Goal: Task Accomplishment & Management: Manage account settings

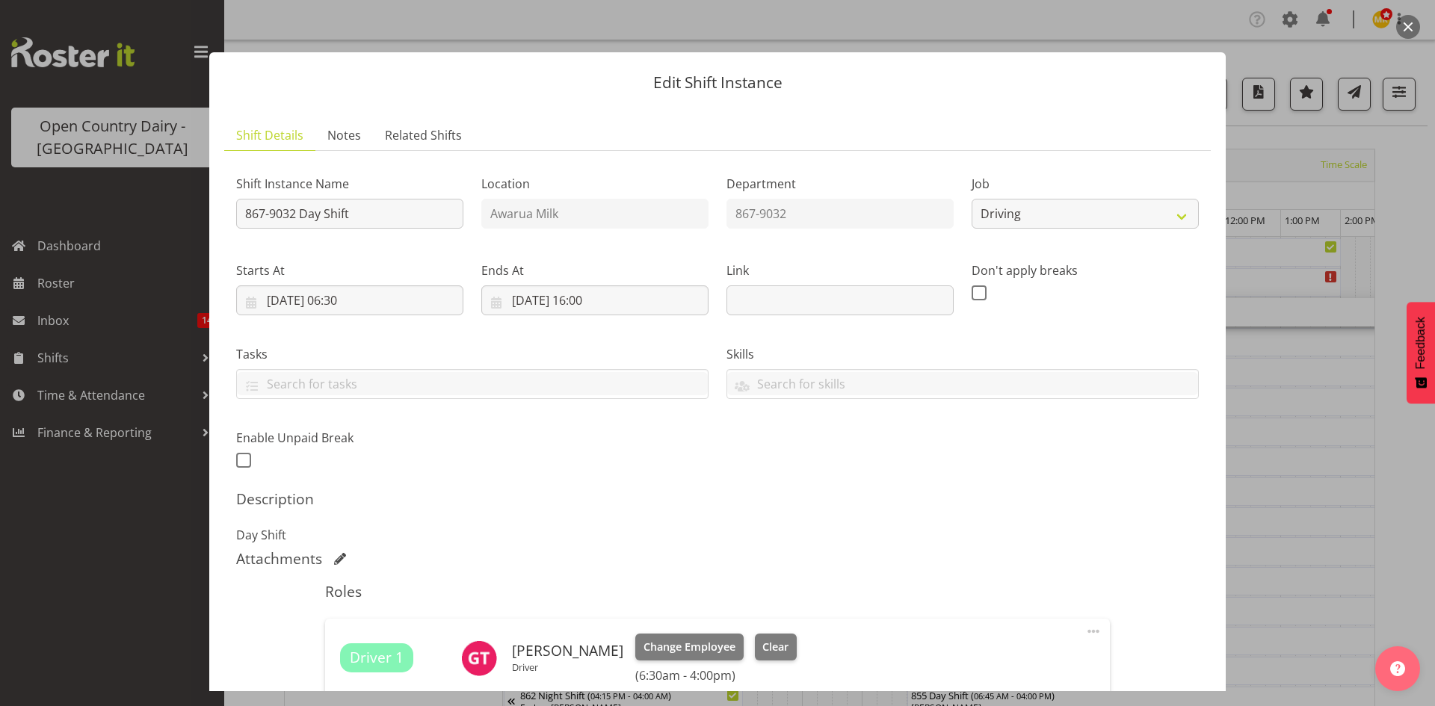
select select "10670"
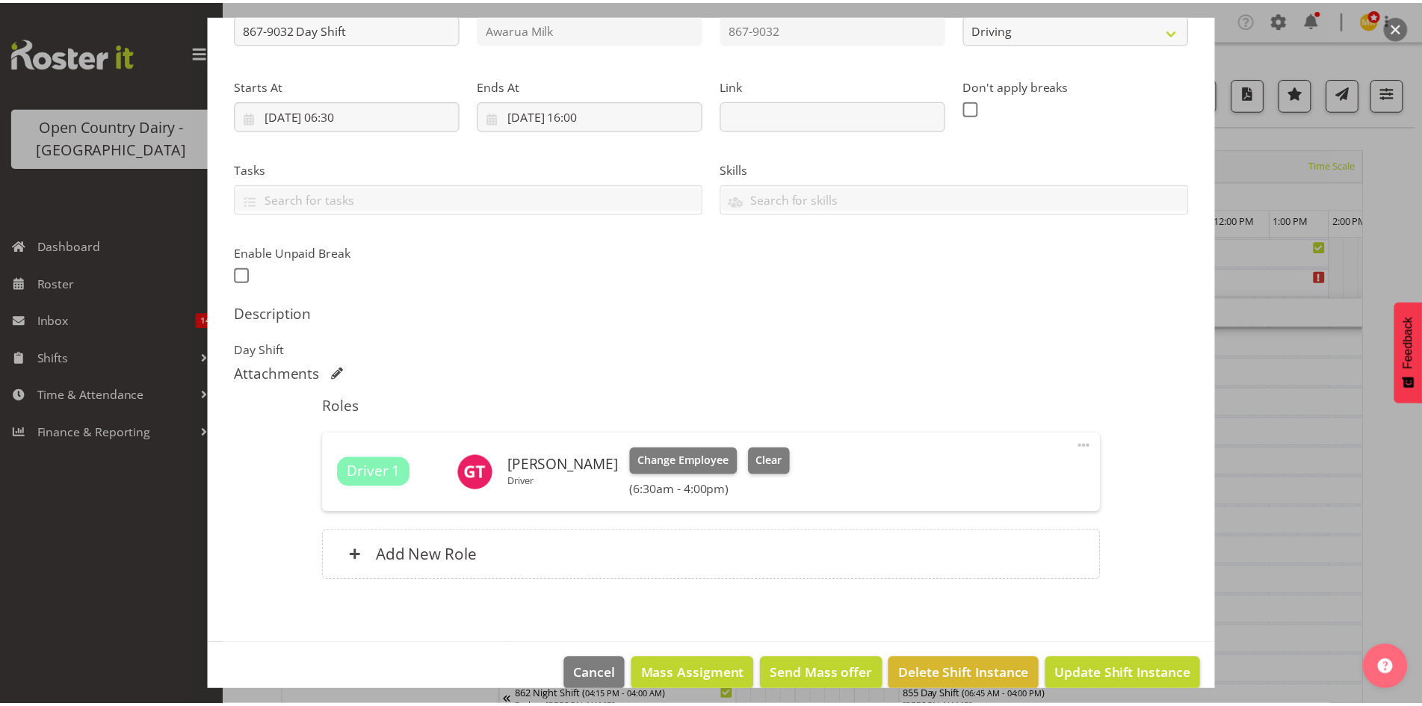
scroll to position [208, 0]
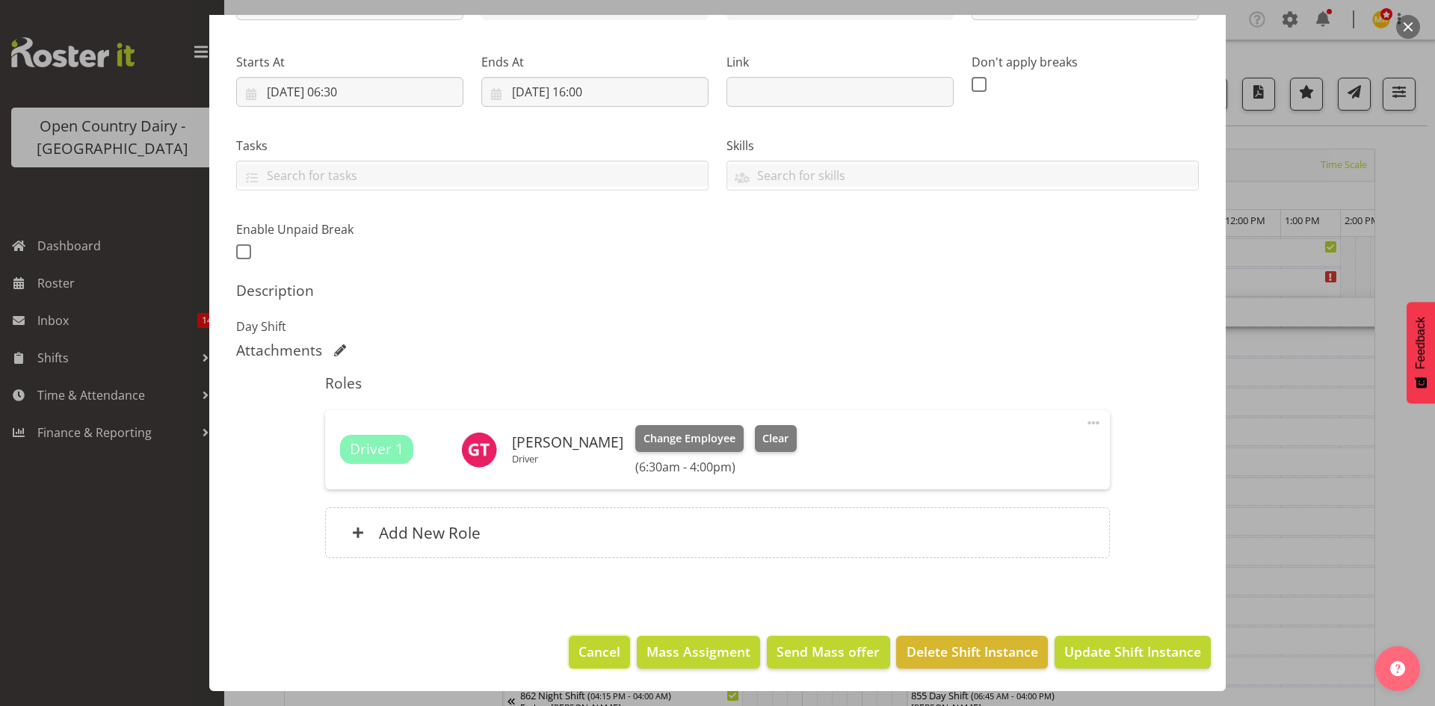
click at [584, 654] on span "Cancel" at bounding box center [599, 651] width 42 height 19
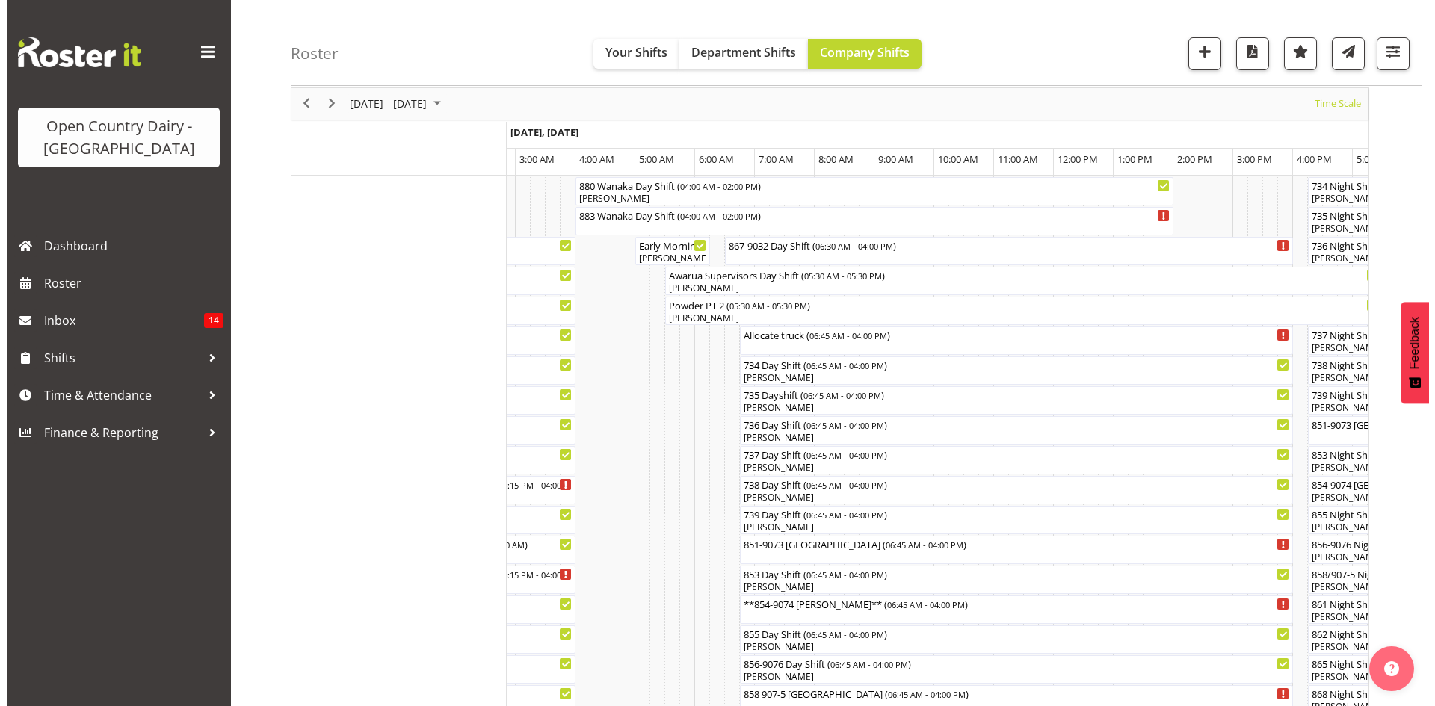
scroll to position [0, 0]
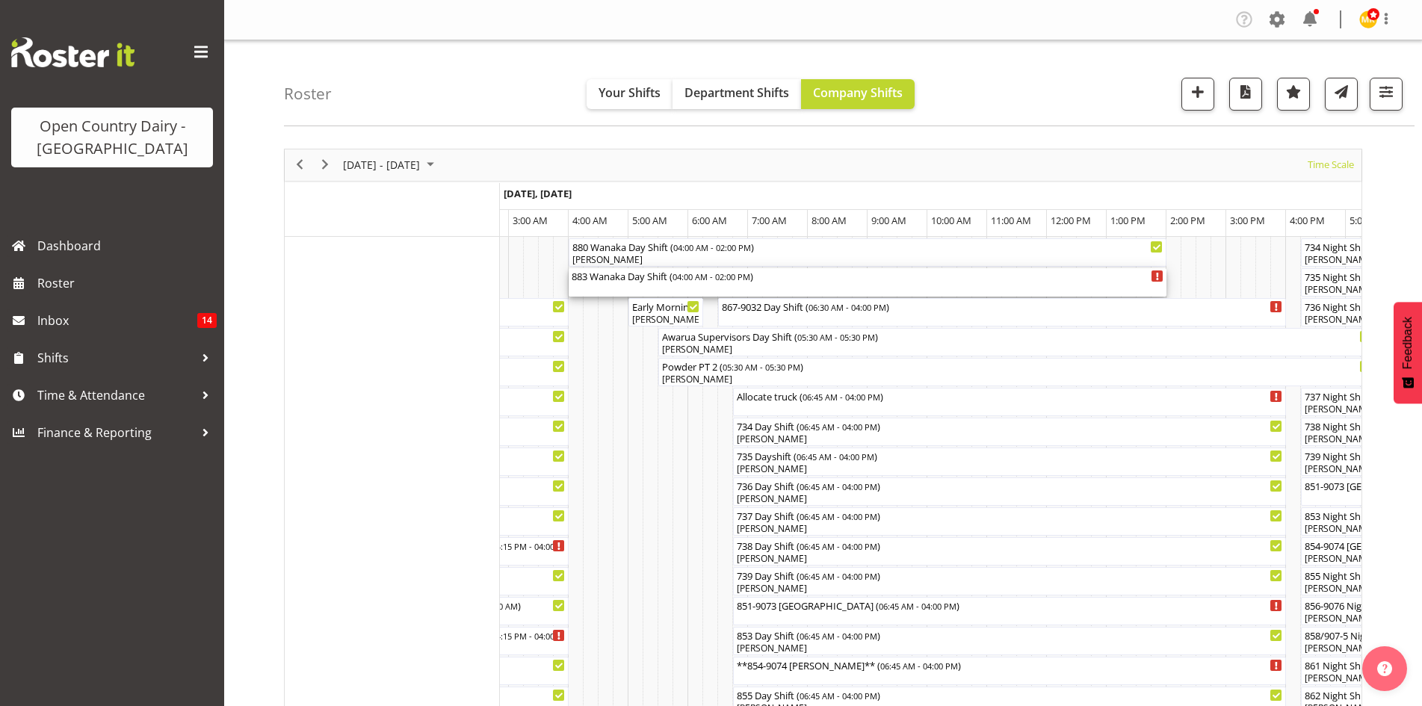
click at [611, 279] on div "883 Wanaka Day Shift ( 04:00 AM - 02:00 PM )" at bounding box center [868, 275] width 592 height 15
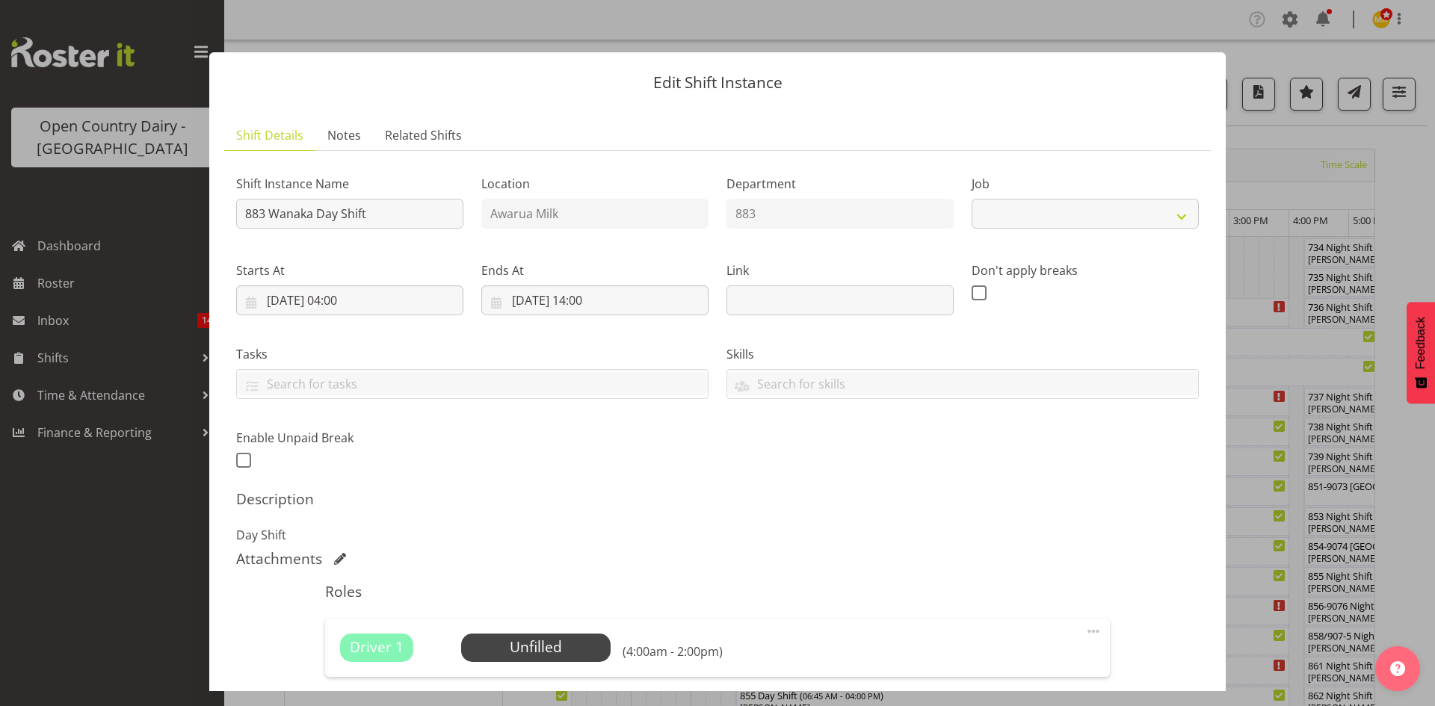
select select "10670"
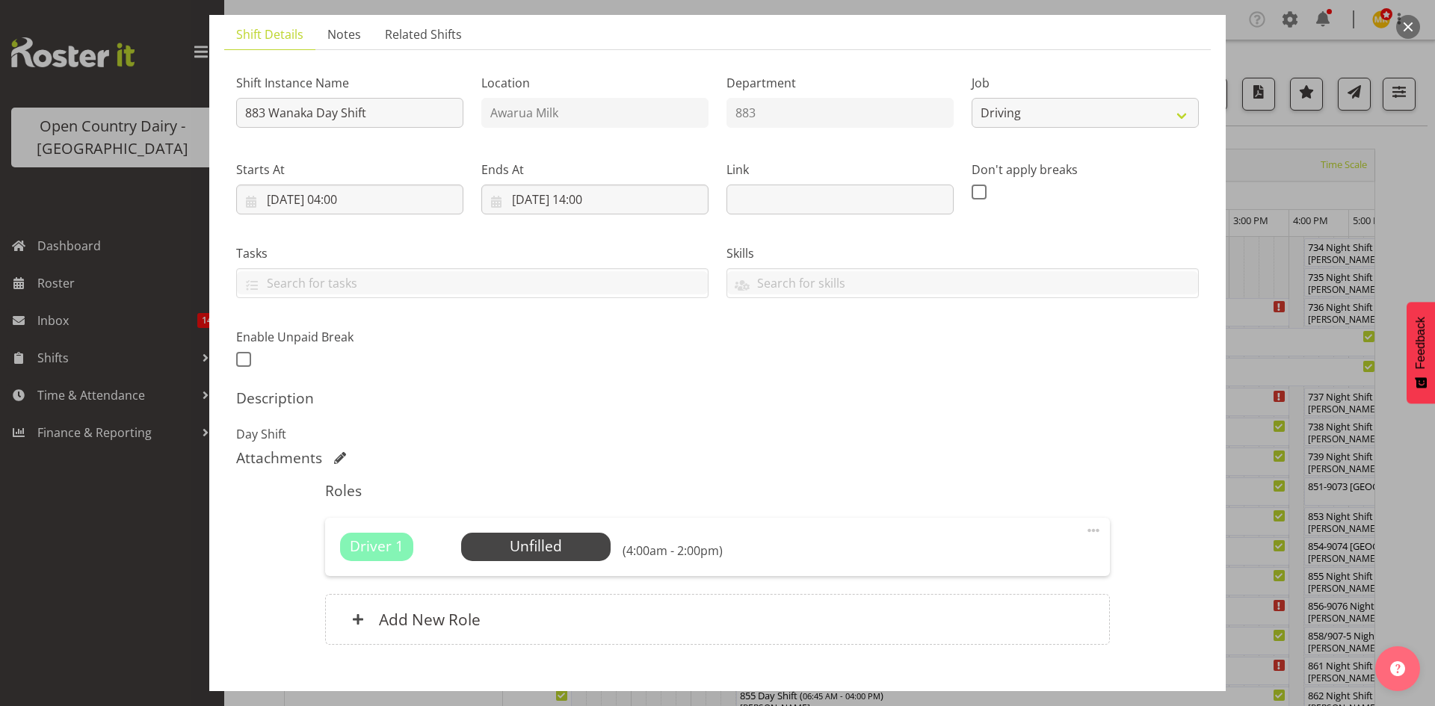
scroll to position [188, 0]
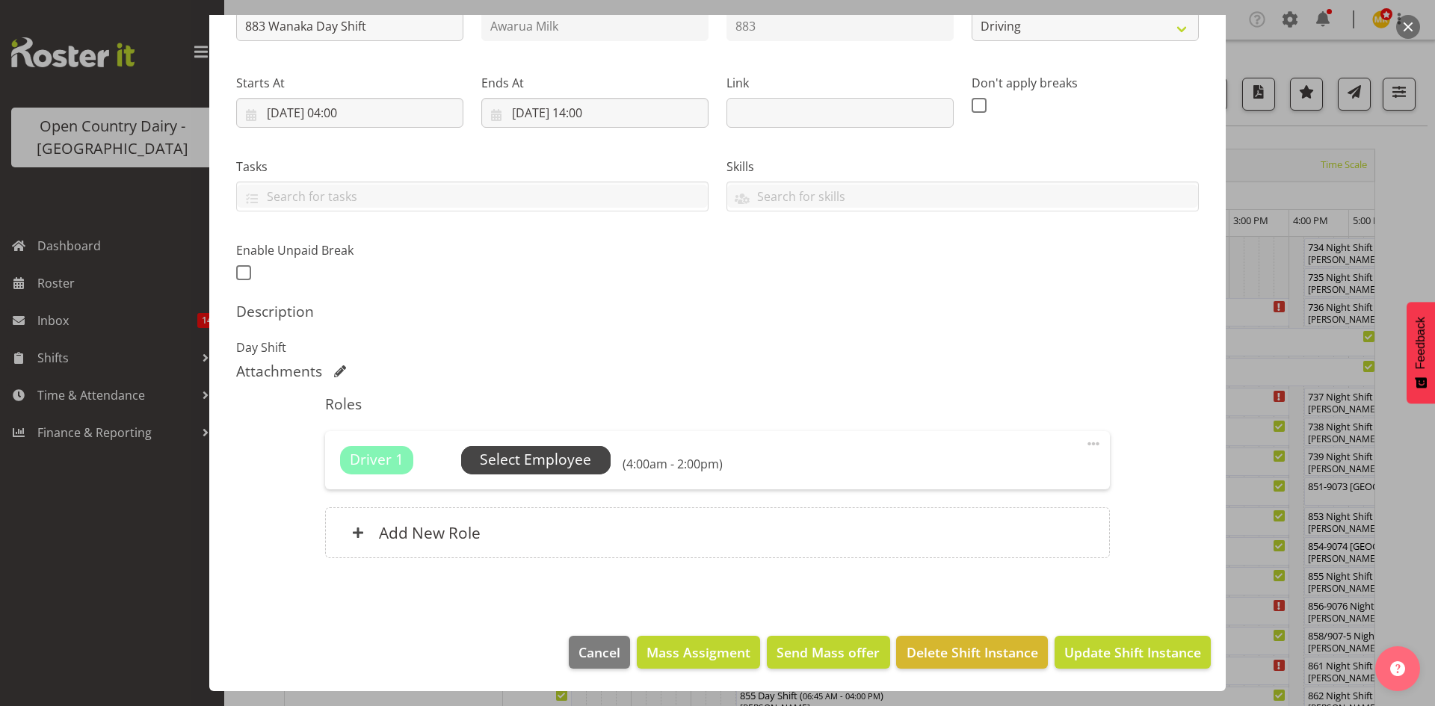
click at [554, 454] on span "Select Employee" at bounding box center [535, 460] width 111 height 22
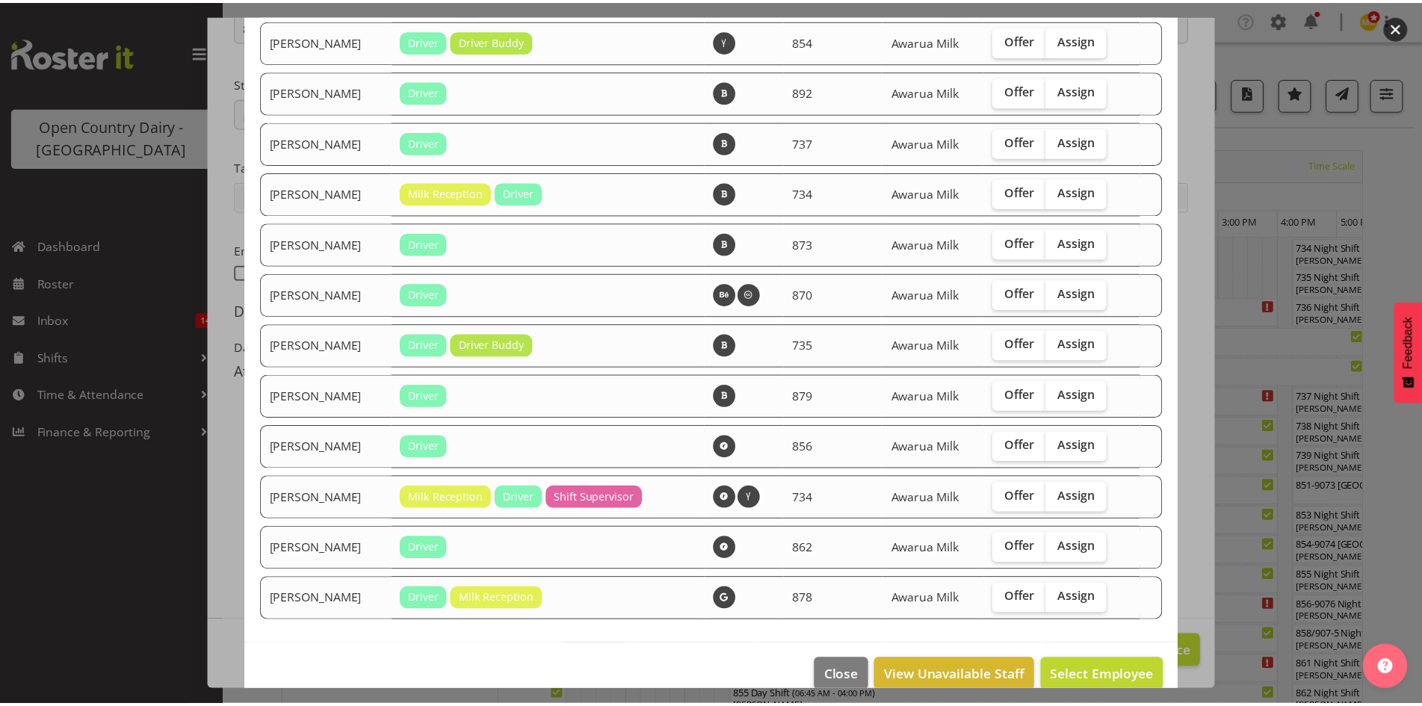
scroll to position [1341, 0]
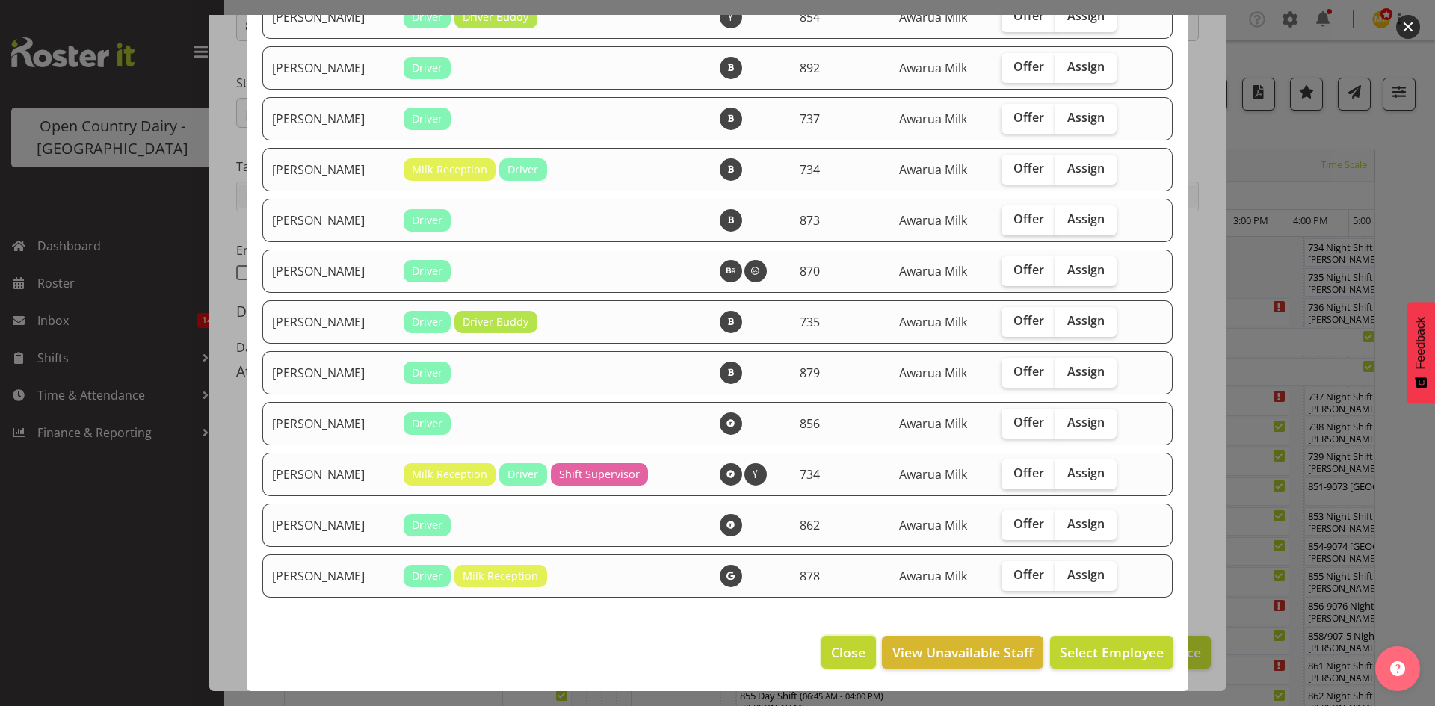
click at [841, 661] on span "Close" at bounding box center [848, 652] width 34 height 19
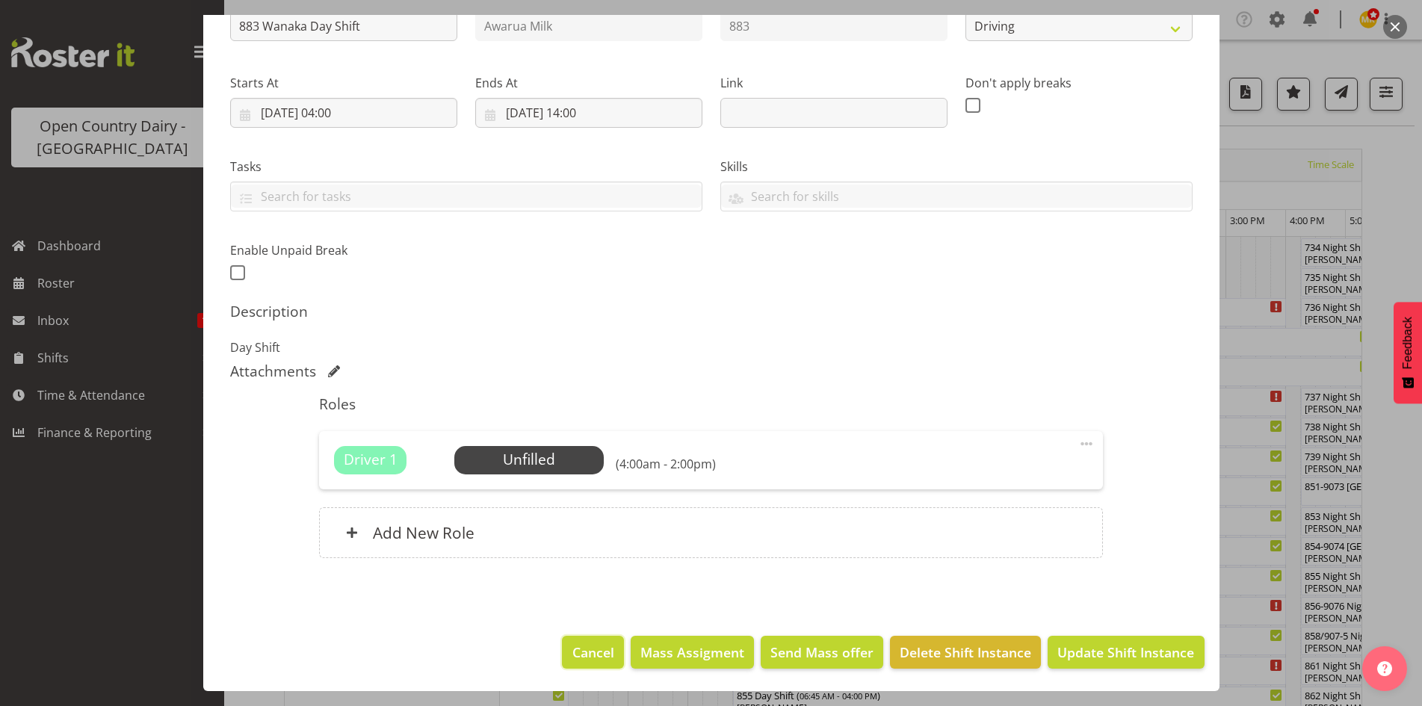
click at [597, 646] on span "Cancel" at bounding box center [593, 652] width 42 height 19
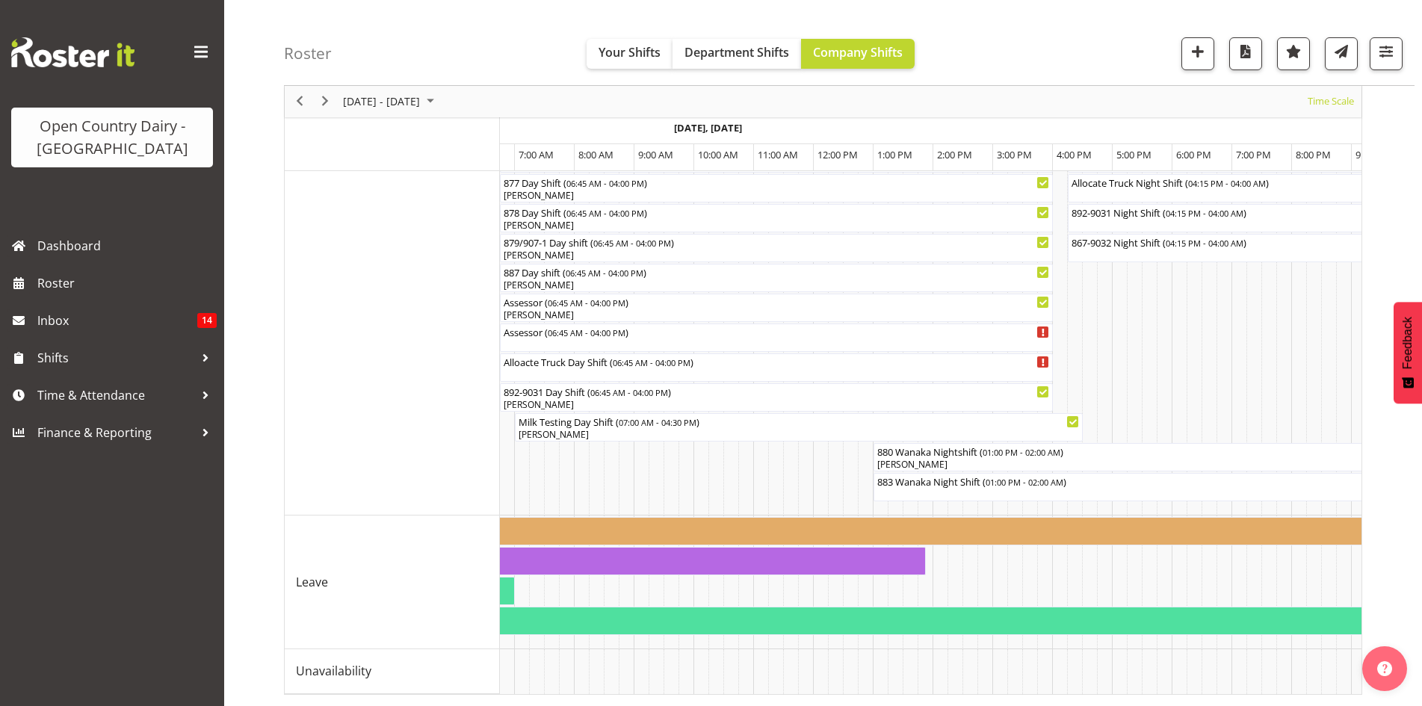
scroll to position [0, 575]
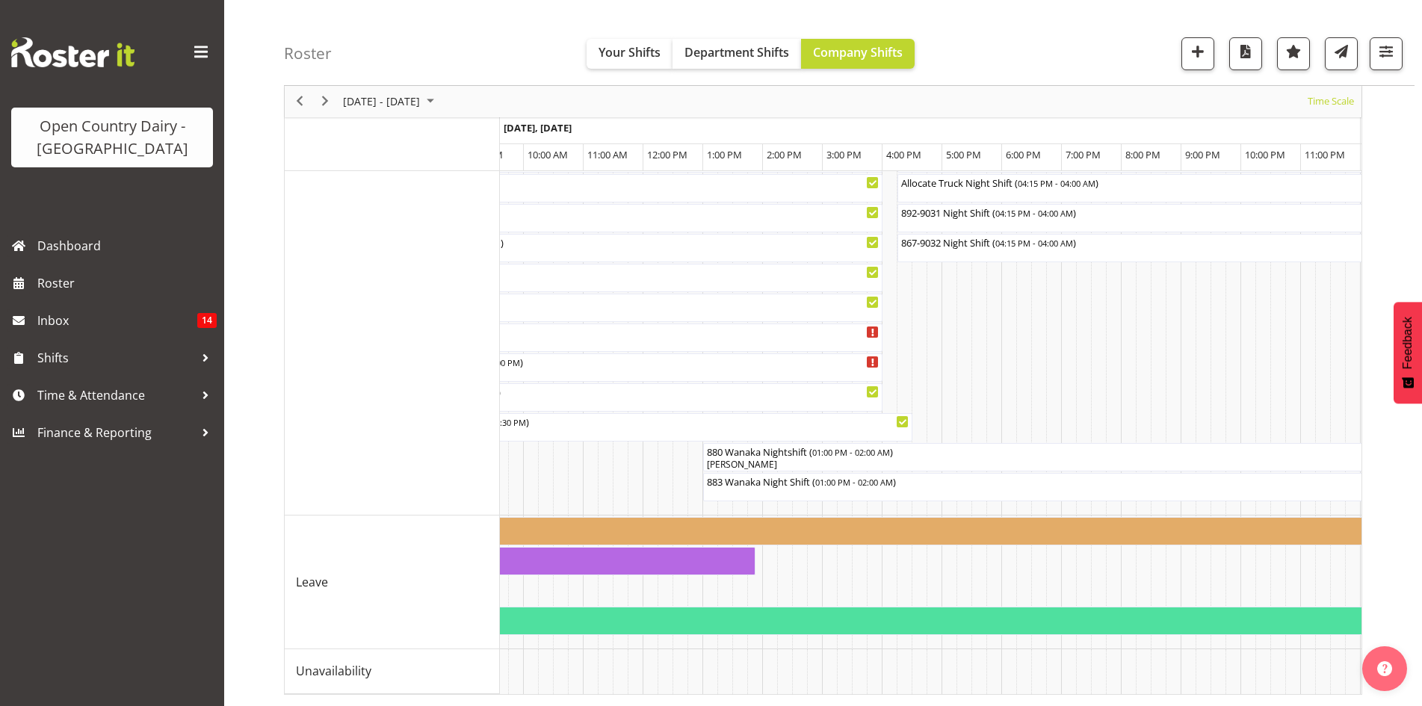
drag, startPoint x: 584, startPoint y: 698, endPoint x: 564, endPoint y: 712, distance: 24.7
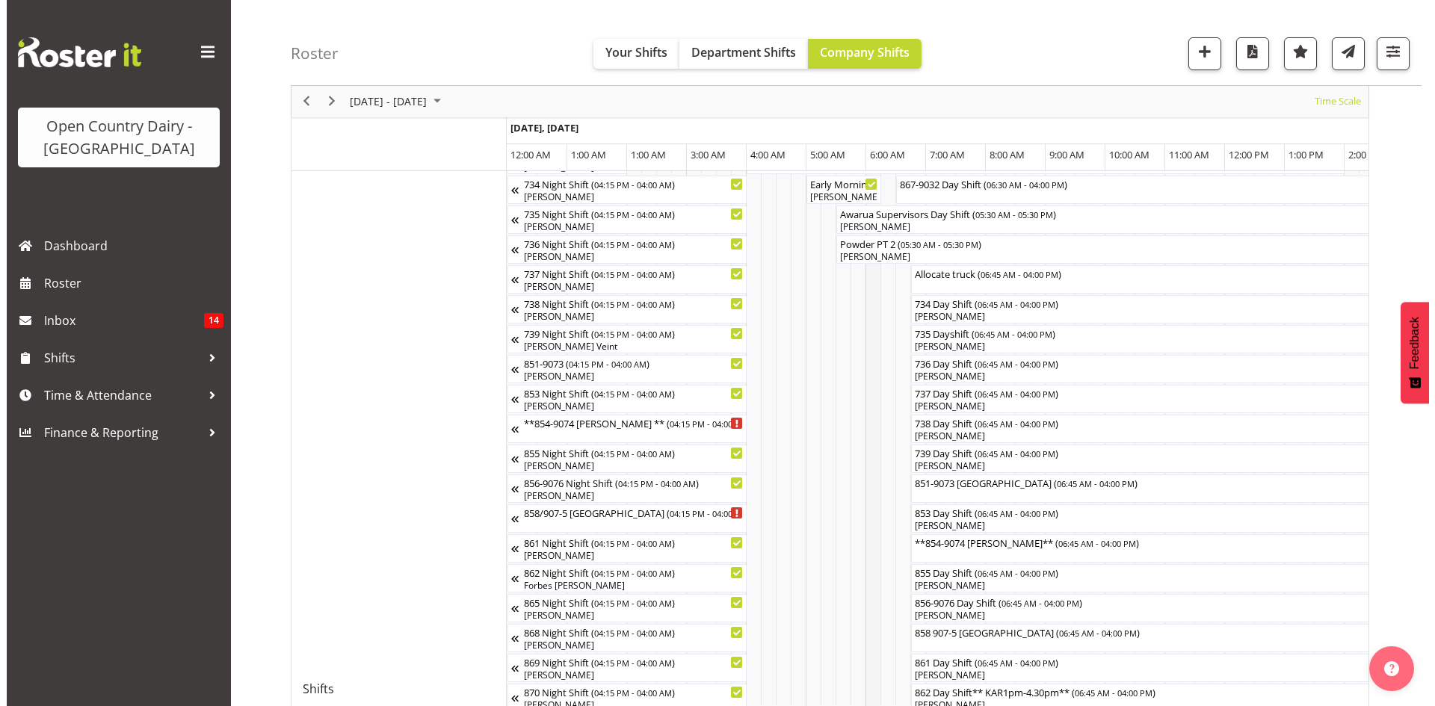
scroll to position [0, 0]
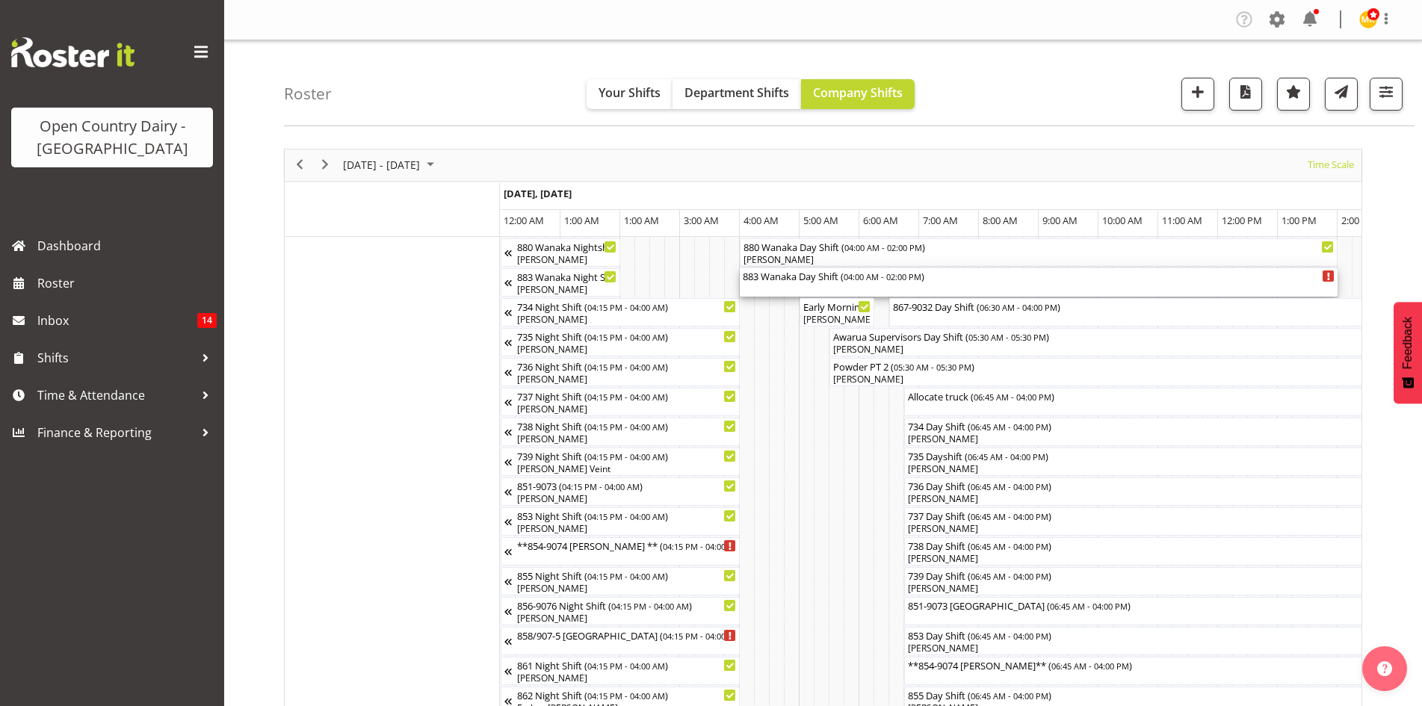
click at [835, 274] on div "883 Wanaka Day Shift ( 04:00 AM - 02:00 PM )" at bounding box center [1039, 275] width 592 height 15
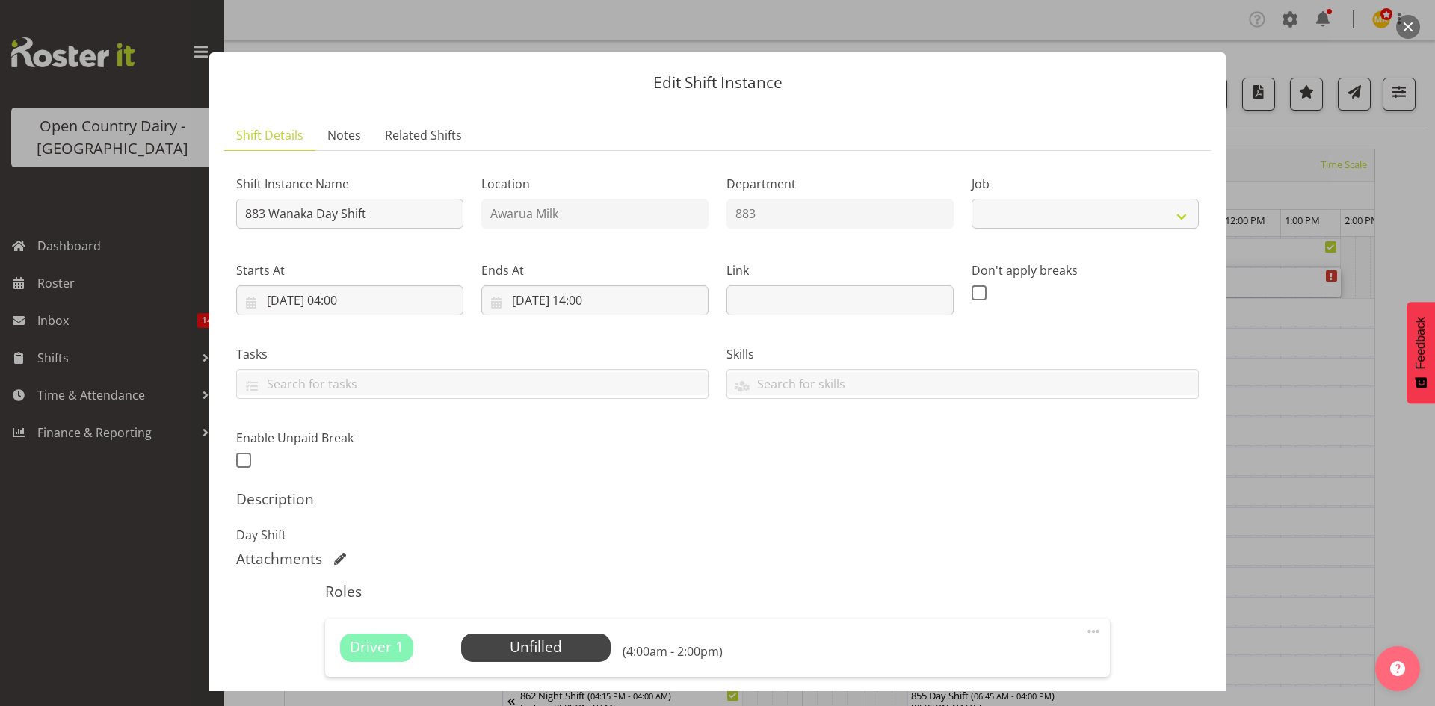
select select "10670"
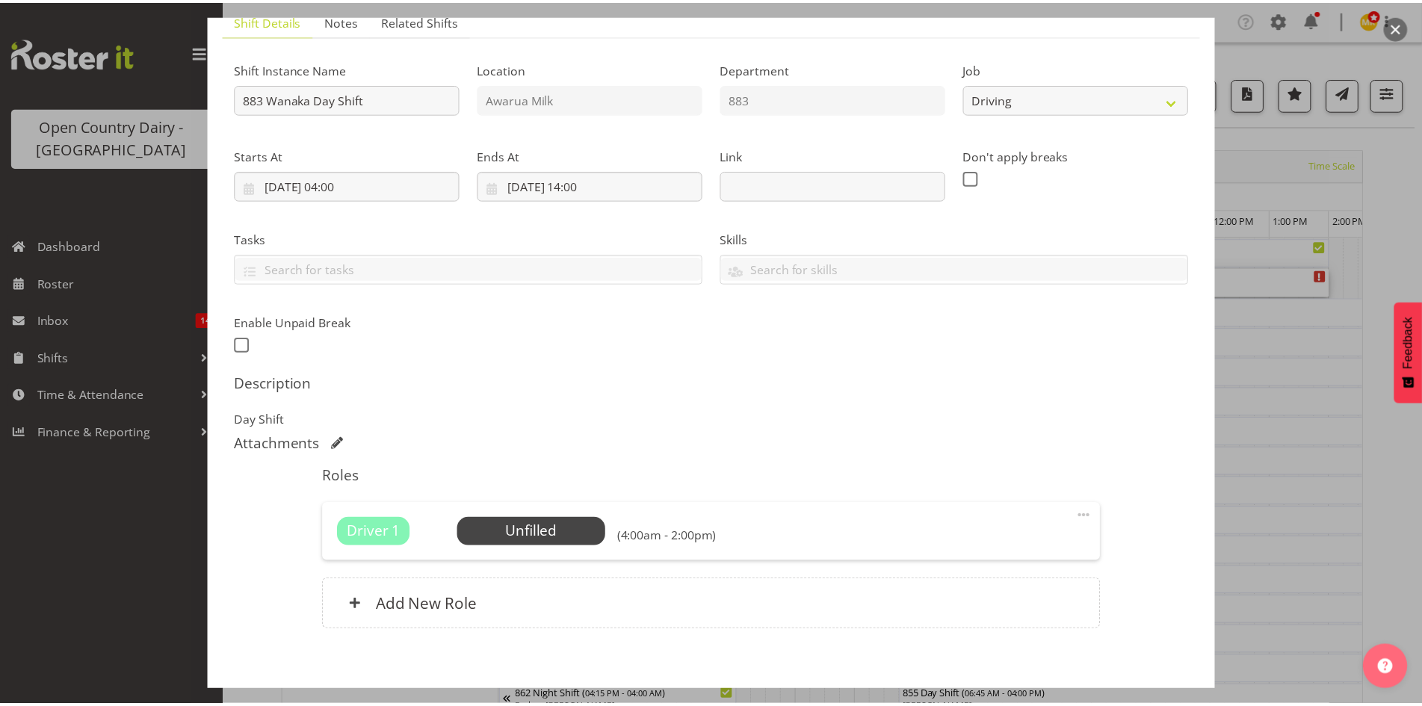
scroll to position [188, 0]
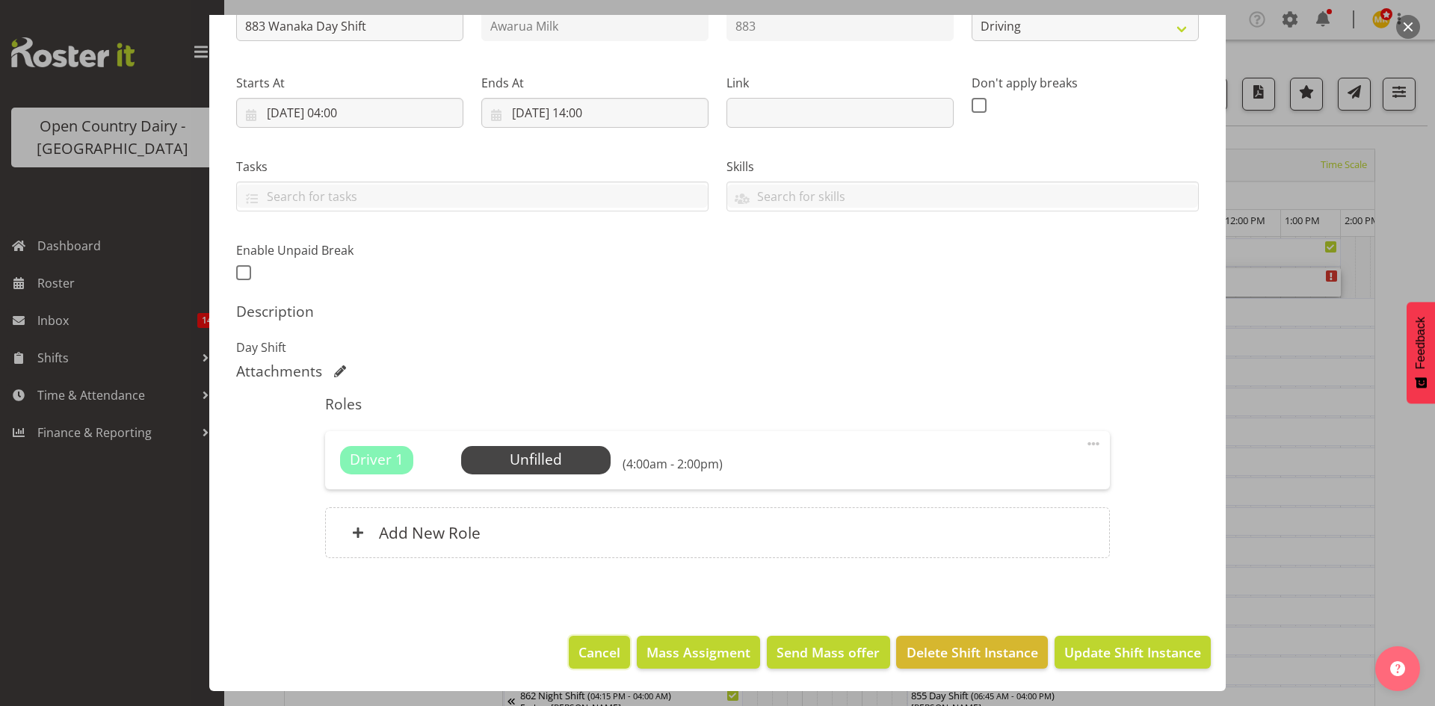
click at [586, 655] on span "Cancel" at bounding box center [599, 652] width 42 height 19
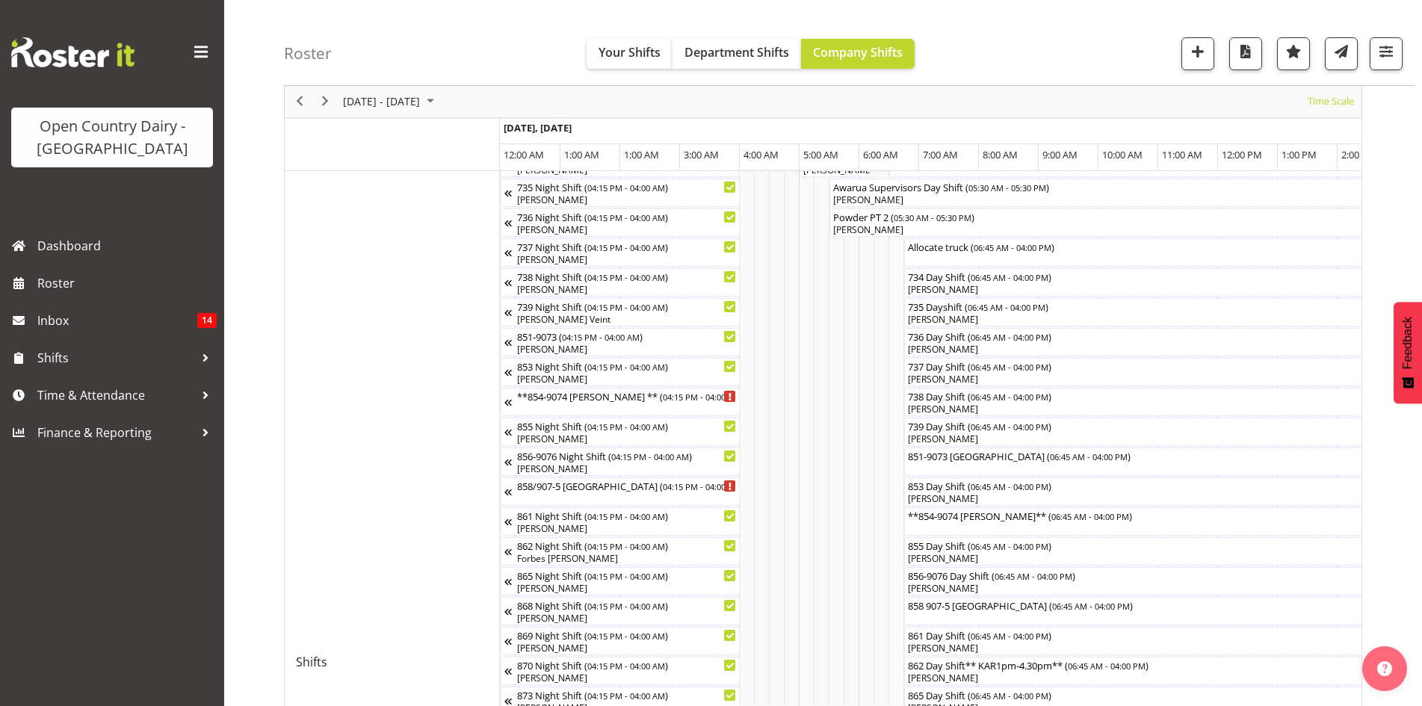
scroll to position [224, 0]
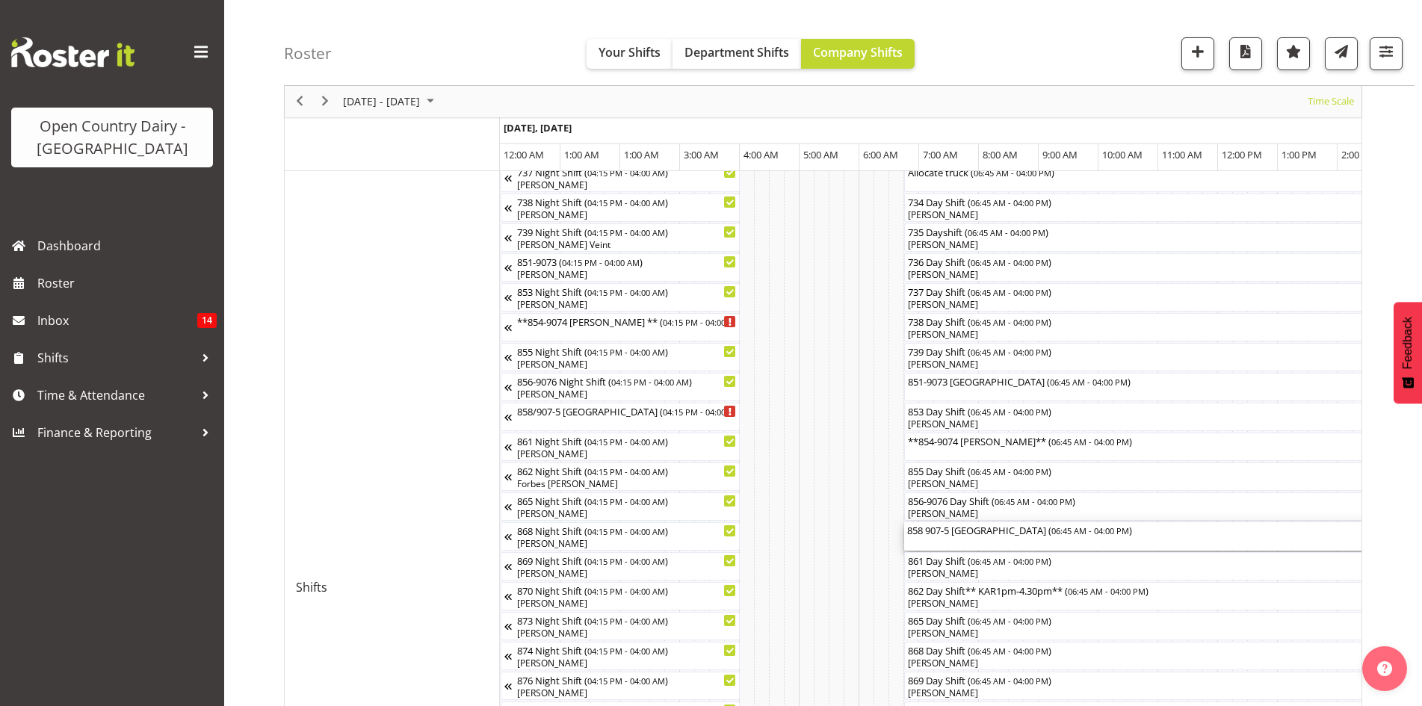
click at [1003, 531] on div "858 907-5 [GEOGRAPHIC_DATA] ( 06:45 AM - 04:00 PM )" at bounding box center [1180, 529] width 547 height 15
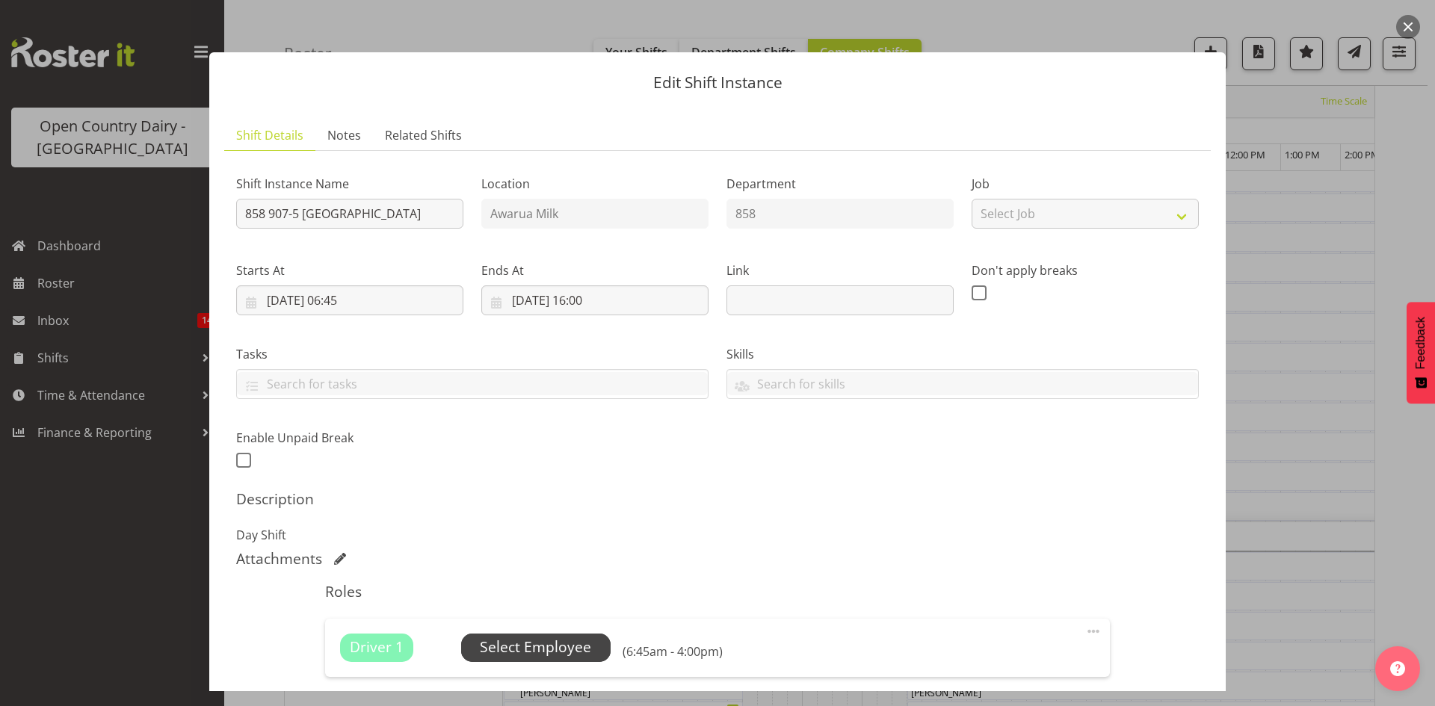
click at [544, 638] on span "Select Employee" at bounding box center [535, 648] width 111 height 22
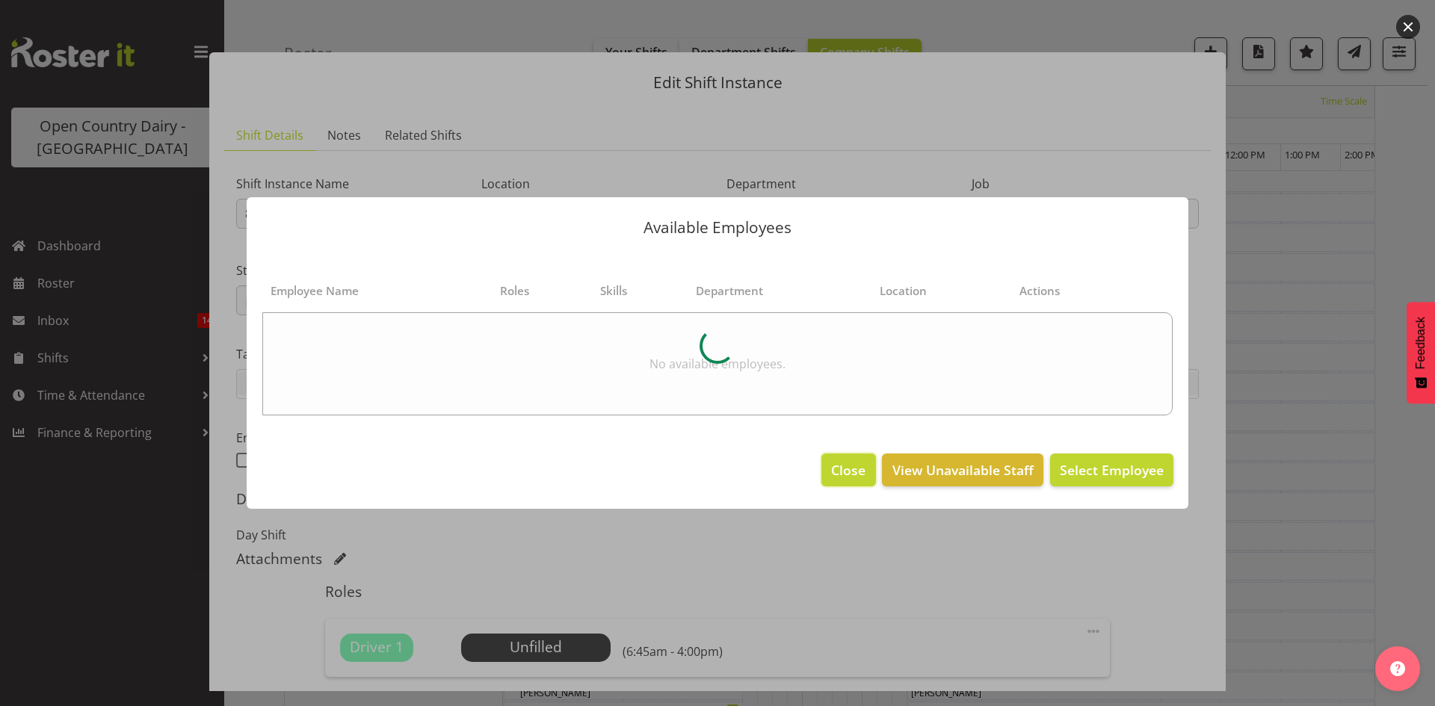
click at [835, 468] on span "Close" at bounding box center [848, 469] width 34 height 19
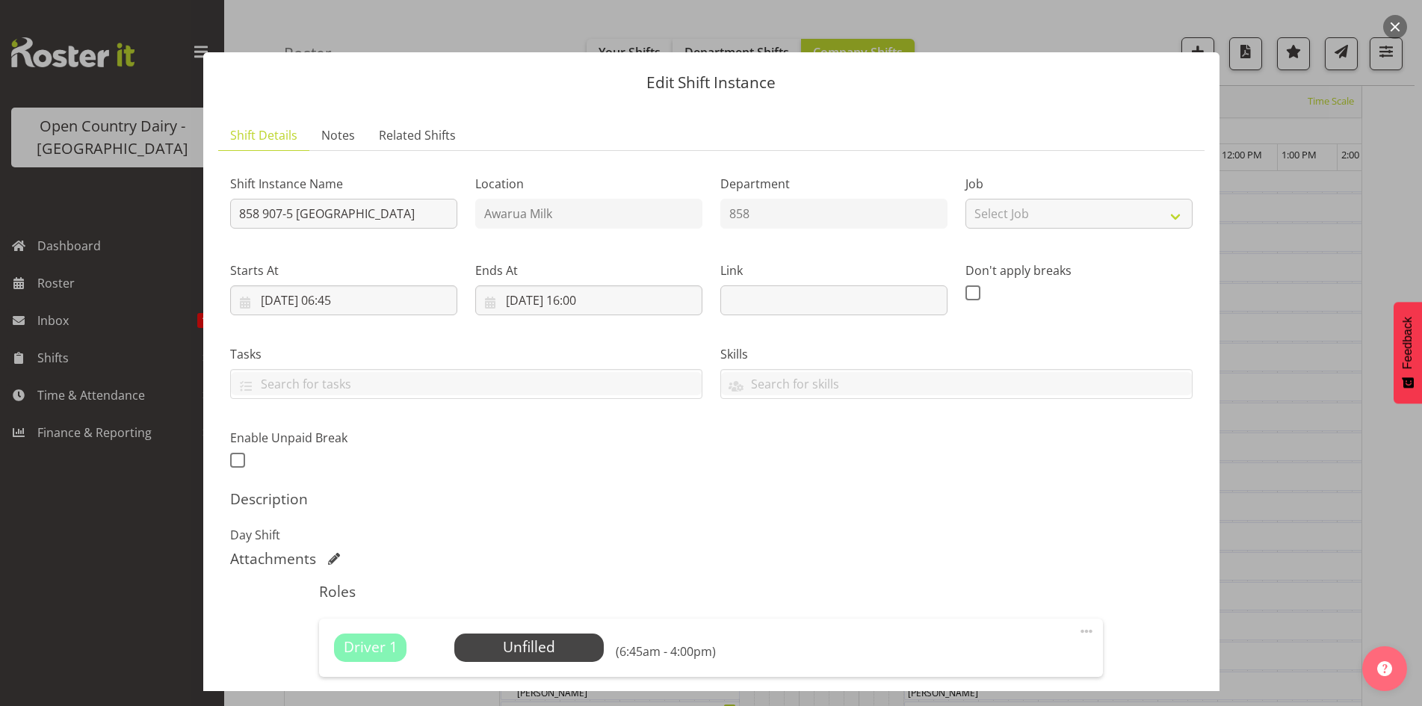
scroll to position [188, 0]
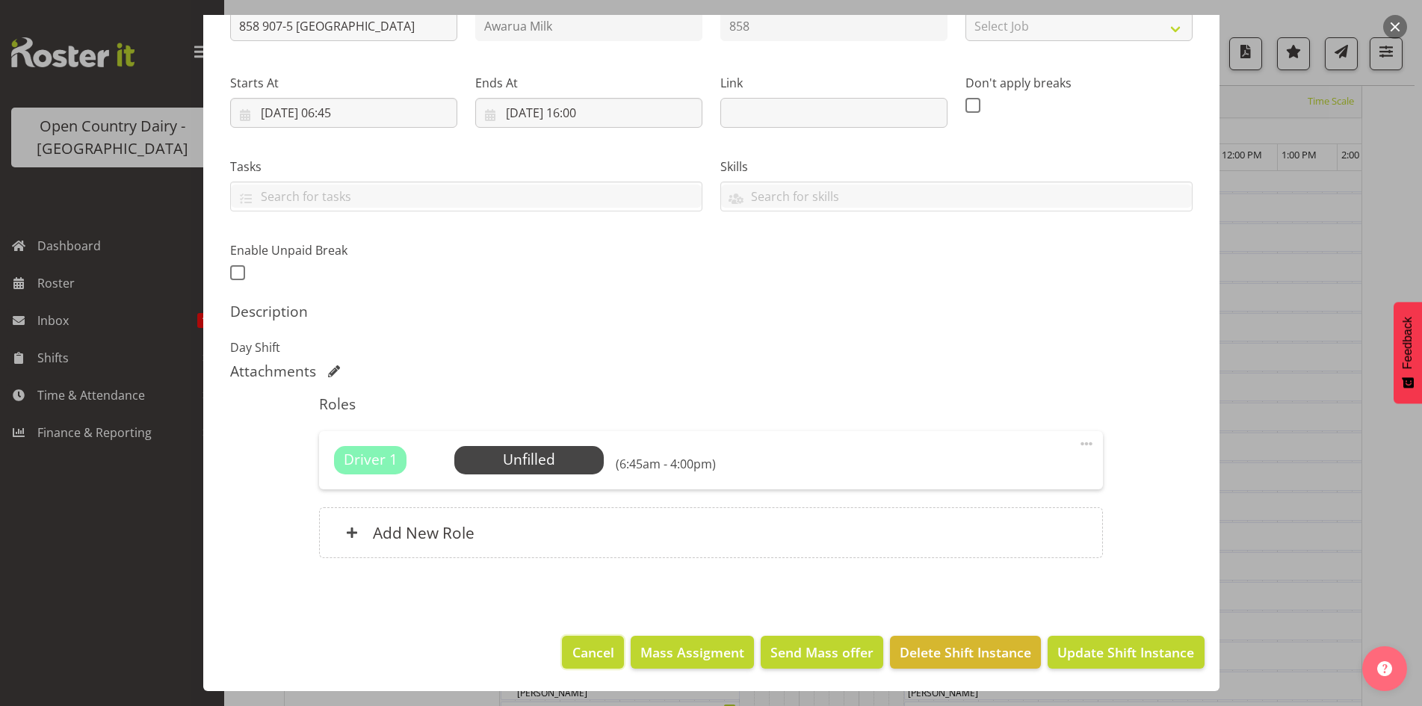
click at [573, 657] on span "Cancel" at bounding box center [593, 652] width 42 height 19
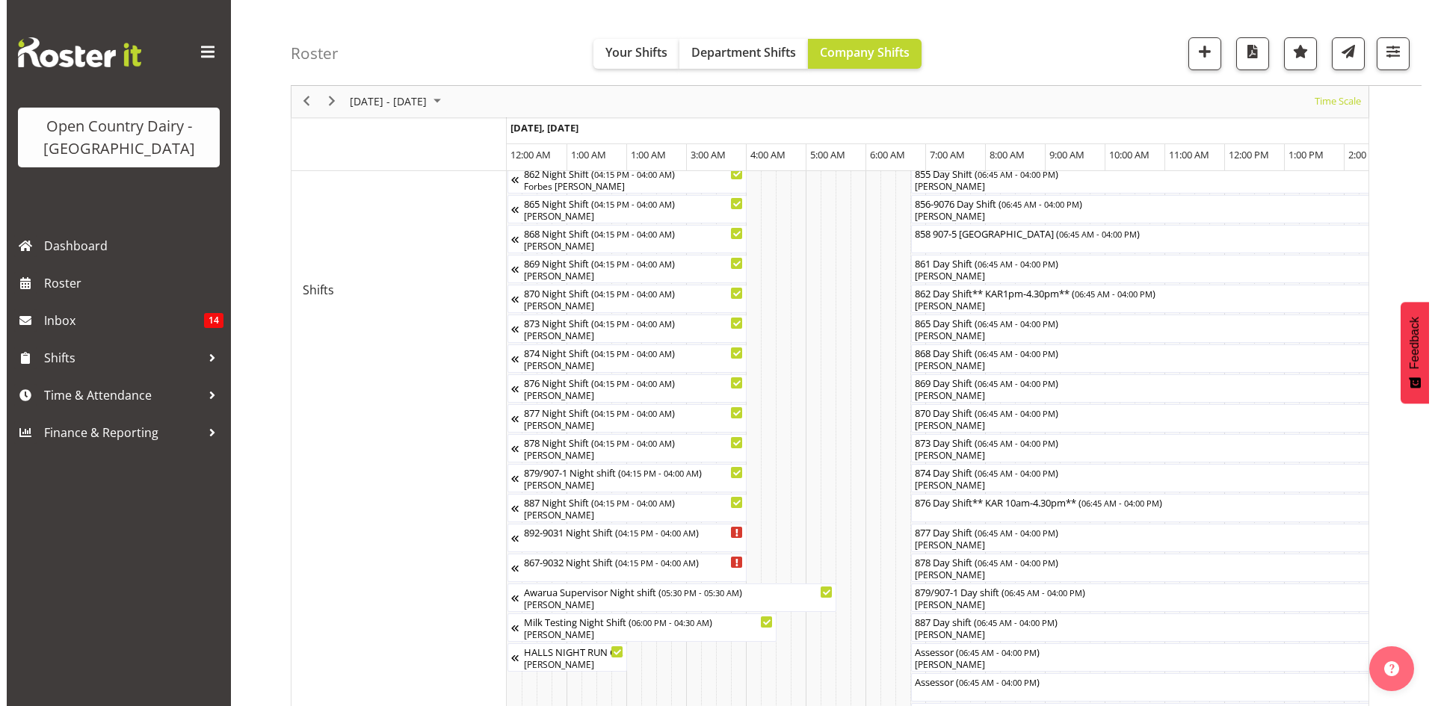
scroll to position [436, 0]
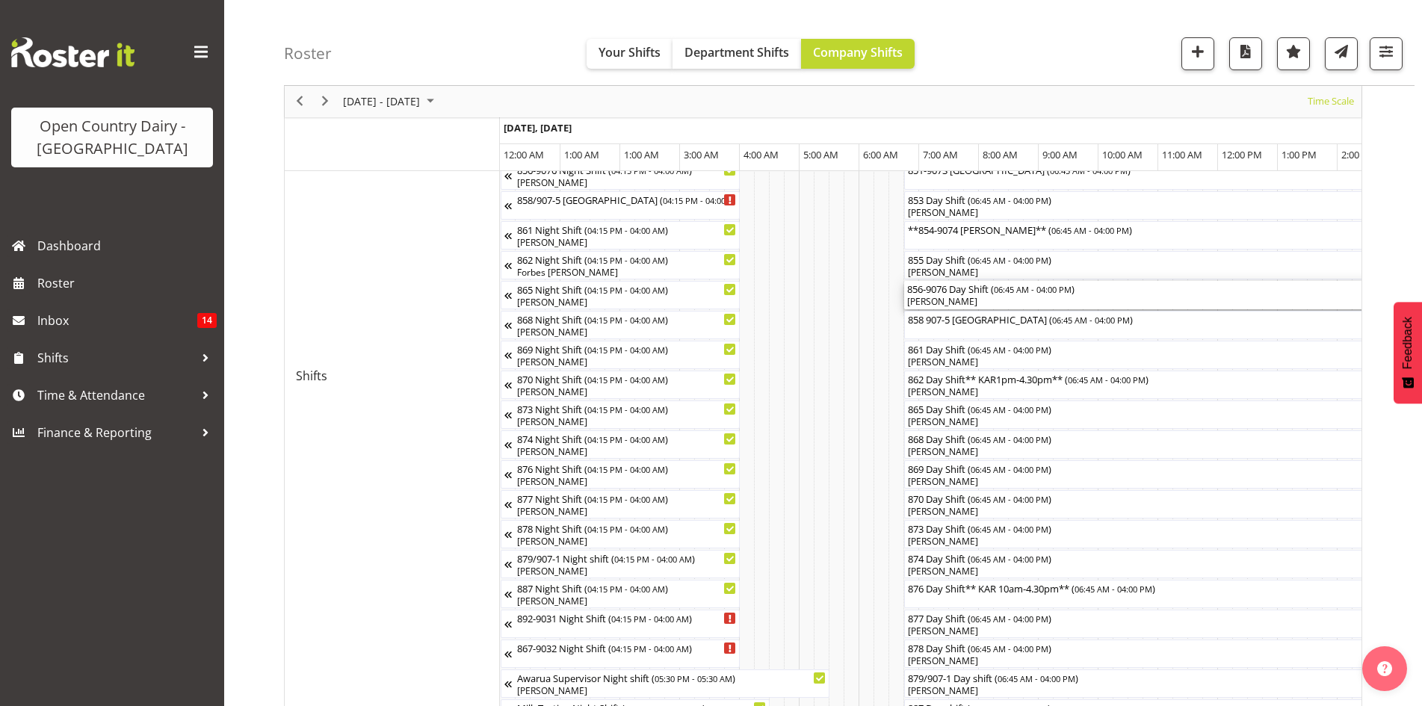
click at [996, 288] on div "856-9076 Day Shift ( 06:45 AM - 04:00 PM )" at bounding box center [1180, 288] width 547 height 15
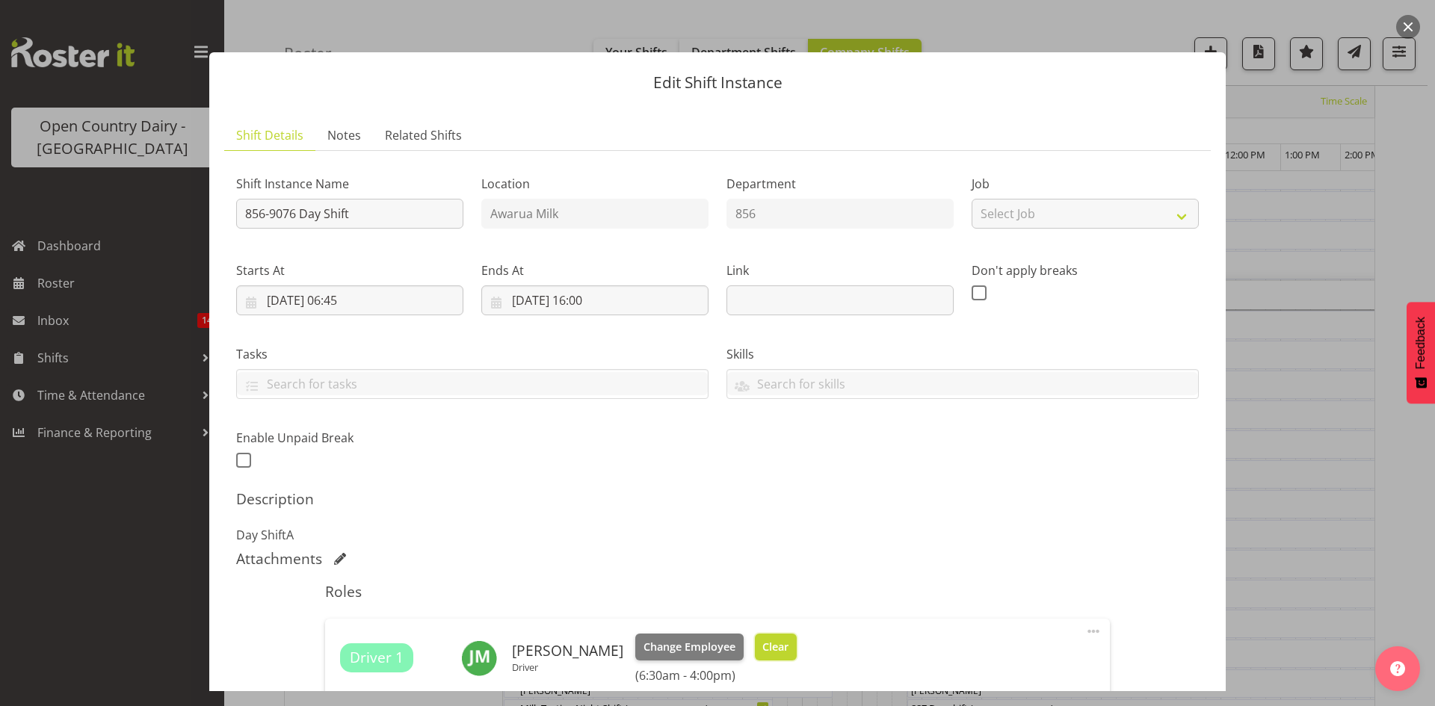
click at [782, 643] on span "Clear" at bounding box center [775, 647] width 26 height 16
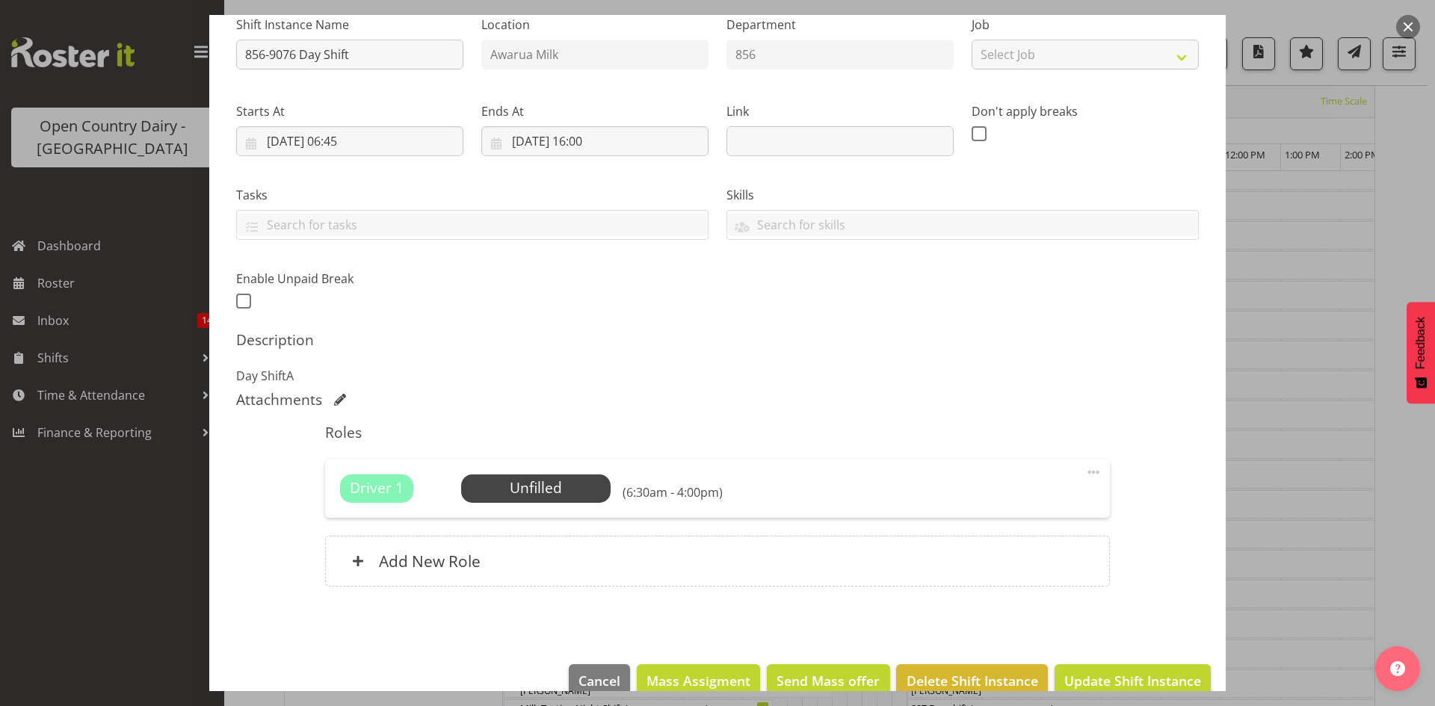
scroll to position [188, 0]
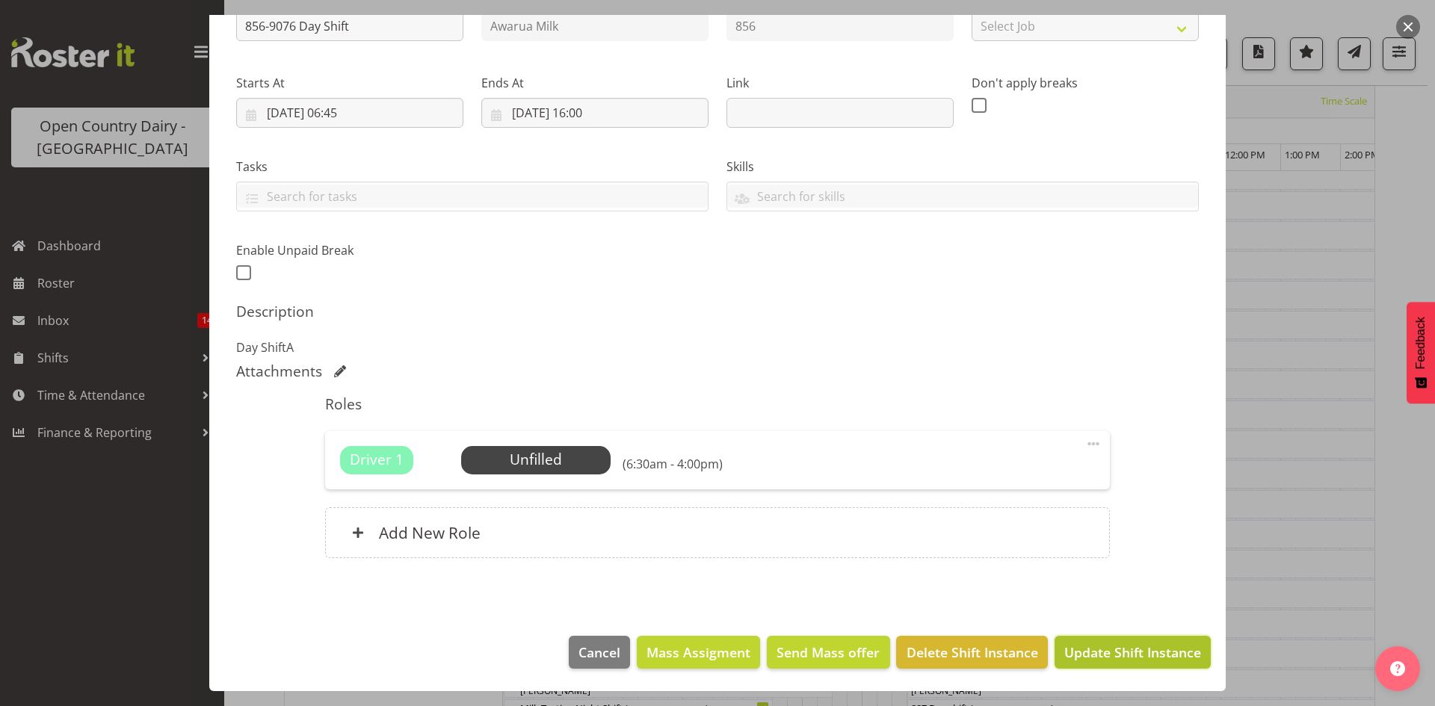
click at [1128, 644] on span "Update Shift Instance" at bounding box center [1132, 652] width 137 height 19
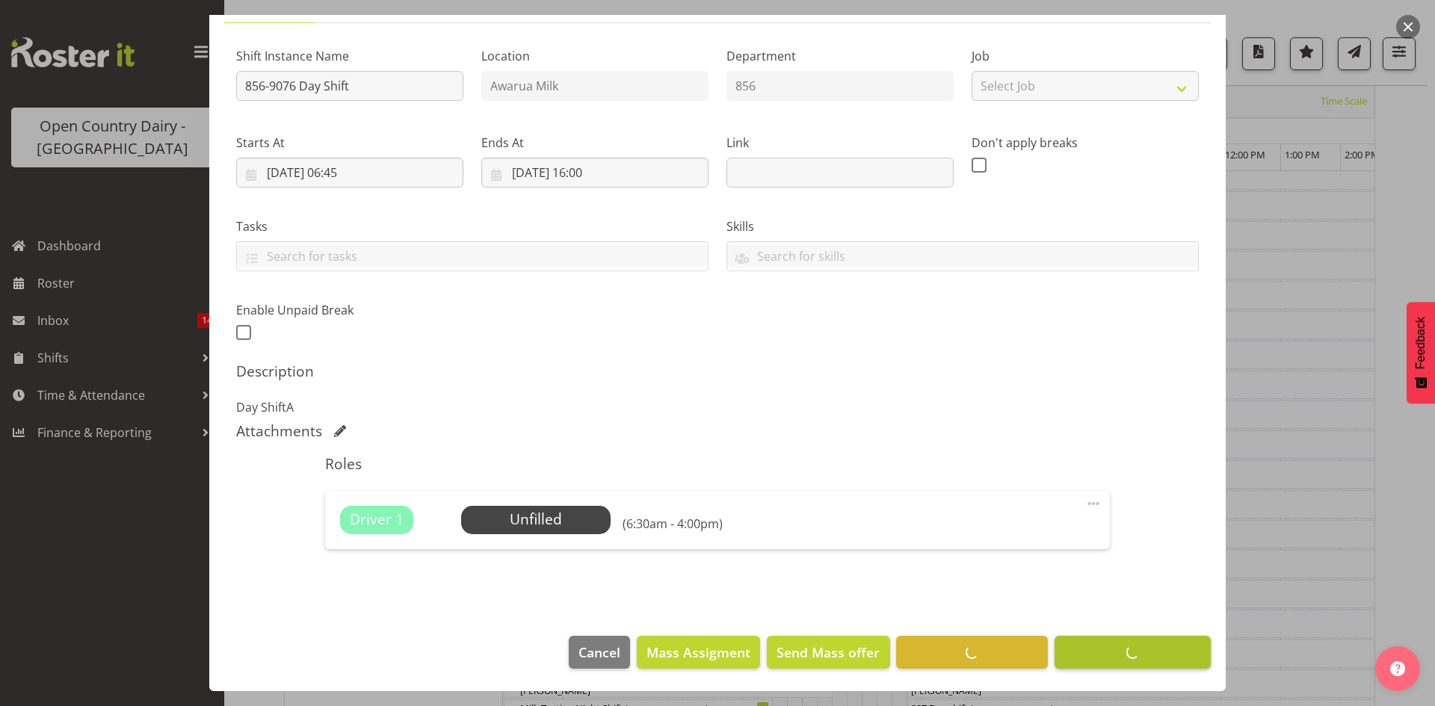
scroll to position [29, 0]
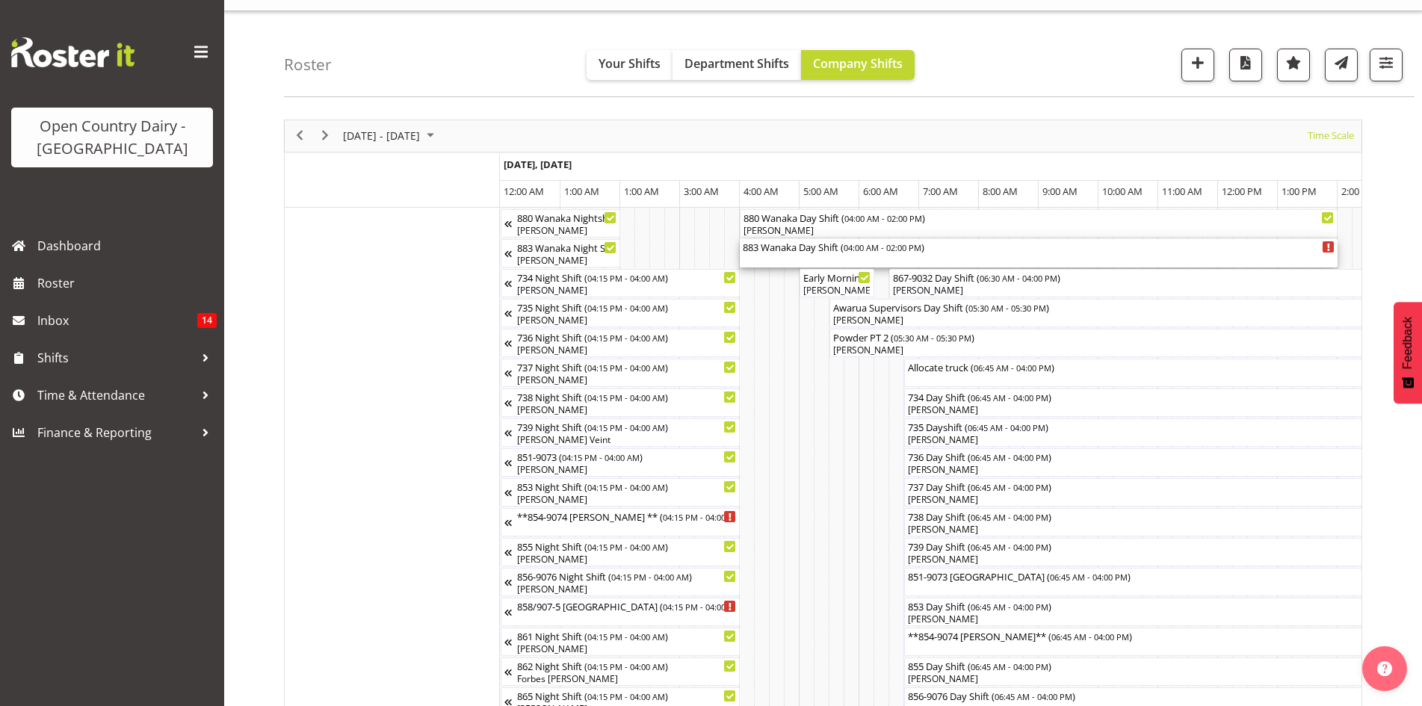
click at [799, 253] on div "883 Wanaka Day Shift ( 04:00 AM - 02:00 PM )" at bounding box center [1039, 246] width 592 height 15
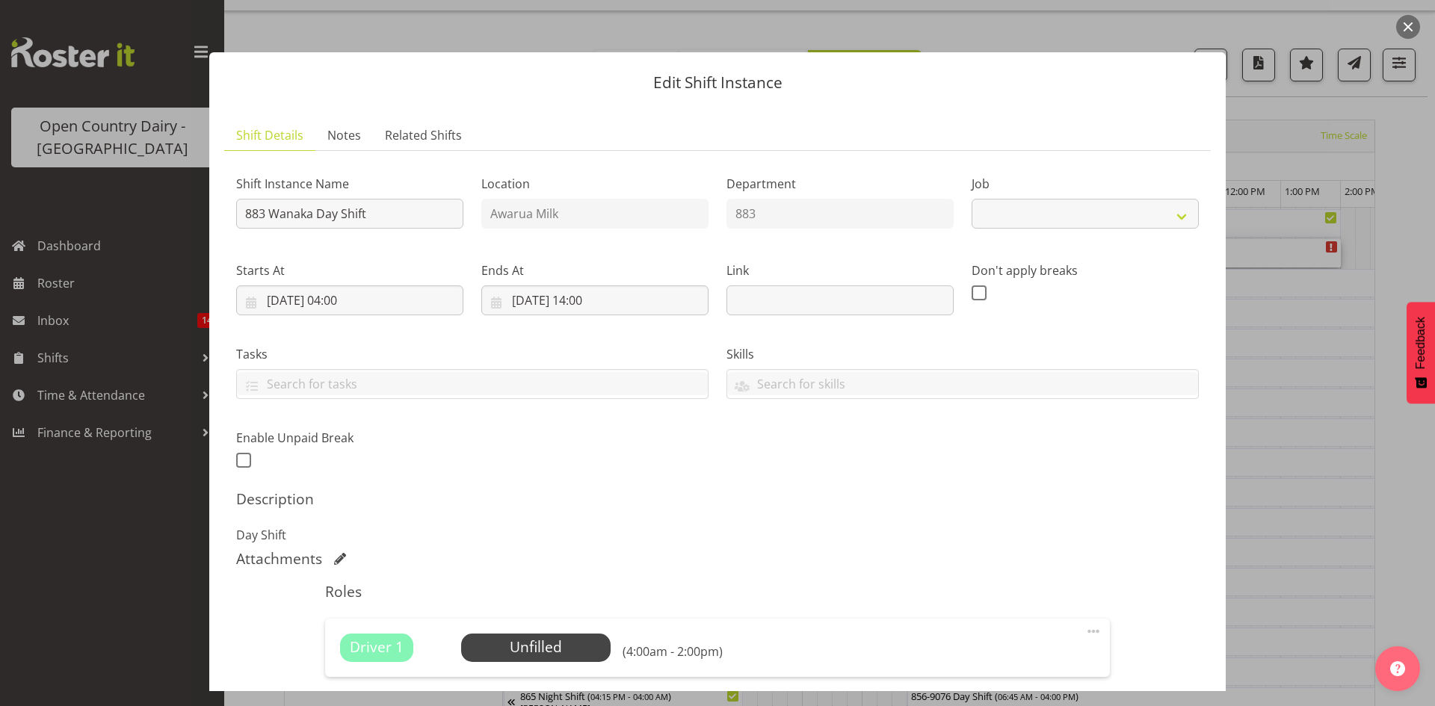
select select "10670"
click at [544, 643] on span "Select Employee" at bounding box center [535, 648] width 111 height 22
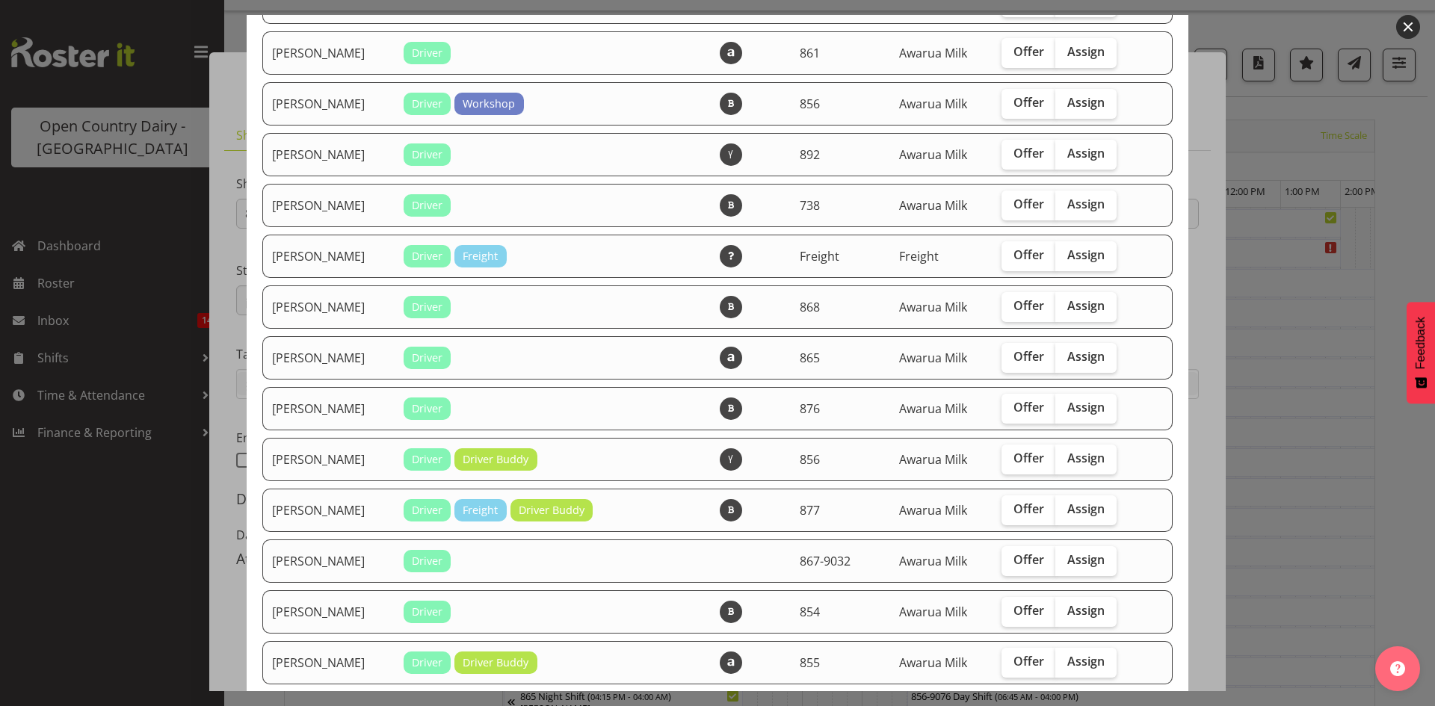
scroll to position [448, 0]
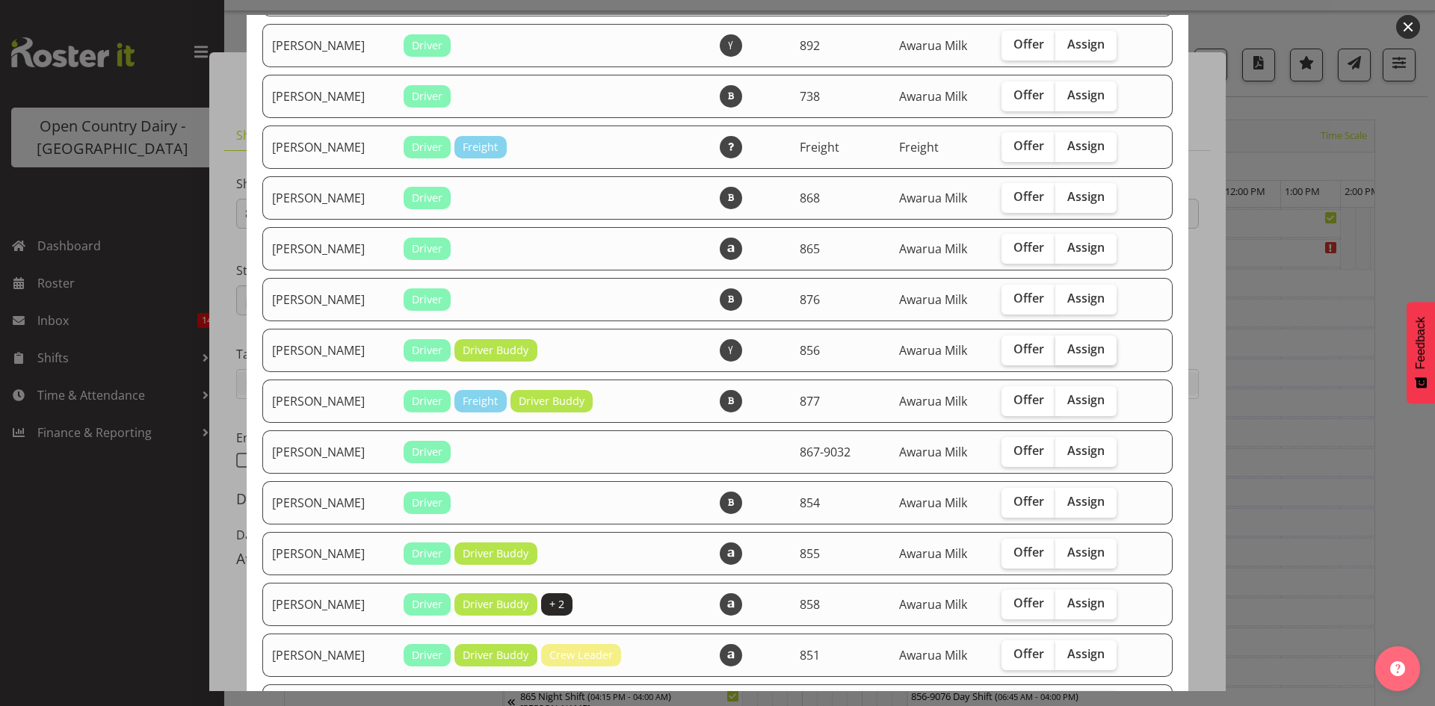
click at [1075, 344] on span "Assign" at bounding box center [1085, 349] width 37 height 15
click at [1065, 344] on input "Assign" at bounding box center [1060, 349] width 10 height 10
checkbox input "true"
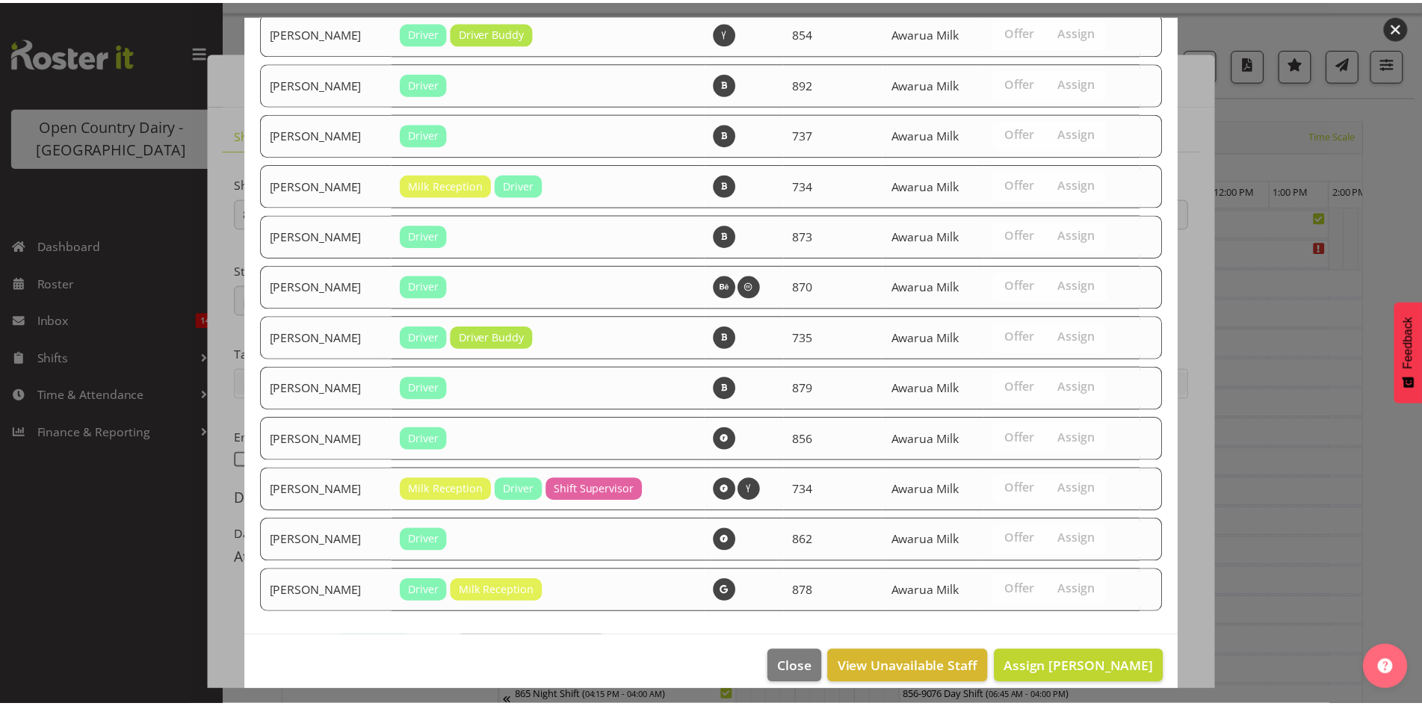
scroll to position [1391, 0]
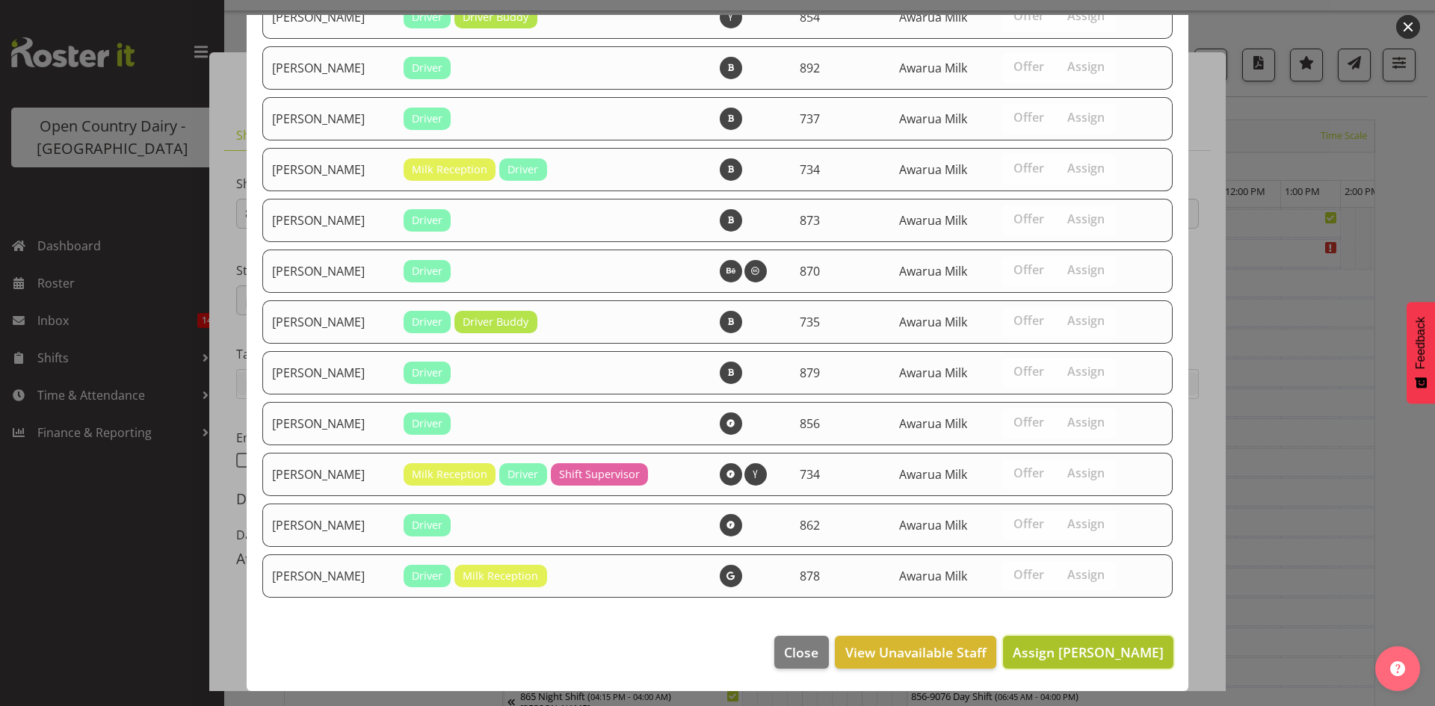
click at [1078, 644] on span "Assign [PERSON_NAME]" at bounding box center [1088, 652] width 151 height 18
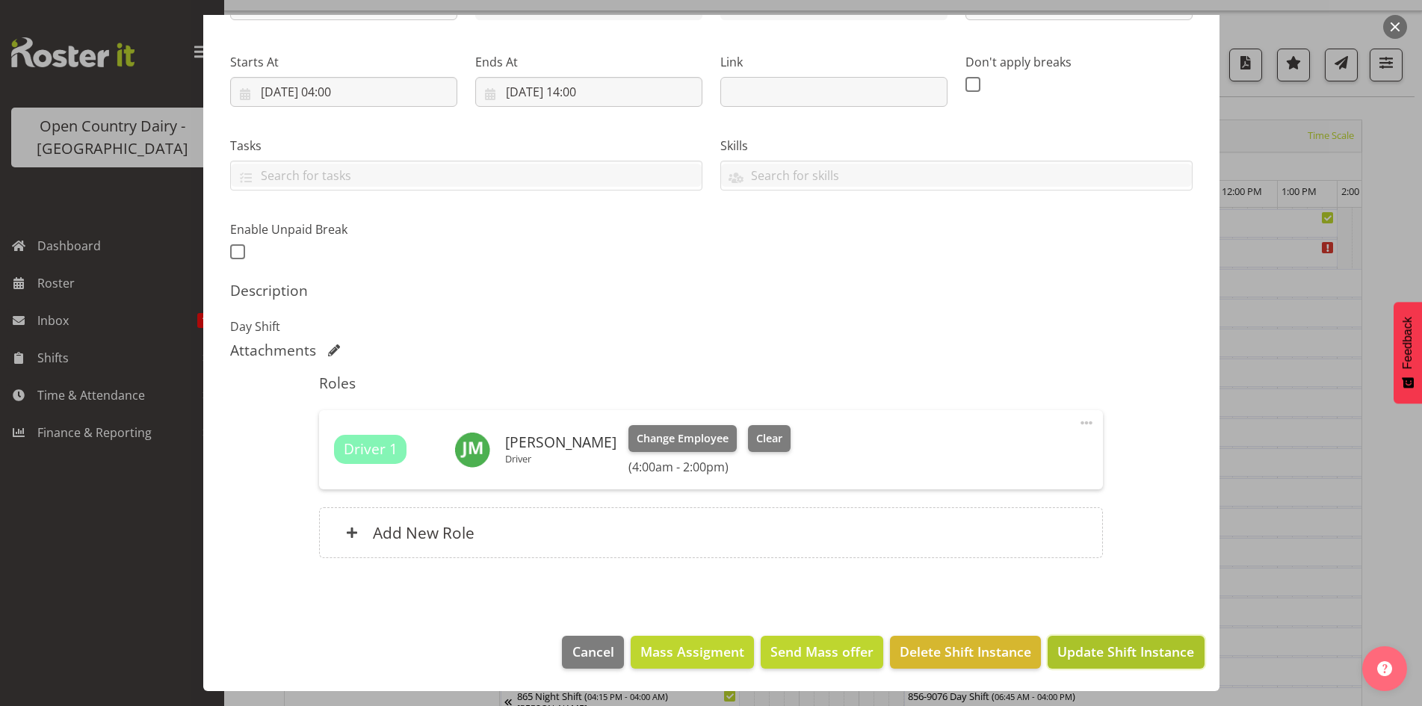
click at [1087, 644] on span "Update Shift Instance" at bounding box center [1125, 651] width 137 height 19
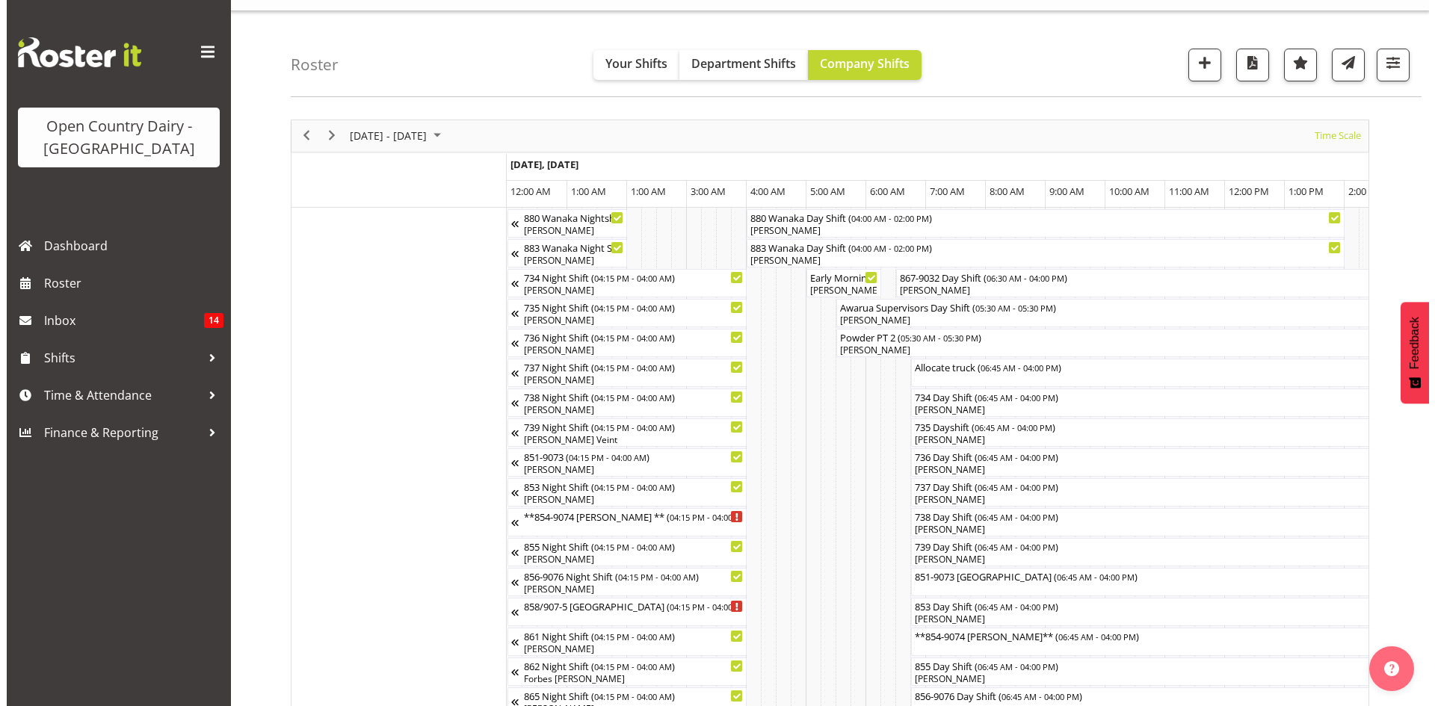
scroll to position [104, 0]
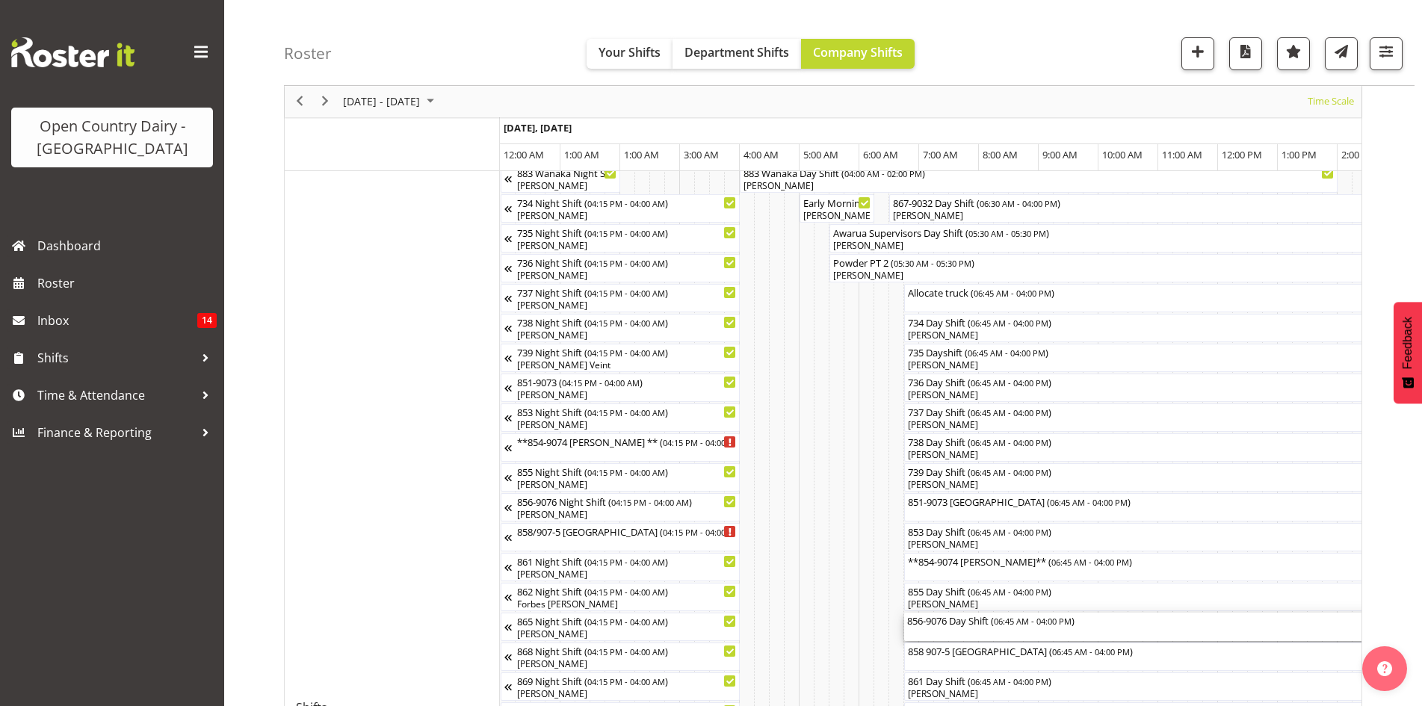
click at [962, 624] on div "856-9076 Day Shift ( 06:45 AM - 04:00 PM )" at bounding box center [1180, 620] width 547 height 15
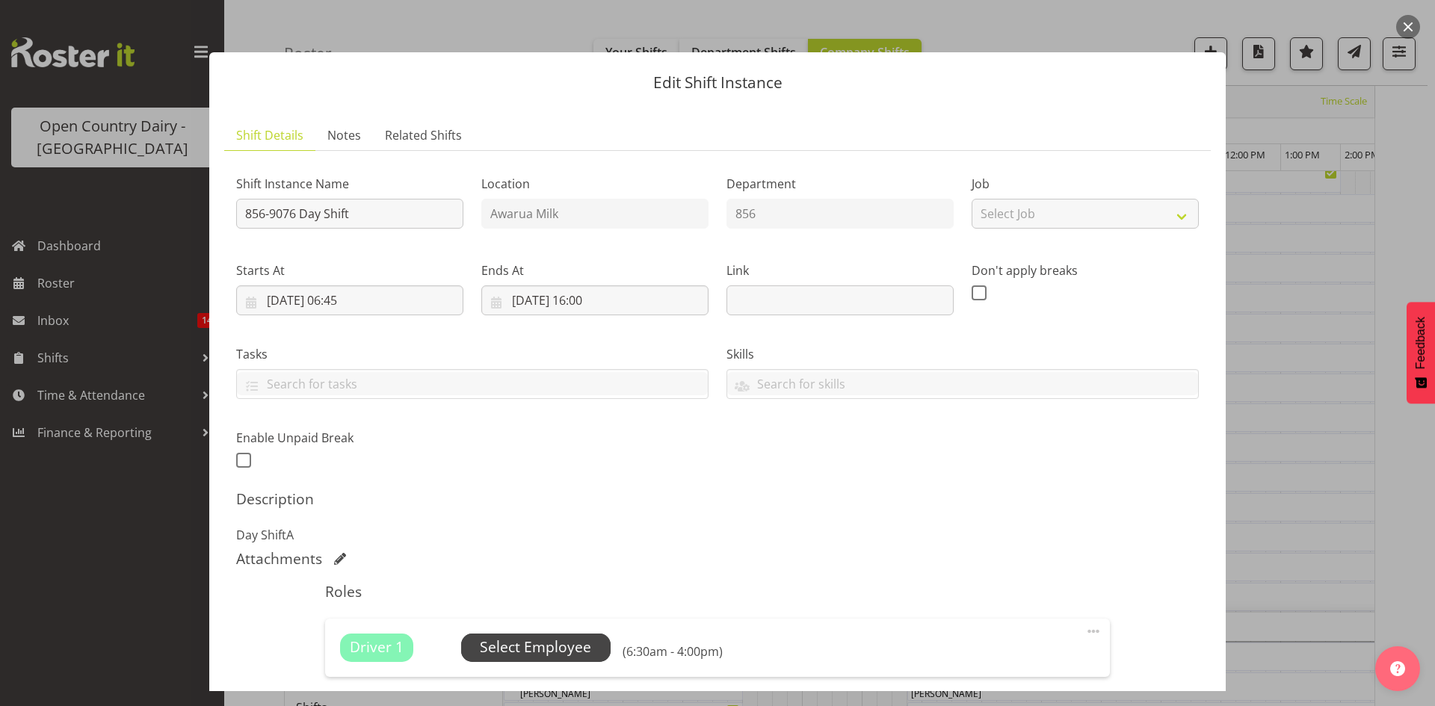
click at [594, 643] on span "Select Employee" at bounding box center [535, 648] width 149 height 28
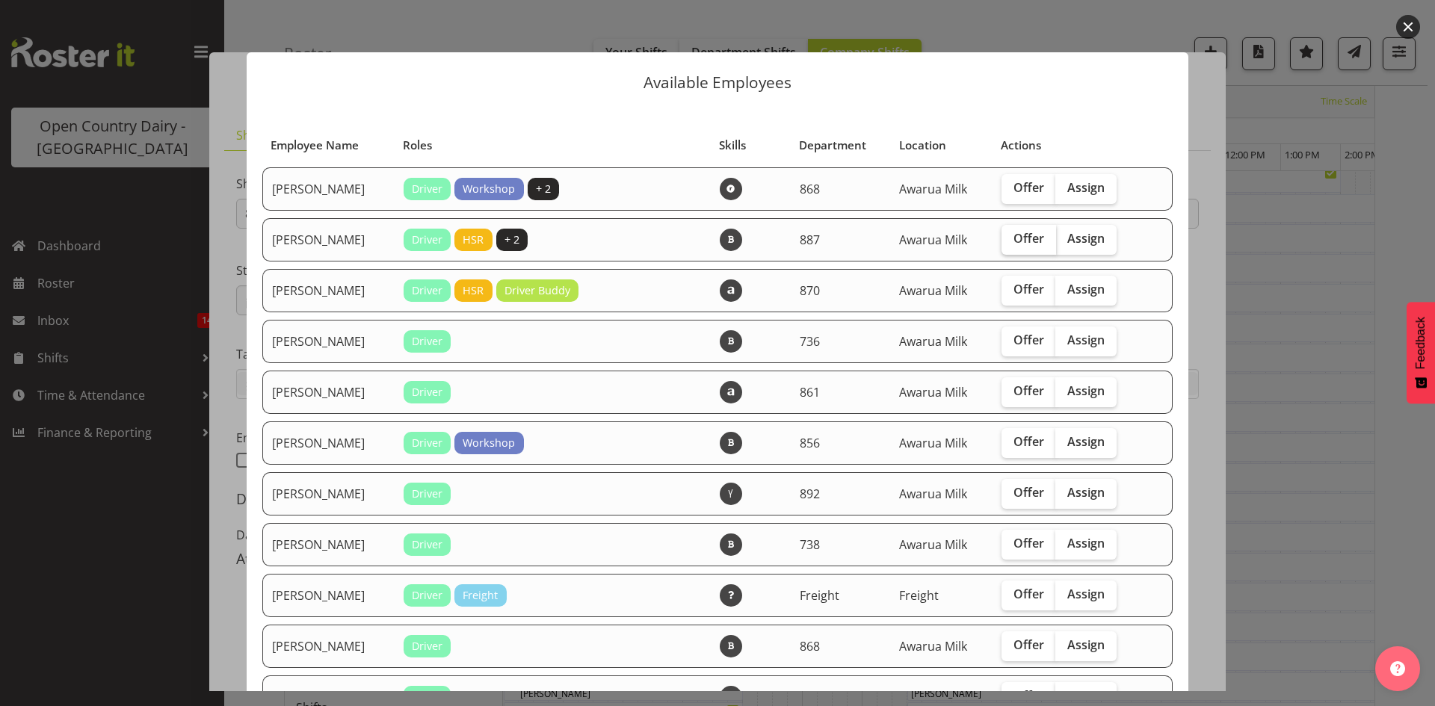
click at [1028, 244] on span "Offer" at bounding box center [1028, 238] width 31 height 15
click at [1011, 244] on input "Offer" at bounding box center [1006, 239] width 10 height 10
checkbox input "true"
click at [1021, 346] on span "Offer" at bounding box center [1028, 340] width 31 height 15
click at [1011, 345] on input "Offer" at bounding box center [1006, 341] width 10 height 10
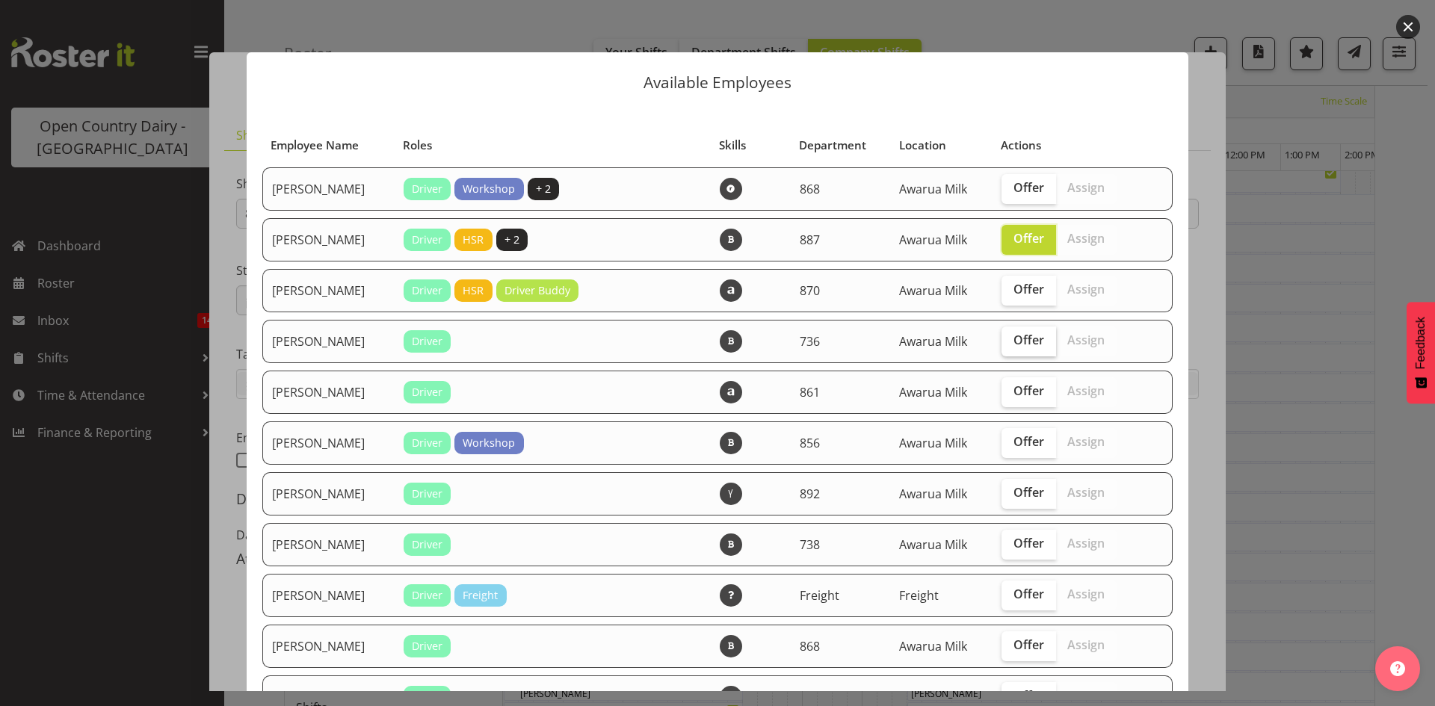
checkbox input "true"
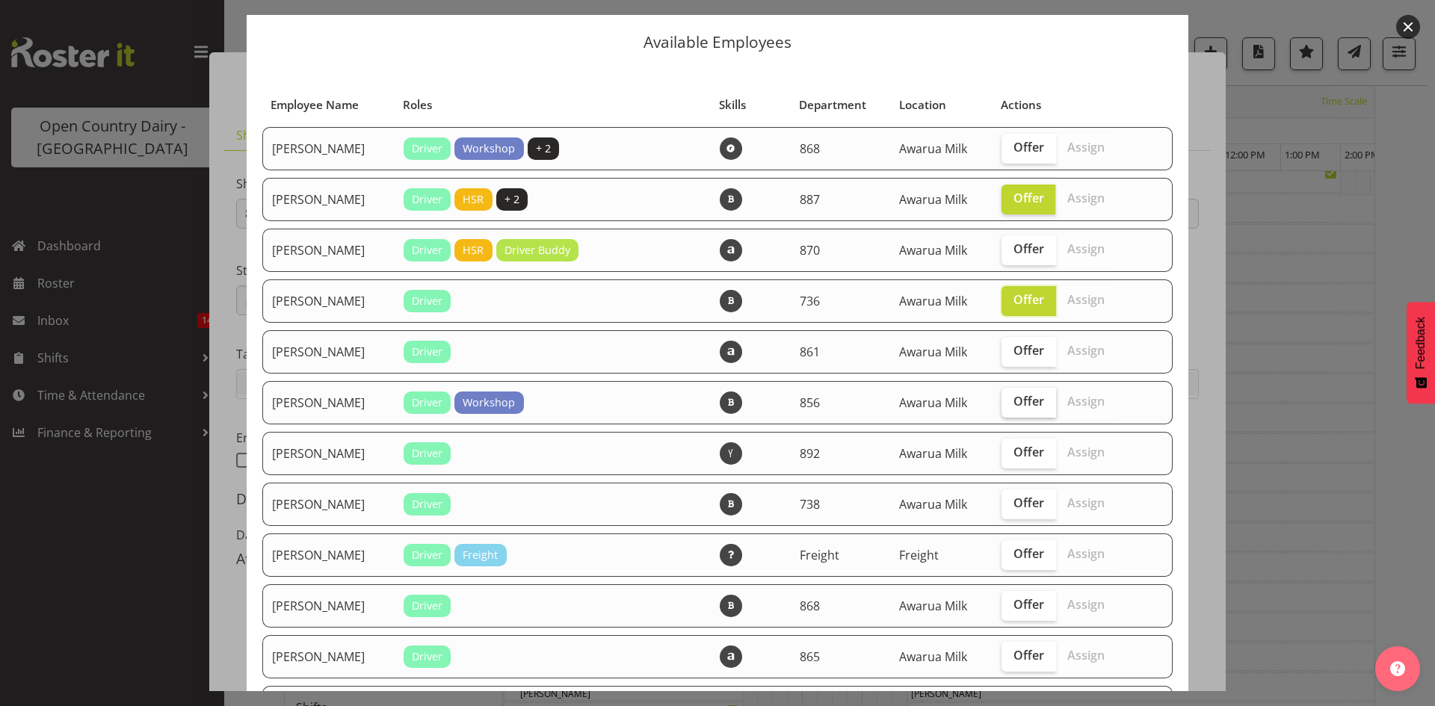
scroll to position [75, 0]
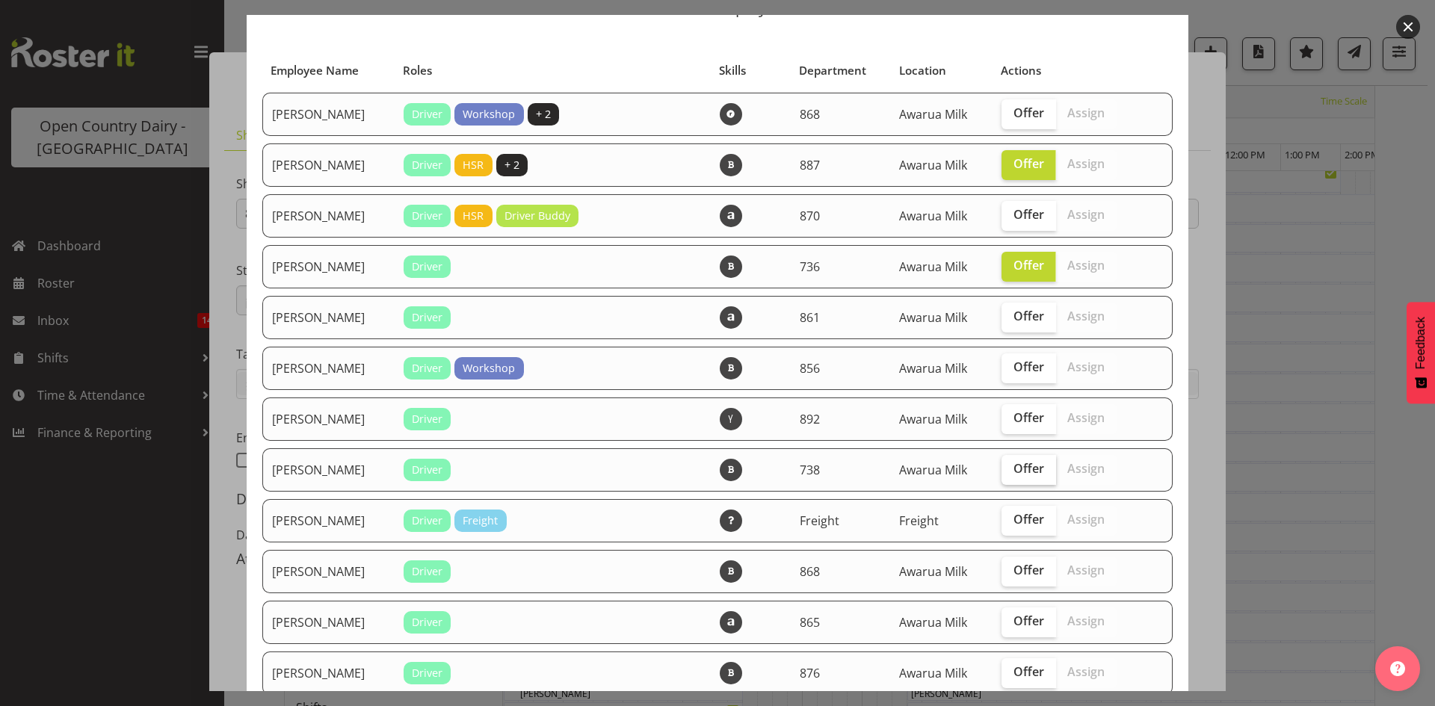
click at [1016, 472] on span "Offer" at bounding box center [1028, 468] width 31 height 15
click at [1011, 472] on input "Offer" at bounding box center [1006, 469] width 10 height 10
checkbox input "true"
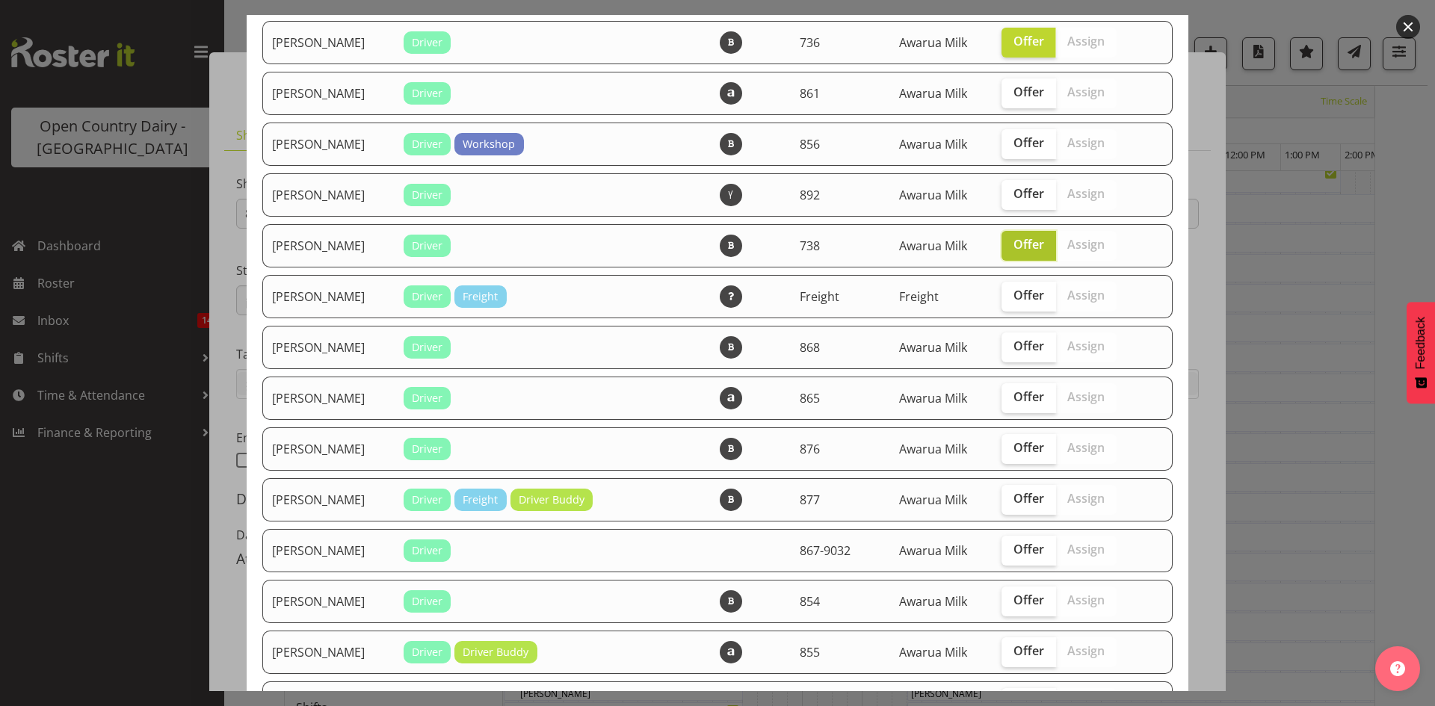
scroll to position [374, 0]
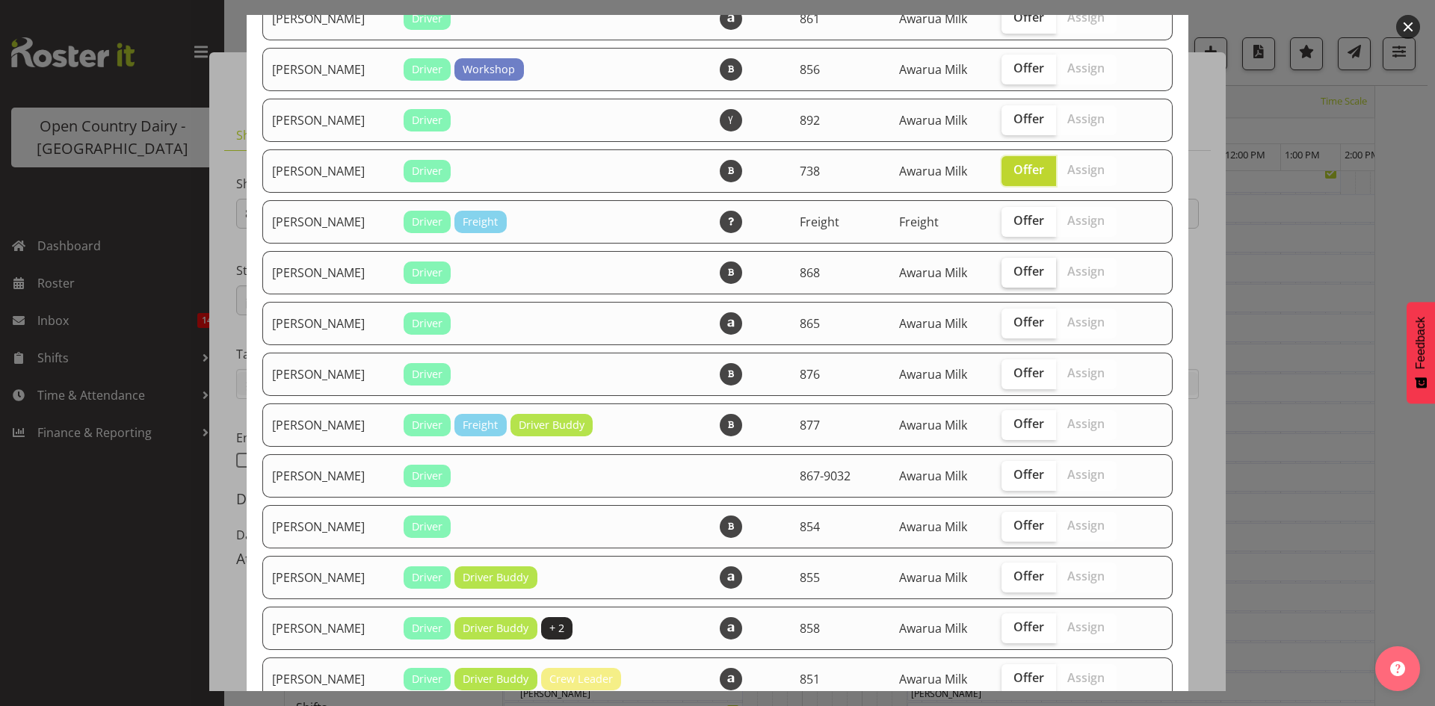
click at [1034, 279] on label "Offer" at bounding box center [1028, 273] width 55 height 30
click at [1011, 276] on input "Offer" at bounding box center [1006, 272] width 10 height 10
checkbox input "true"
click at [1029, 321] on span "Offer" at bounding box center [1028, 322] width 31 height 15
click at [1011, 321] on input "Offer" at bounding box center [1006, 323] width 10 height 10
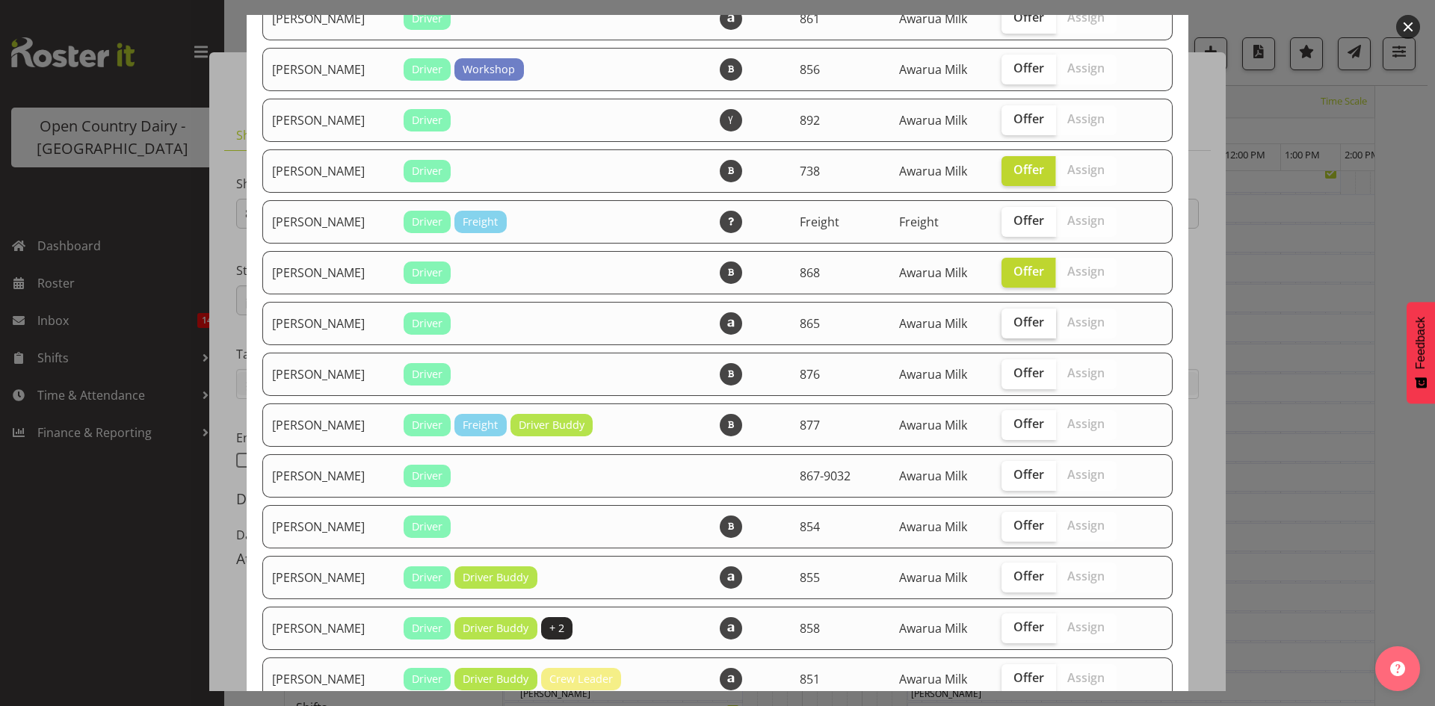
checkbox input "true"
click at [1013, 365] on span "Offer" at bounding box center [1028, 372] width 31 height 15
click at [1011, 368] on input "Offer" at bounding box center [1006, 373] width 10 height 10
checkbox input "true"
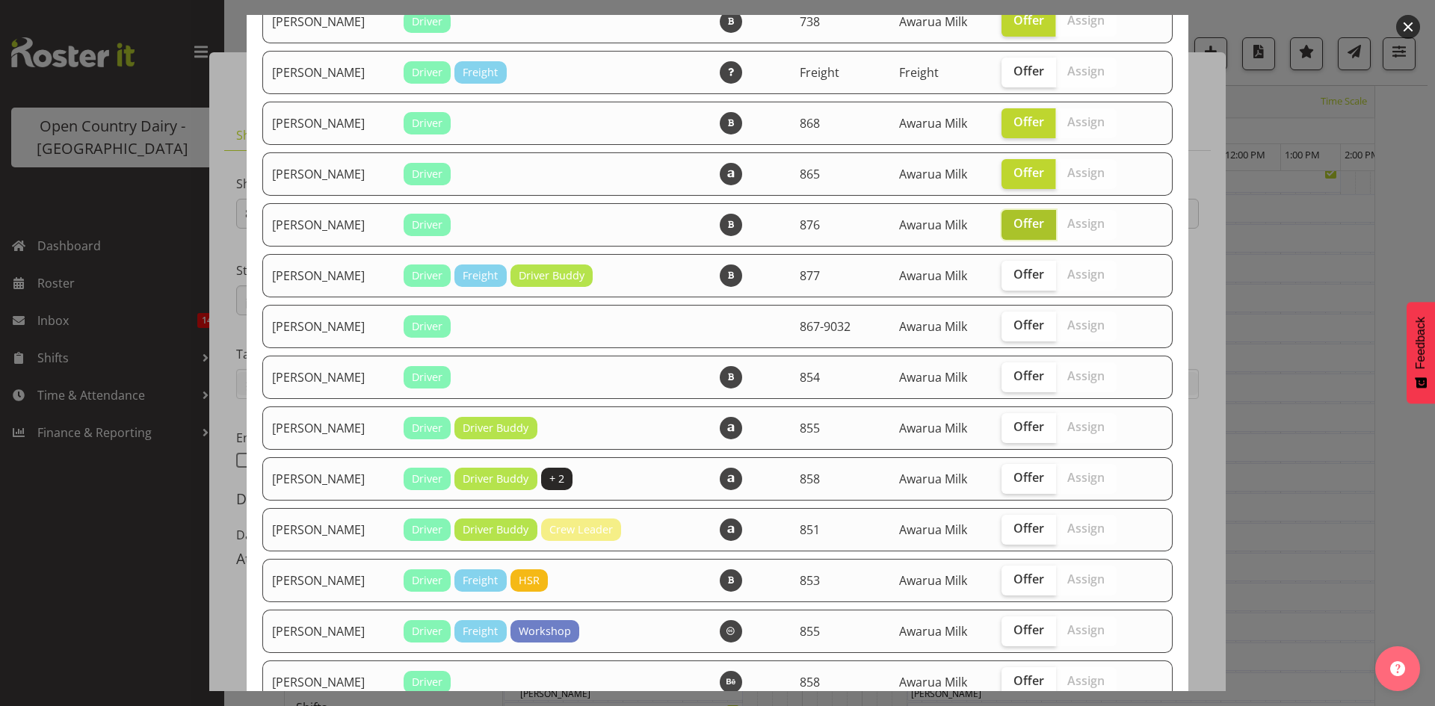
scroll to position [598, 0]
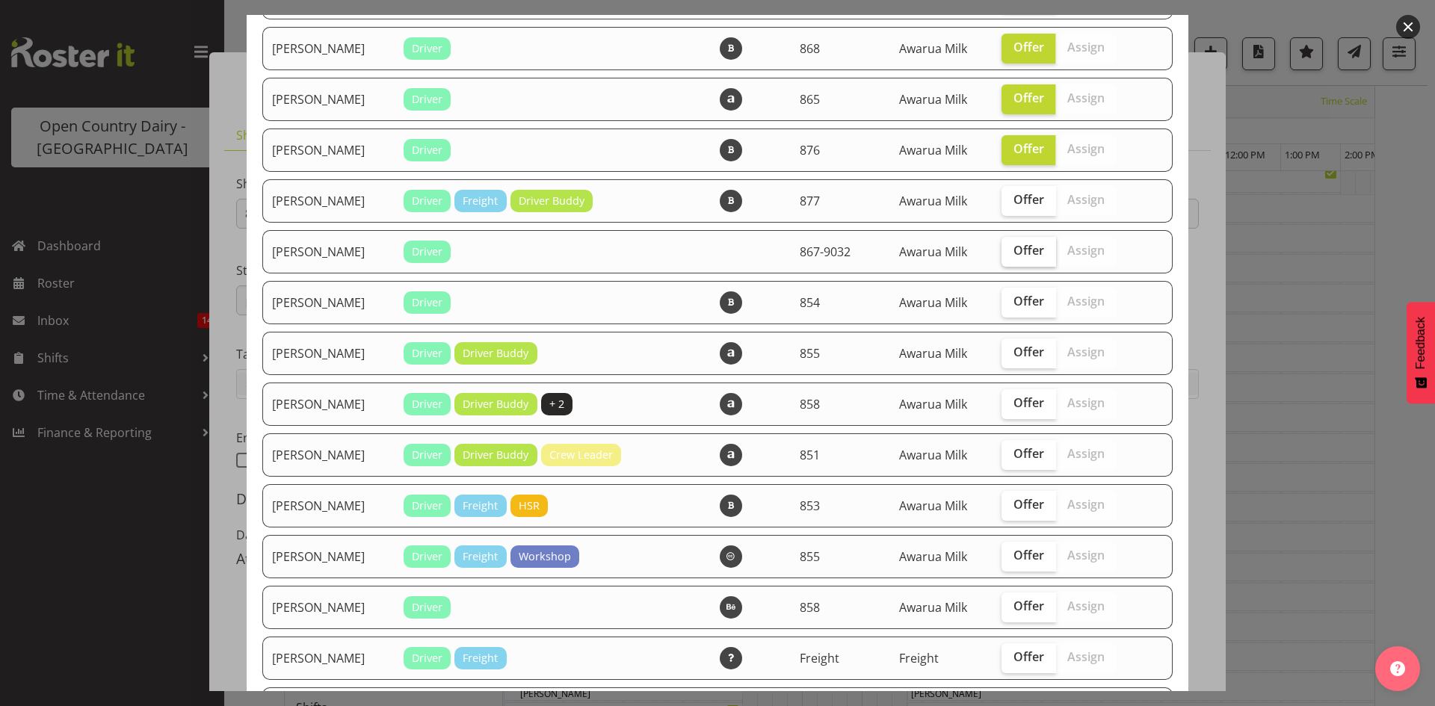
click at [1020, 248] on span "Offer" at bounding box center [1028, 250] width 31 height 15
click at [1011, 248] on input "Offer" at bounding box center [1006, 251] width 10 height 10
checkbox input "true"
click at [1017, 294] on span "Offer" at bounding box center [1028, 301] width 31 height 15
click at [1011, 297] on input "Offer" at bounding box center [1006, 302] width 10 height 10
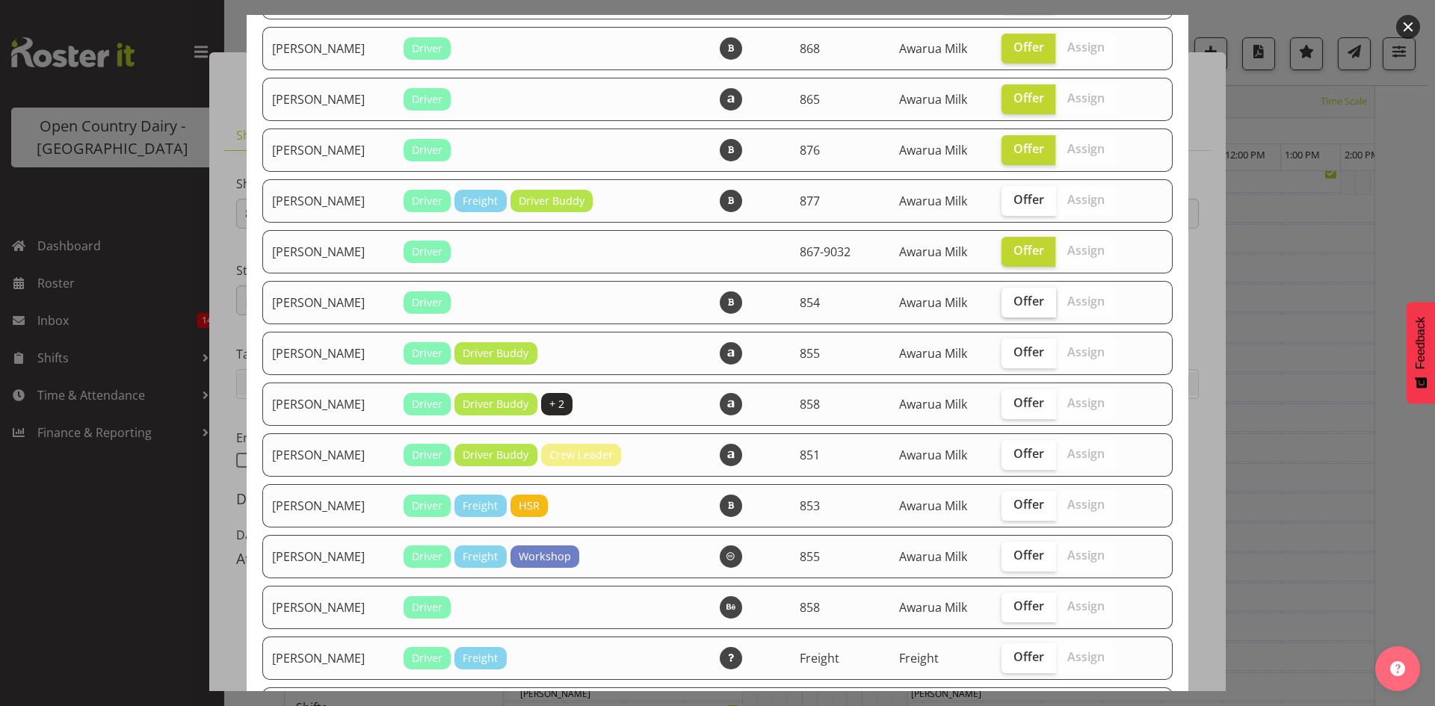
checkbox input "true"
click at [1007, 361] on label "Offer" at bounding box center [1028, 354] width 55 height 30
click at [1007, 357] on input "Offer" at bounding box center [1006, 352] width 10 height 10
checkbox input "true"
click at [1017, 458] on span "Offer" at bounding box center [1028, 453] width 31 height 15
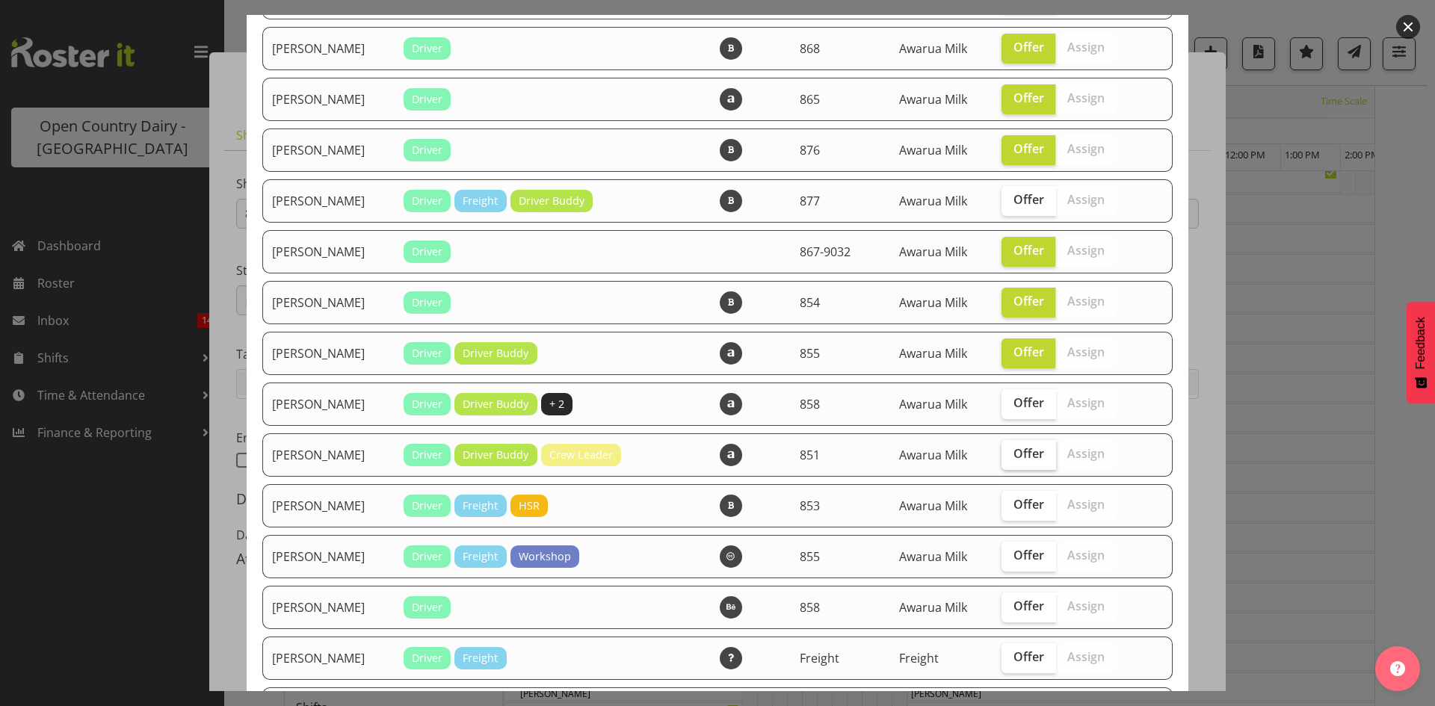
click at [1011, 458] on input "Offer" at bounding box center [1006, 454] width 10 height 10
checkbox input "true"
click at [1010, 412] on label "Offer" at bounding box center [1028, 404] width 55 height 30
click at [1010, 408] on input "Offer" at bounding box center [1006, 403] width 10 height 10
checkbox input "true"
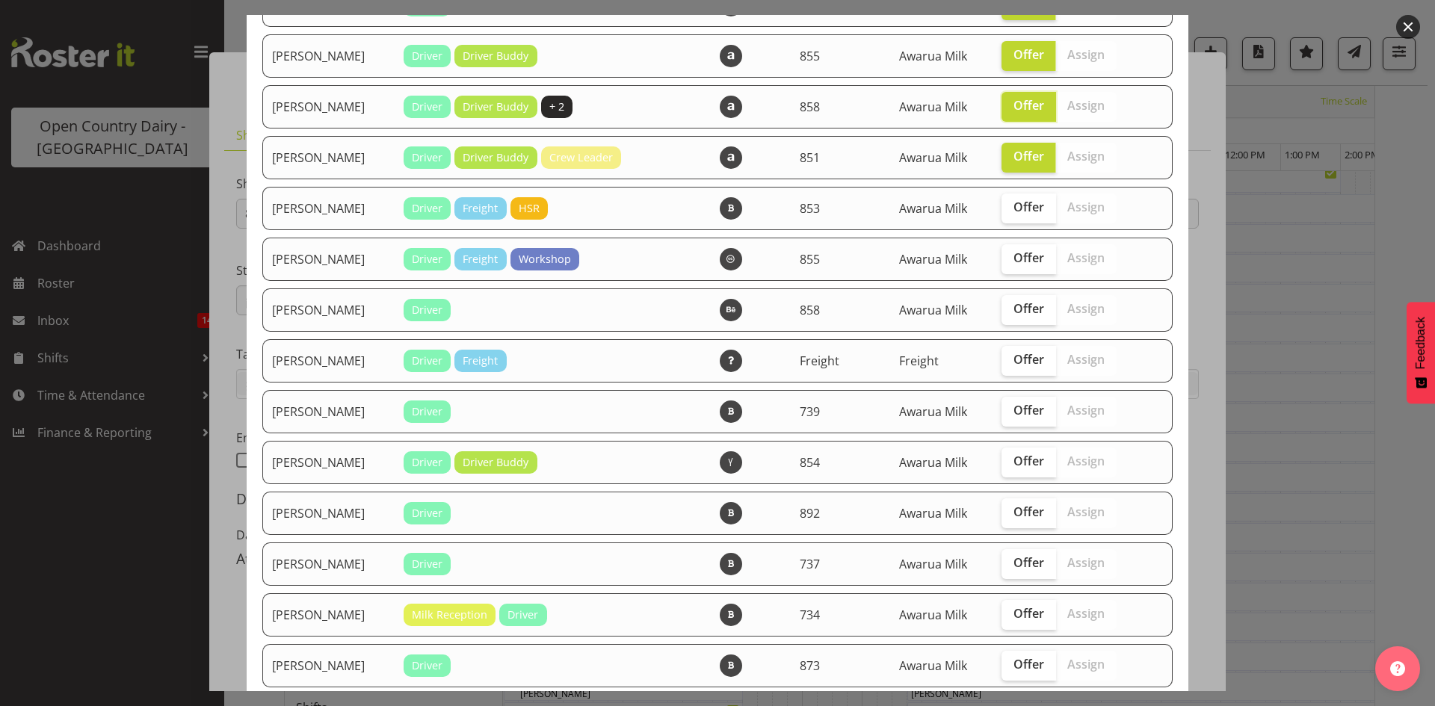
scroll to position [897, 0]
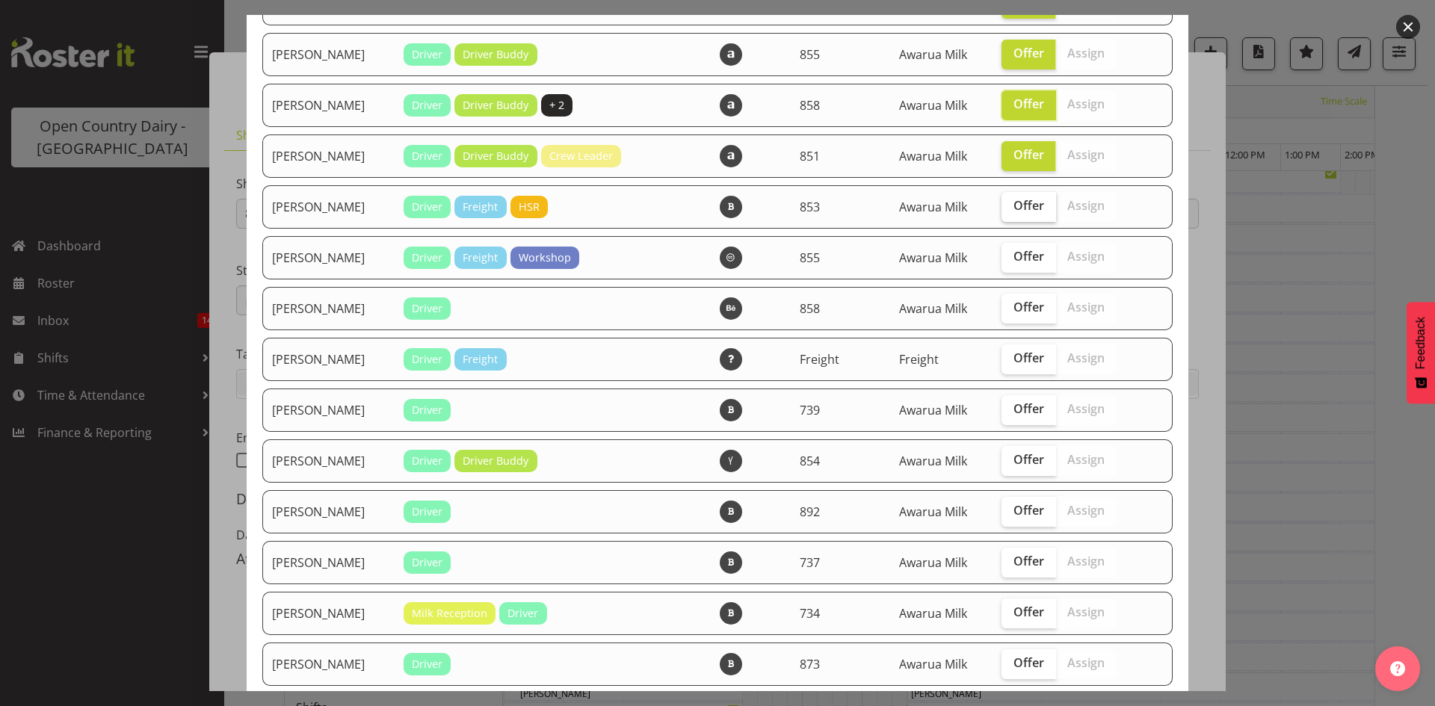
click at [1013, 208] on span "Offer" at bounding box center [1028, 205] width 31 height 15
click at [1011, 208] on input "Offer" at bounding box center [1006, 206] width 10 height 10
checkbox input "true"
click at [1024, 307] on span "Offer" at bounding box center [1028, 307] width 31 height 15
click at [1011, 307] on input "Offer" at bounding box center [1006, 308] width 10 height 10
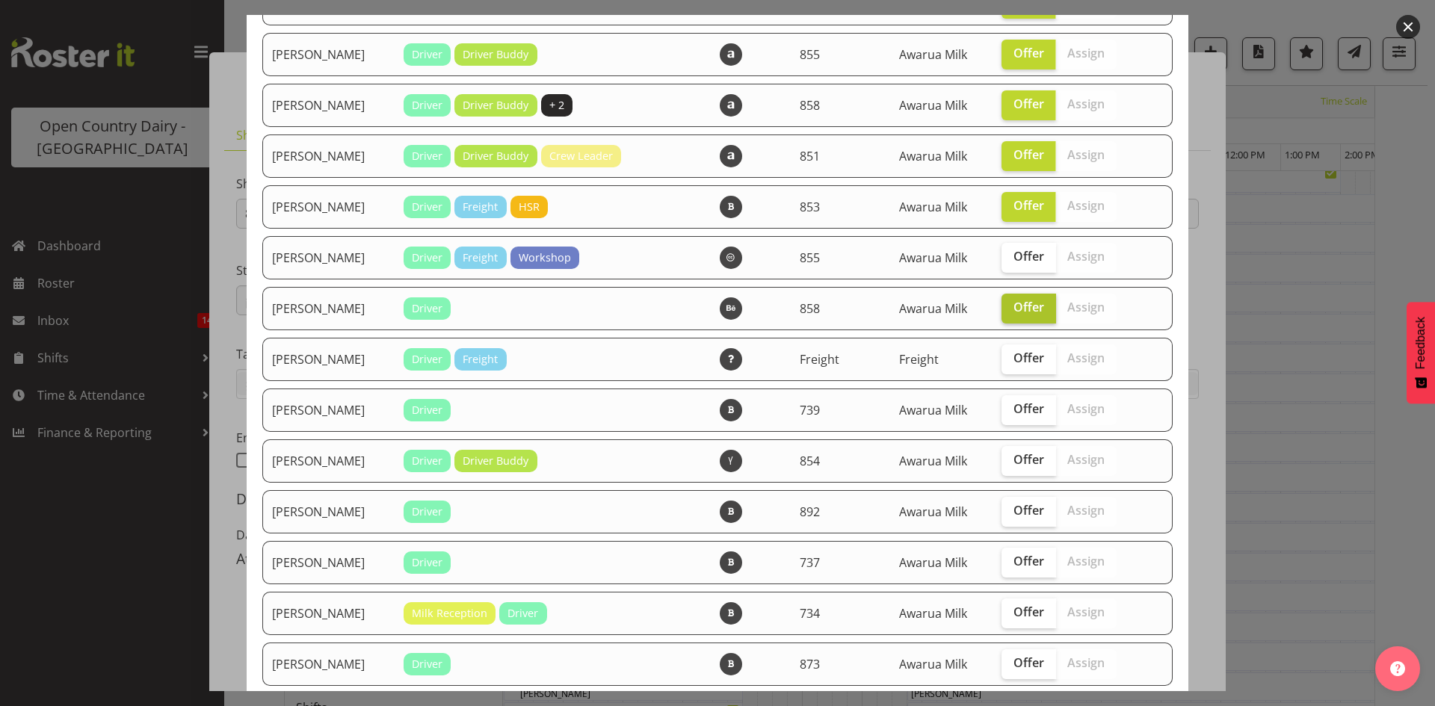
click at [1024, 307] on span "Offer" at bounding box center [1028, 307] width 31 height 15
click at [1011, 307] on input "Offer" at bounding box center [1006, 308] width 10 height 10
checkbox input "false"
click at [1019, 418] on label "Offer" at bounding box center [1028, 410] width 55 height 30
click at [1011, 414] on input "Offer" at bounding box center [1006, 409] width 10 height 10
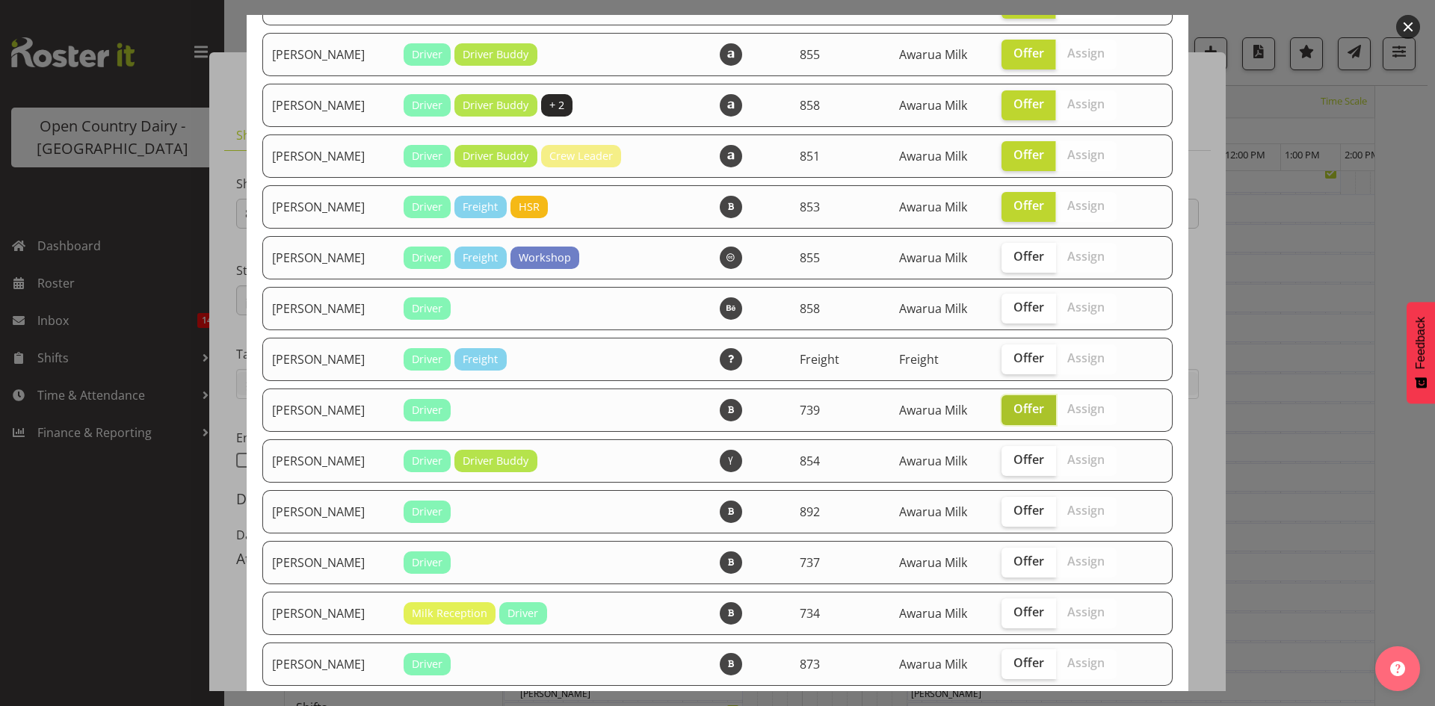
click at [1020, 413] on span "Offer" at bounding box center [1028, 408] width 31 height 15
click at [1011, 413] on input "Offer" at bounding box center [1006, 409] width 10 height 10
checkbox input "false"
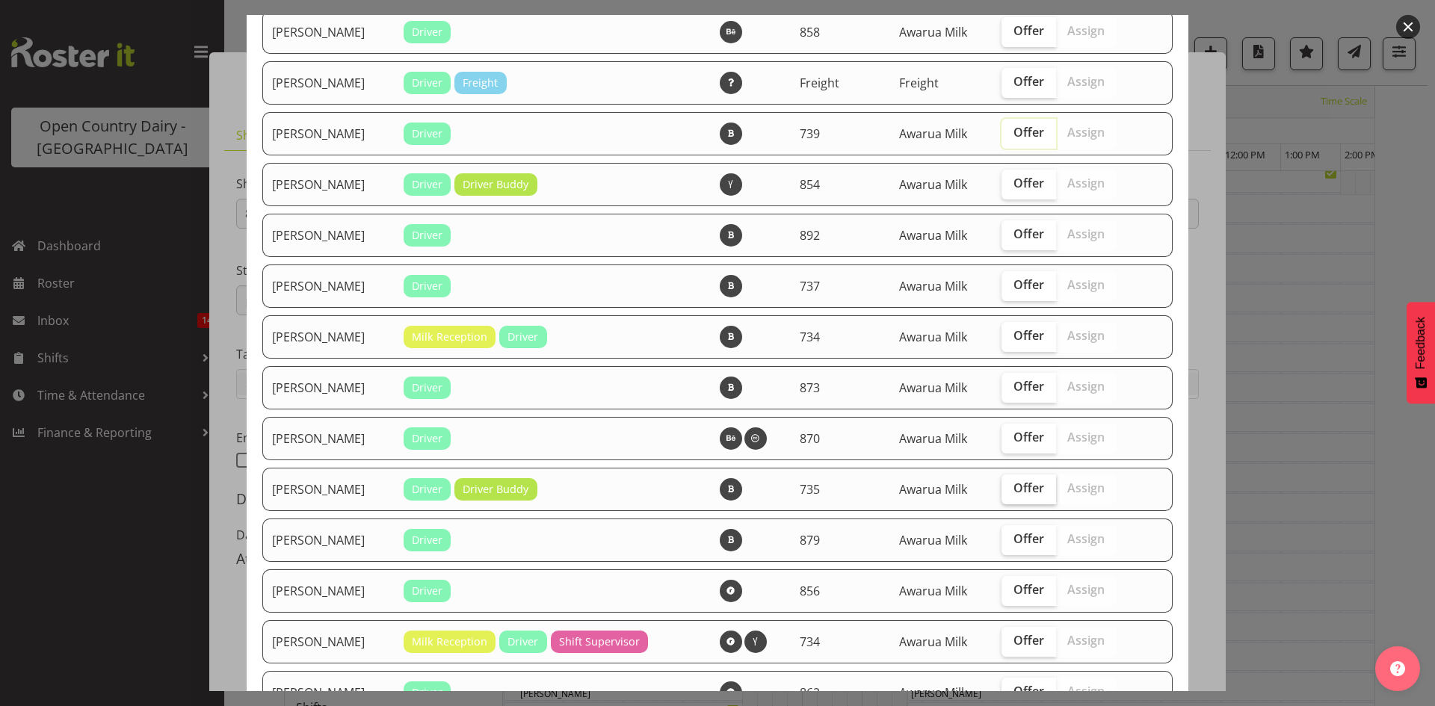
scroll to position [1196, 0]
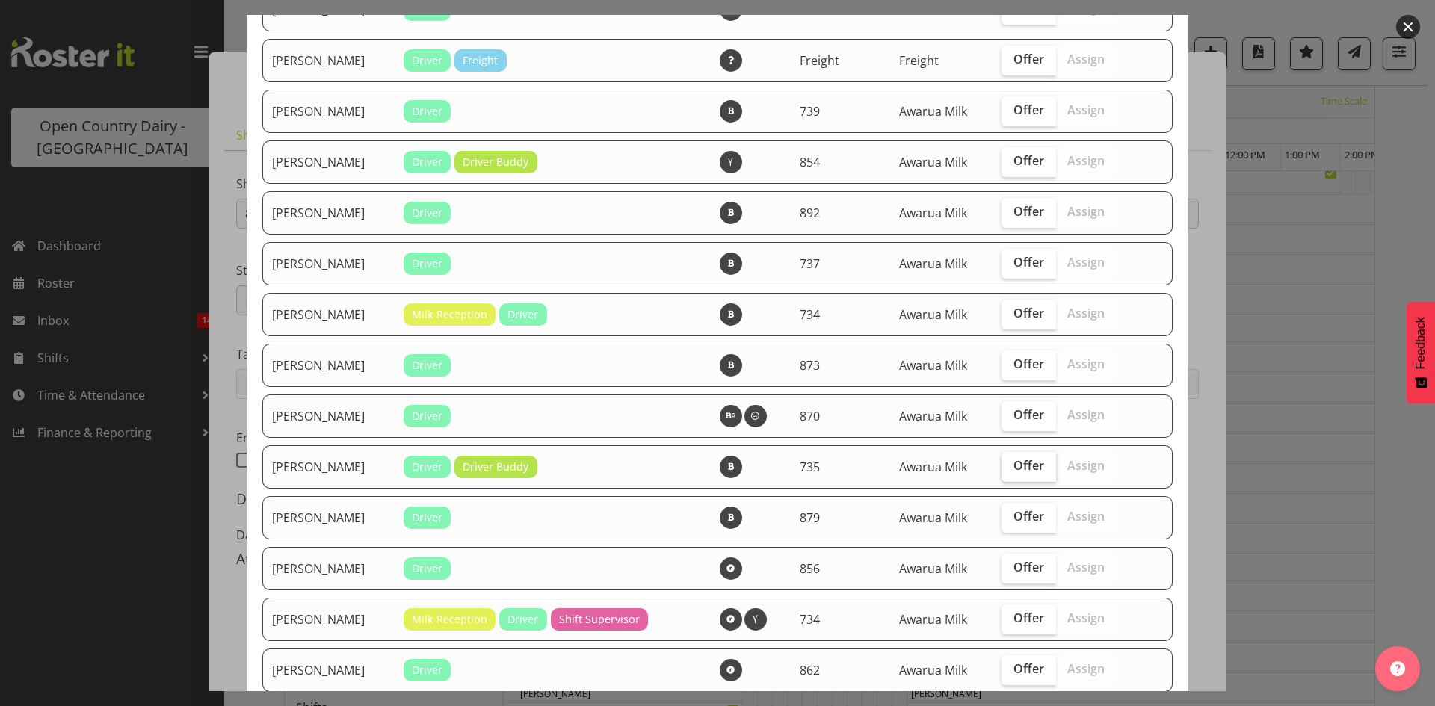
click at [1013, 462] on span "Offer" at bounding box center [1028, 465] width 31 height 15
click at [1011, 462] on input "Offer" at bounding box center [1006, 466] width 10 height 10
checkbox input "true"
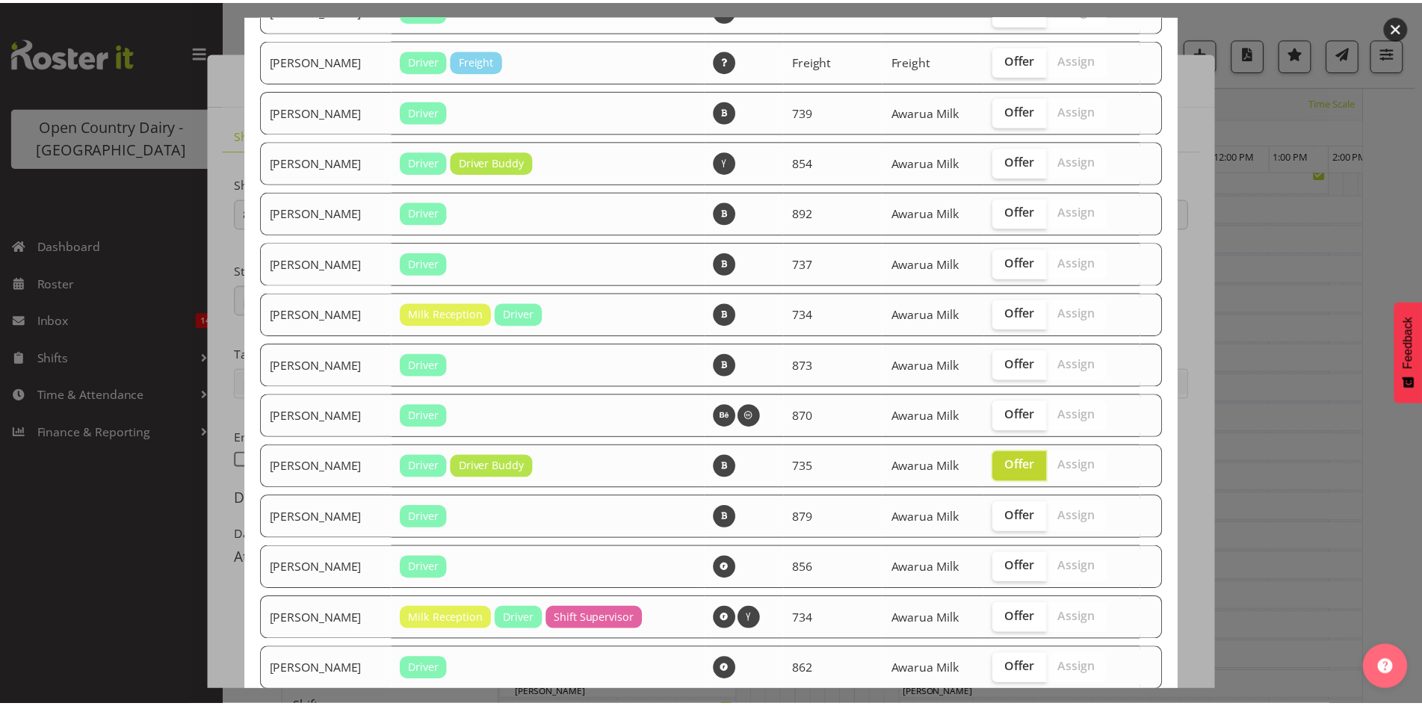
scroll to position [1341, 0]
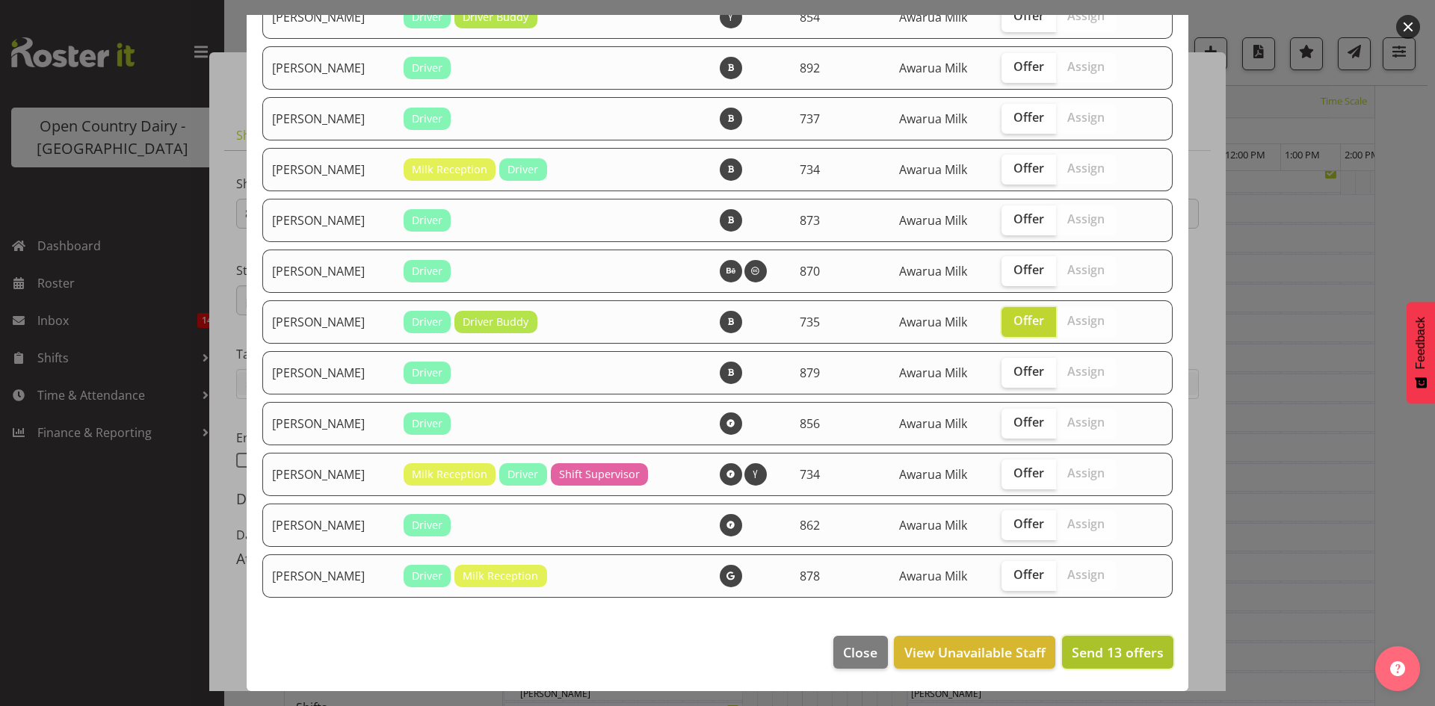
click at [1075, 645] on span "Send 13 offers" at bounding box center [1118, 652] width 92 height 18
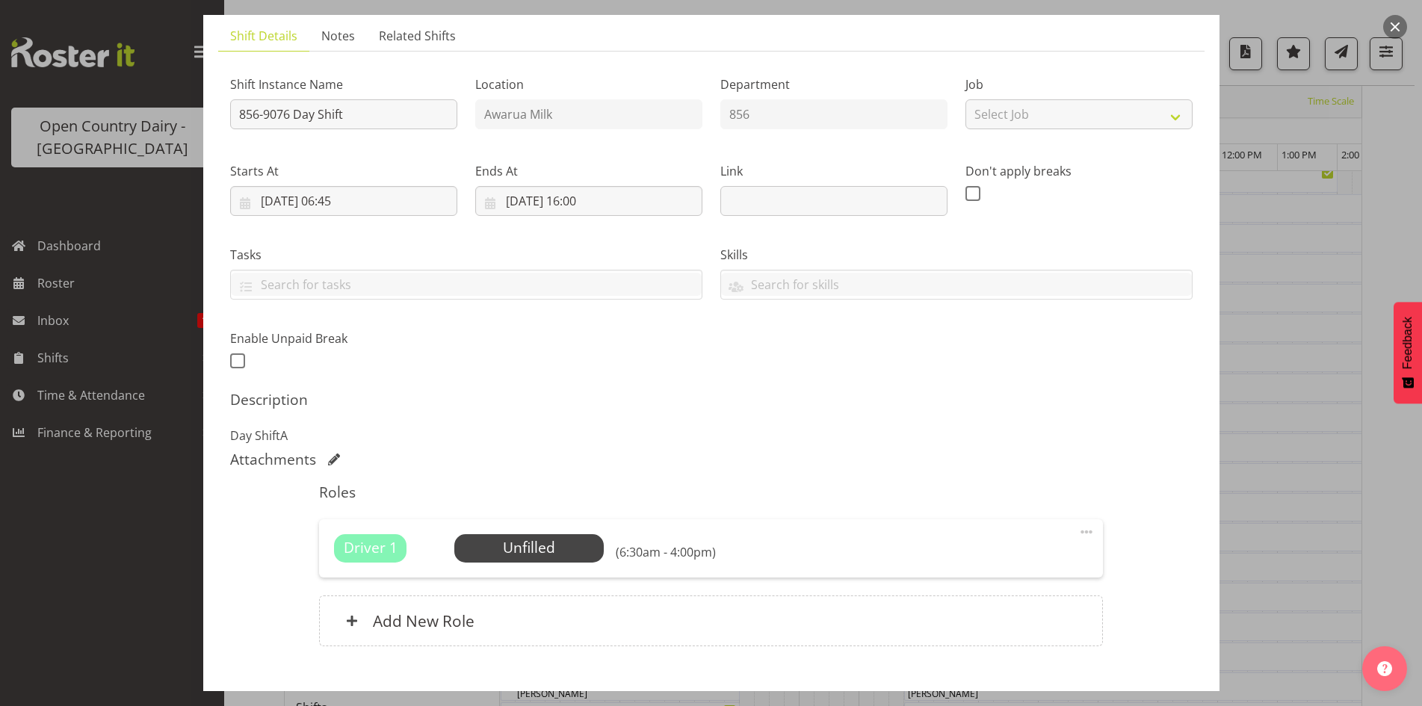
scroll to position [188, 0]
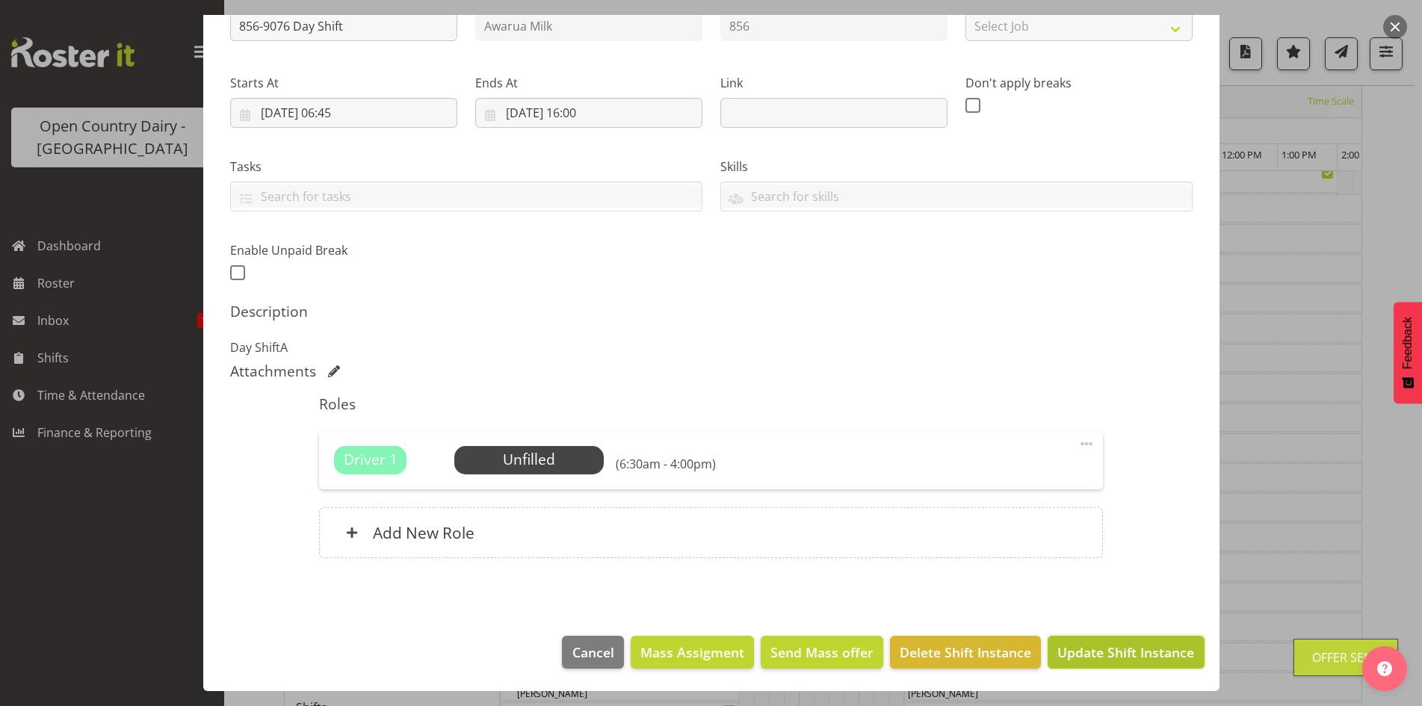
click at [1085, 639] on button "Update Shift Instance" at bounding box center [1126, 652] width 156 height 33
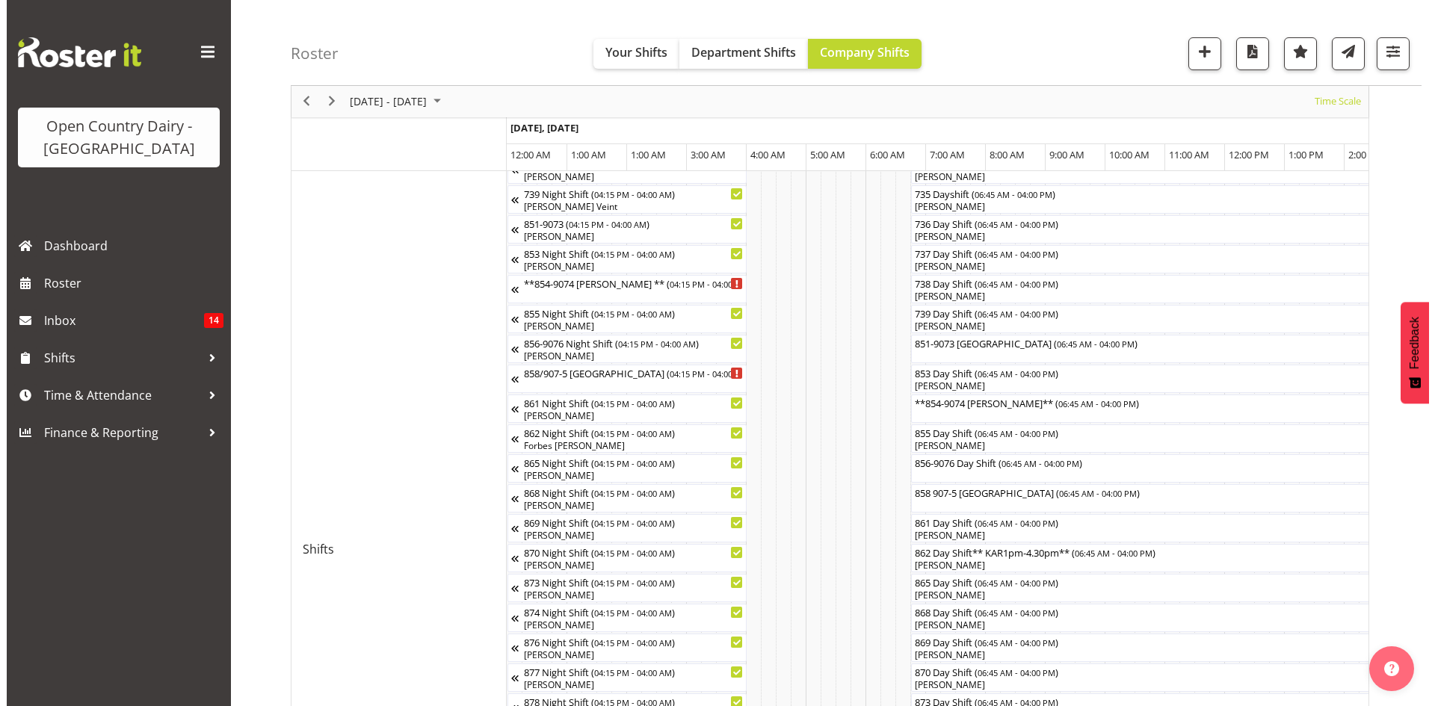
scroll to position [328, 0]
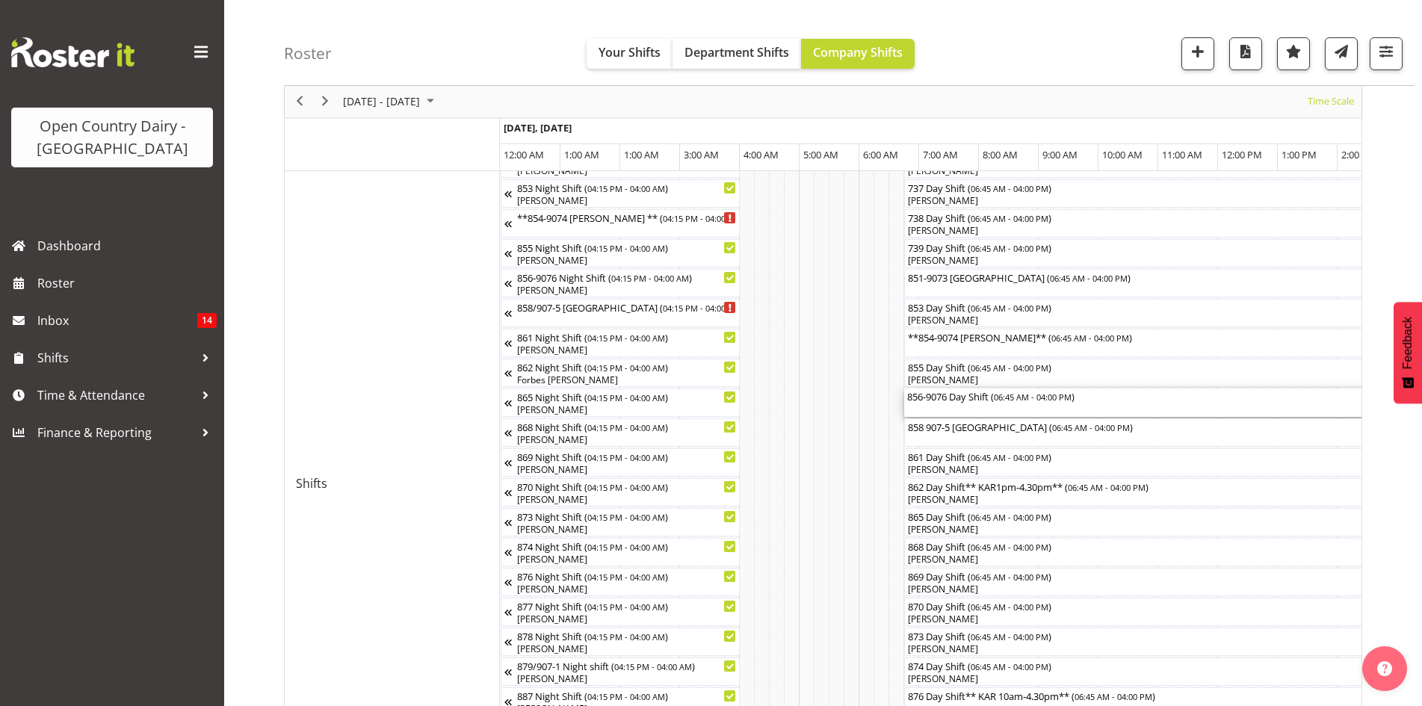
click at [989, 397] on div "856-9076 Day Shift ( 06:45 AM - 04:00 PM )" at bounding box center [1180, 396] width 547 height 15
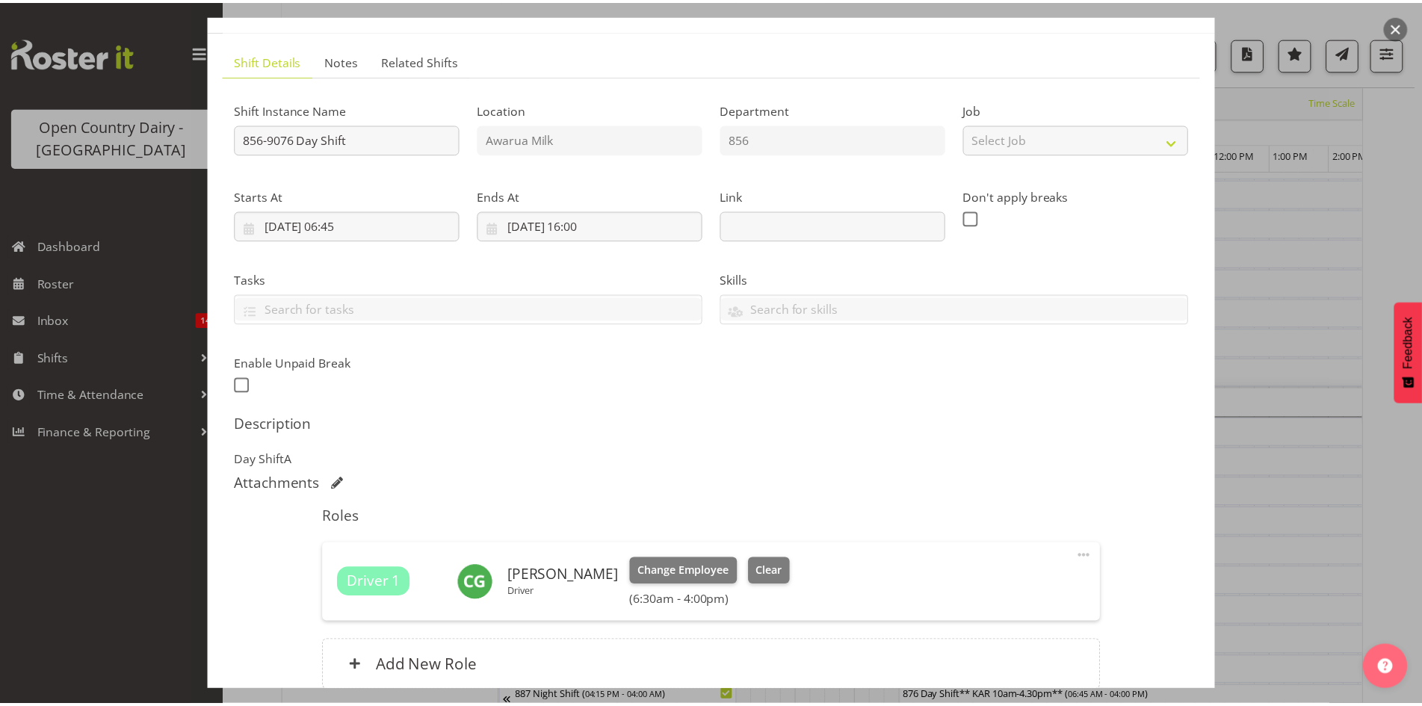
scroll to position [208, 0]
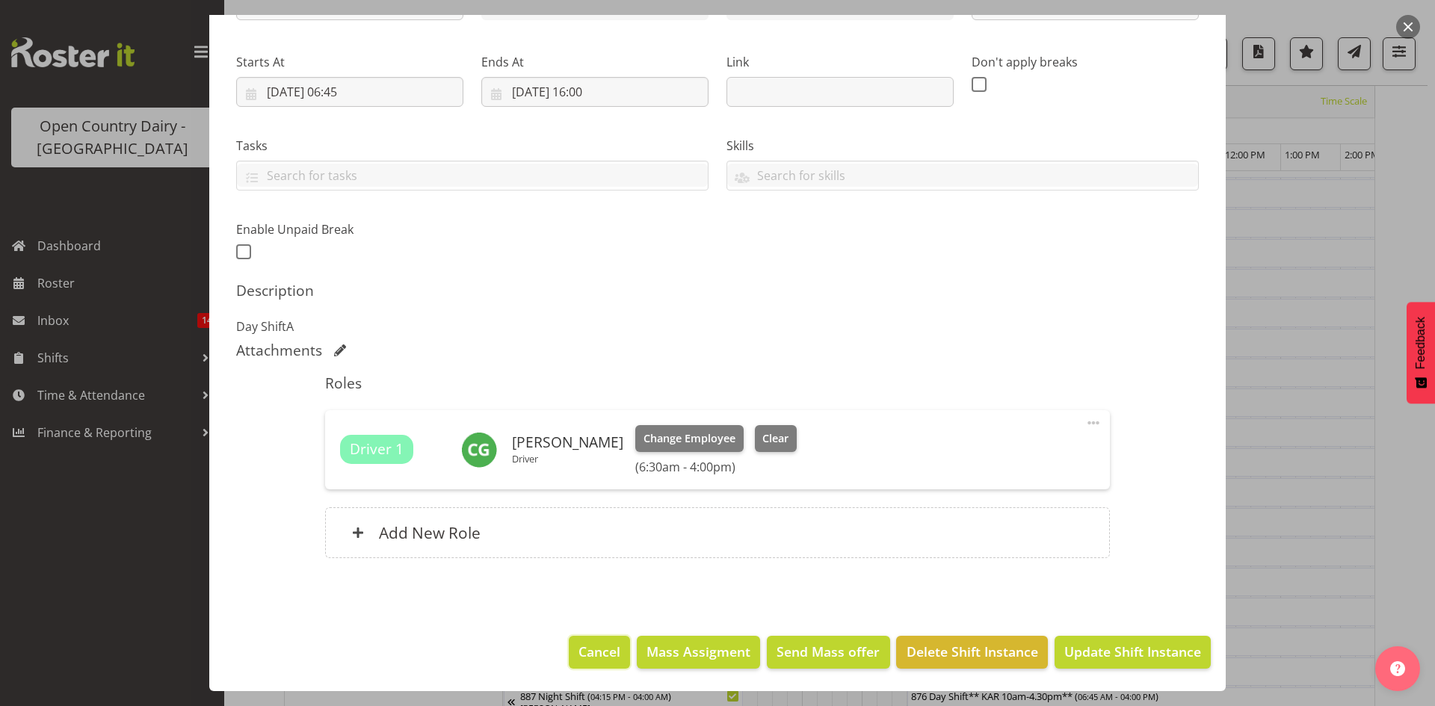
click at [578, 653] on span "Cancel" at bounding box center [599, 651] width 42 height 19
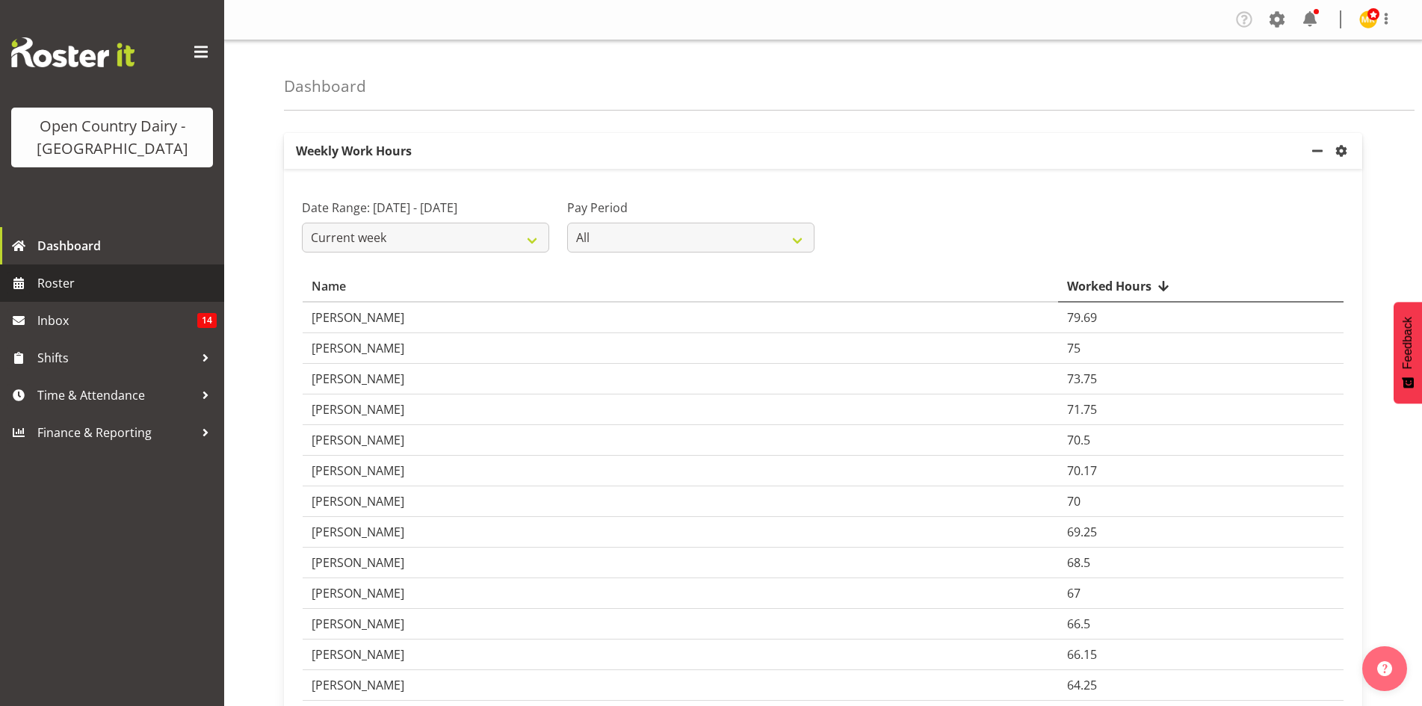
click at [51, 281] on span "Roster" at bounding box center [126, 283] width 179 height 22
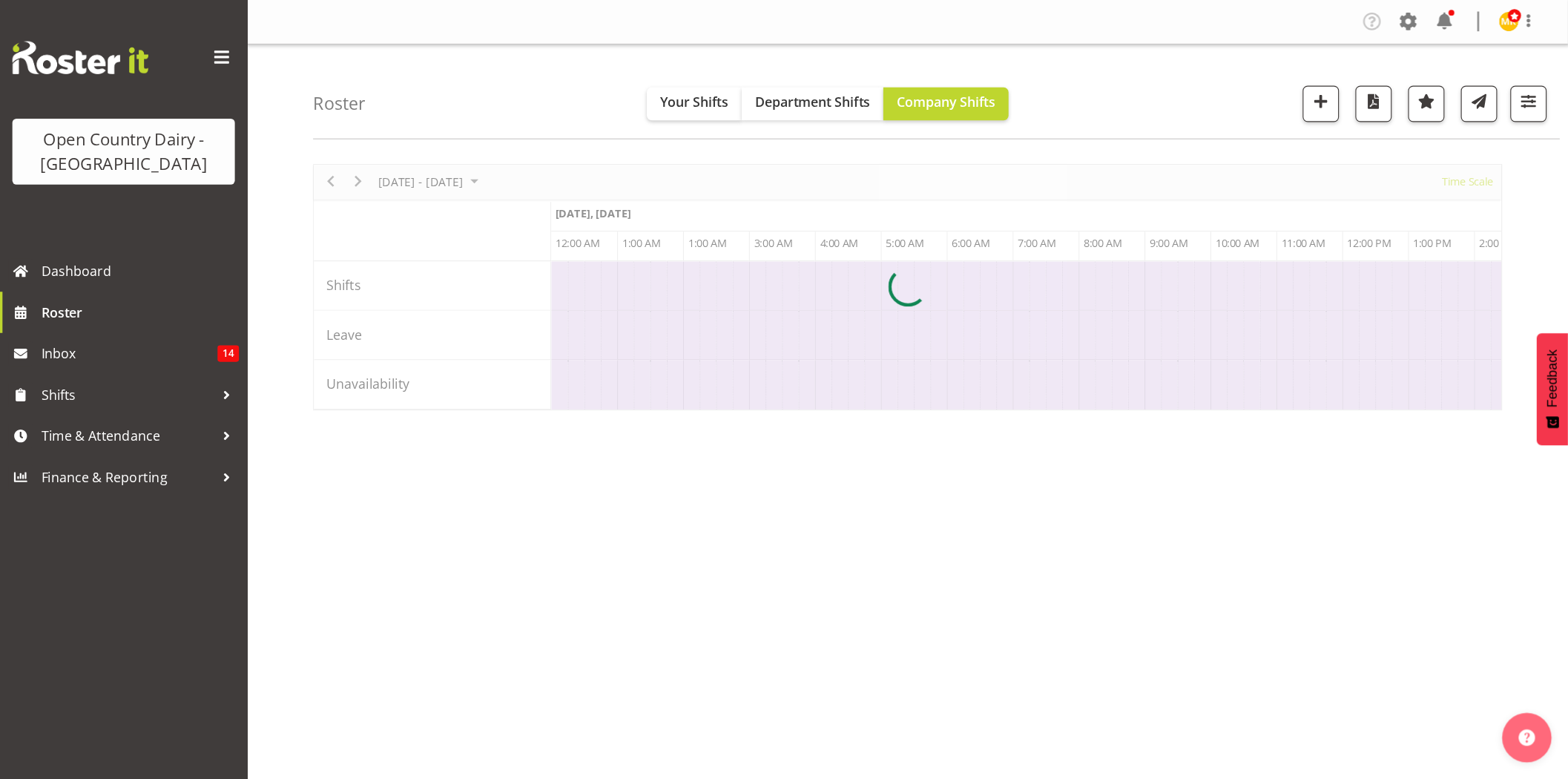
scroll to position [0, 8544]
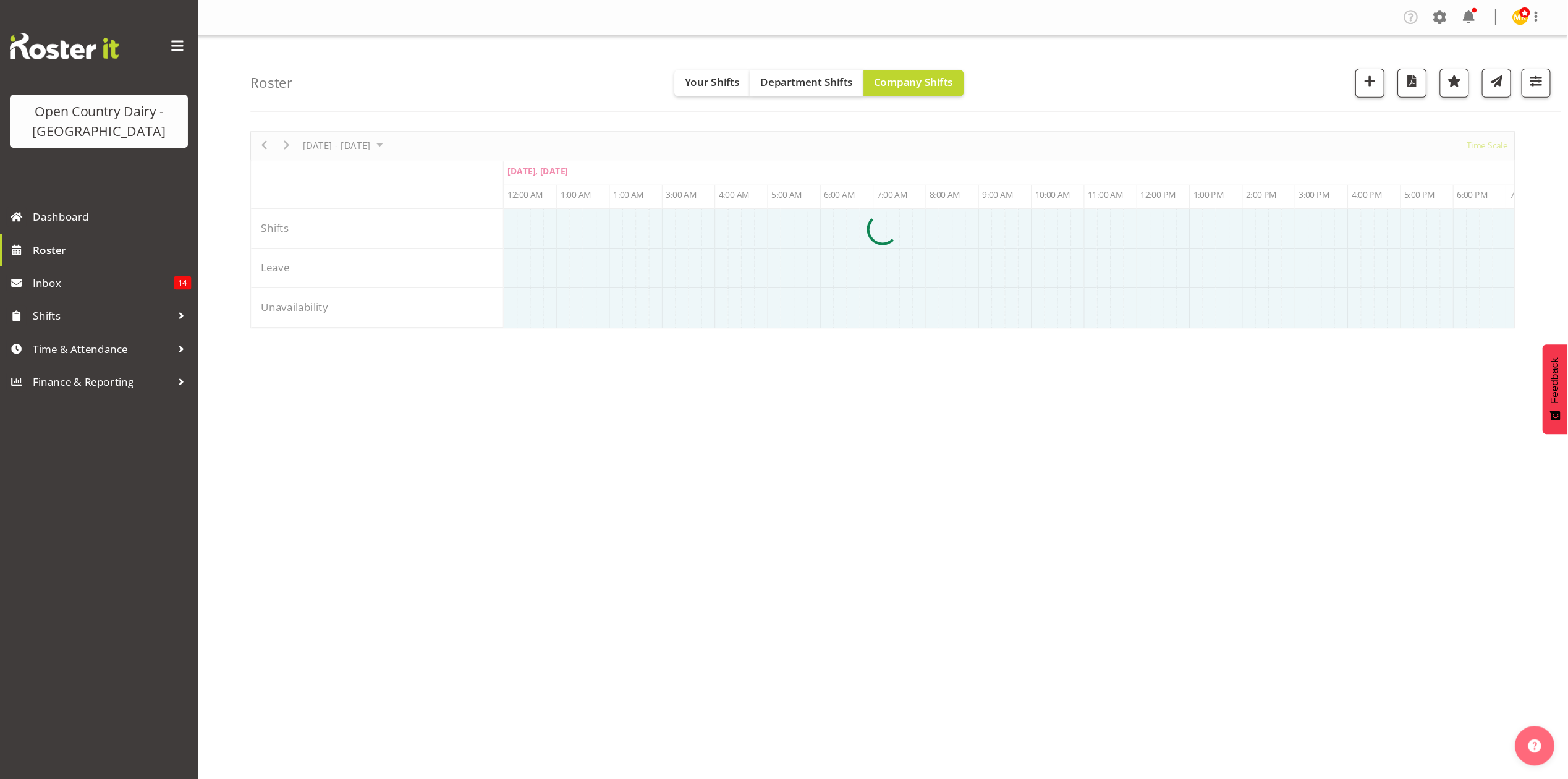
scroll to position [0, 7120]
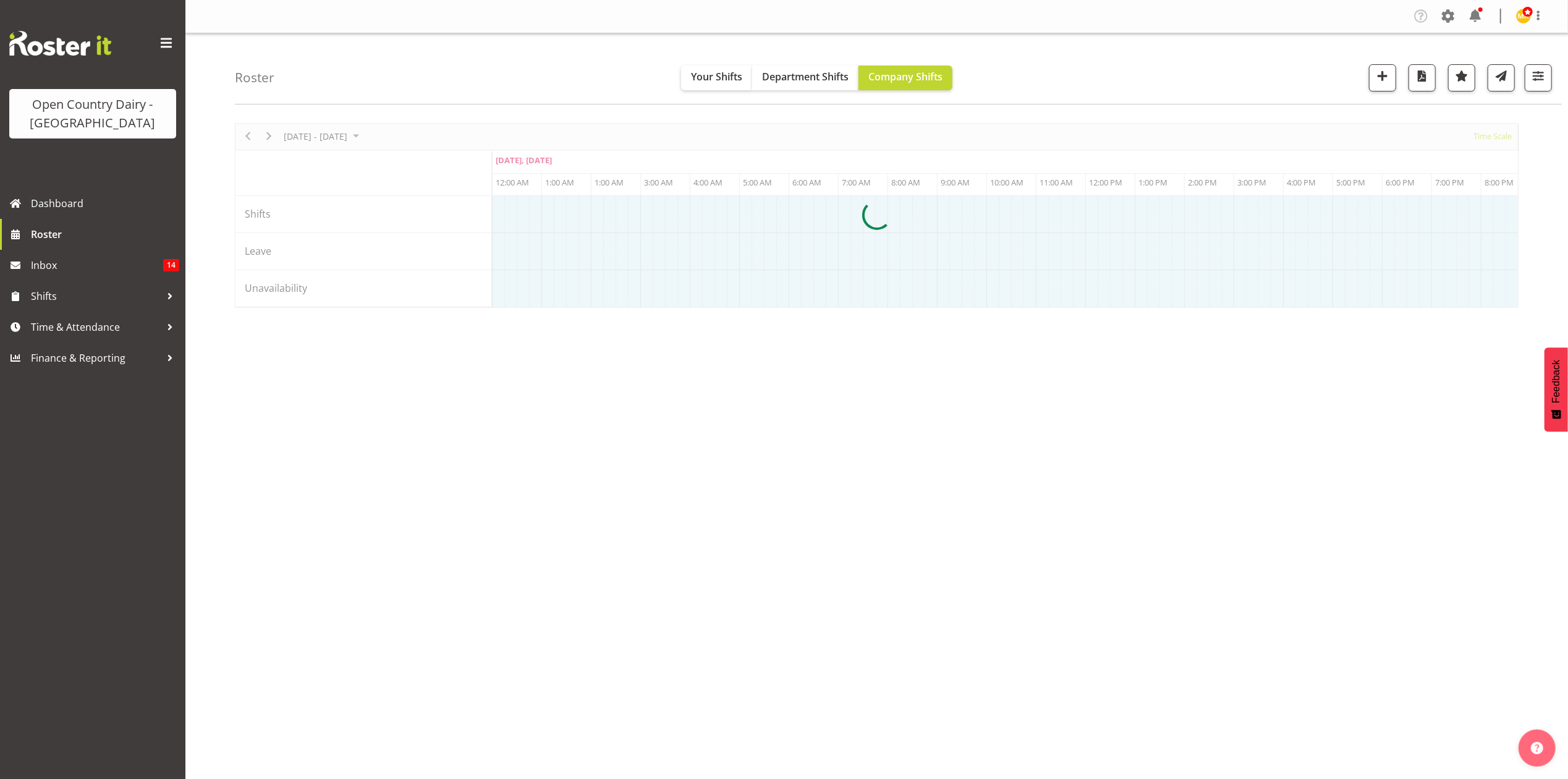
drag, startPoint x: 1053, startPoint y: 2, endPoint x: 1521, endPoint y: 189, distance: 504.0
click at [1016, 308] on div at bounding box center [877, 215] width 1284 height 184
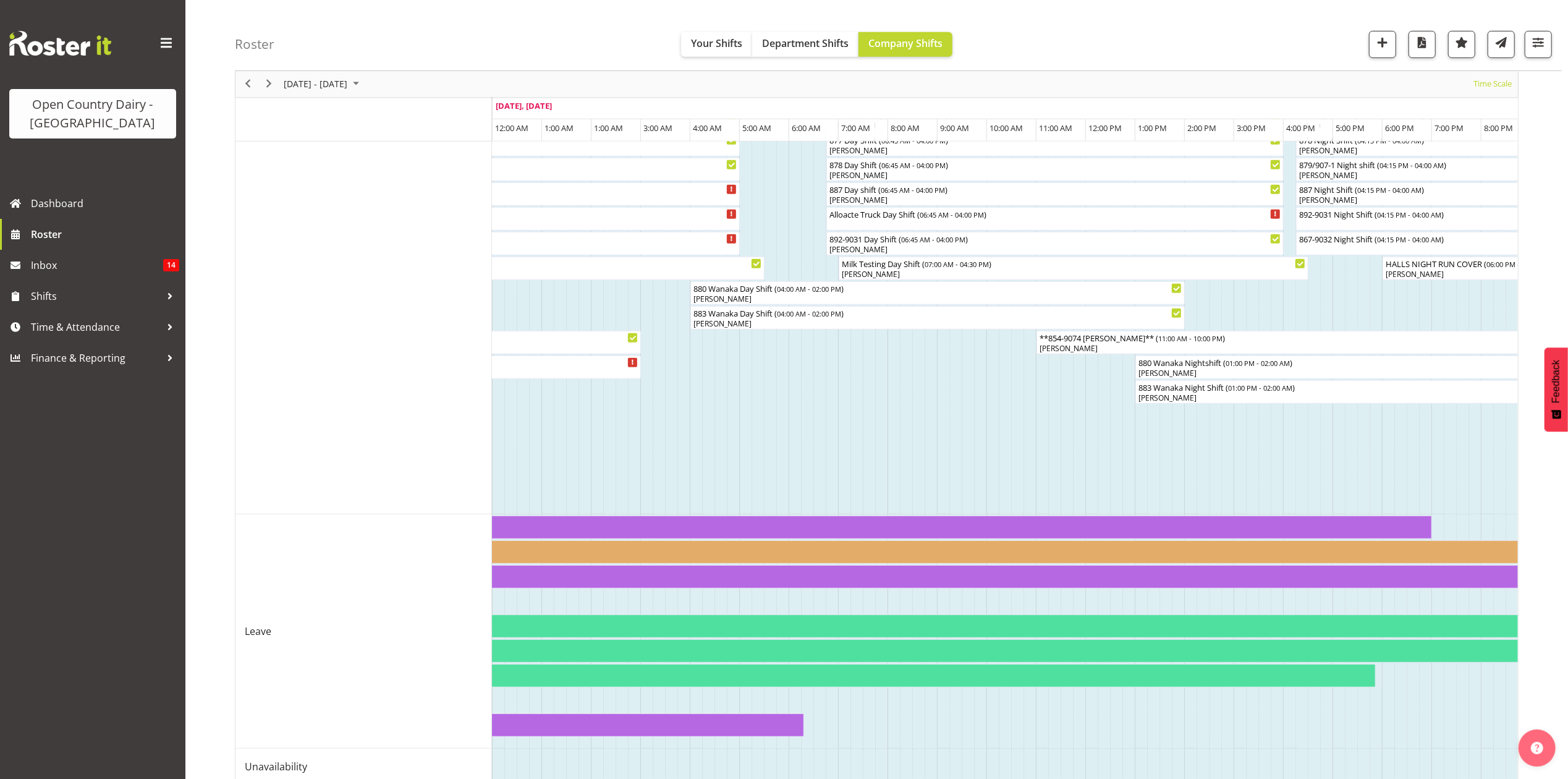
scroll to position [659, 0]
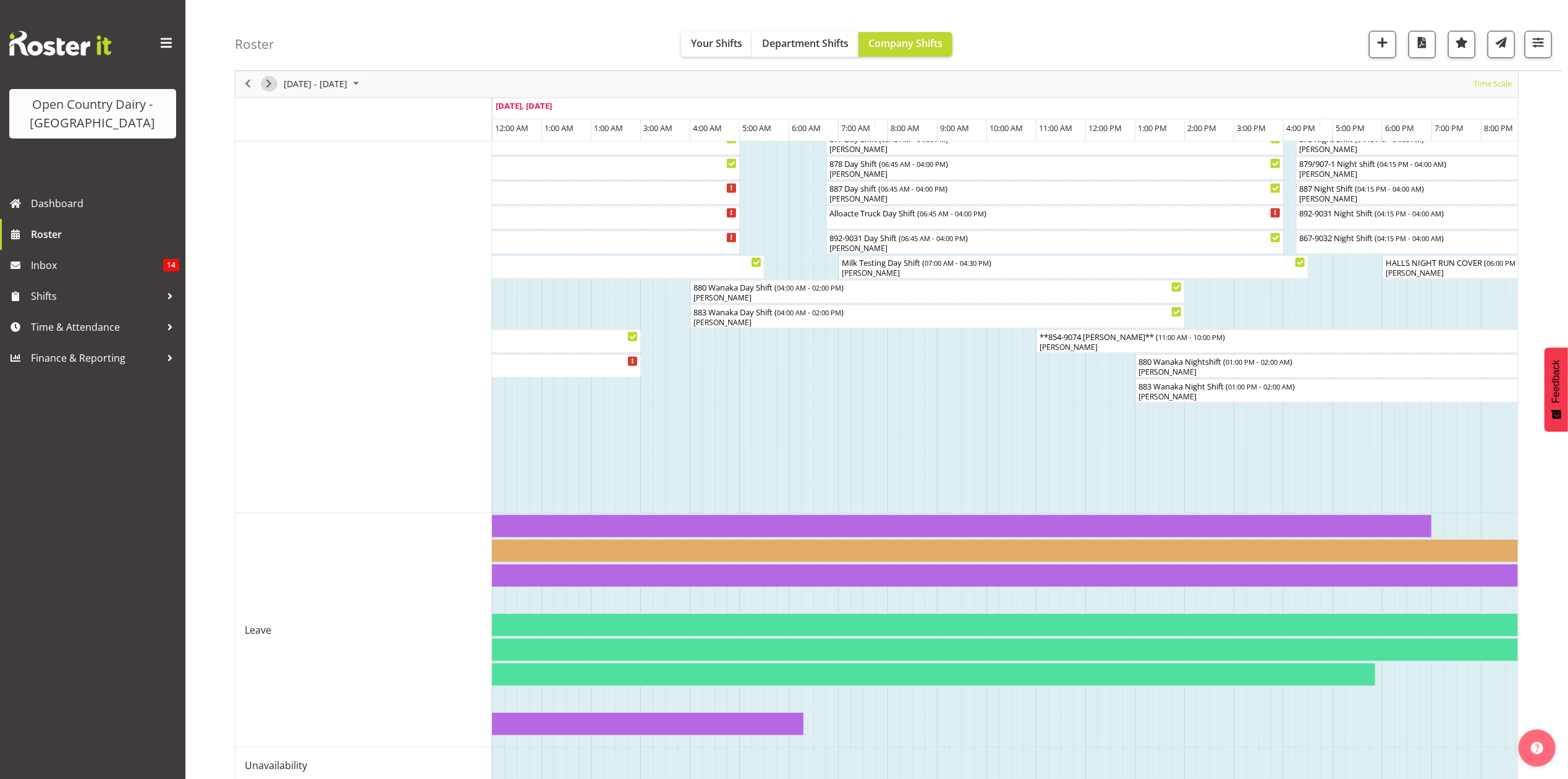
drag, startPoint x: 273, startPoint y: 85, endPoint x: 508, endPoint y: 232, distance: 277.2
click at [273, 85] on span "Next" at bounding box center [269, 84] width 15 height 16
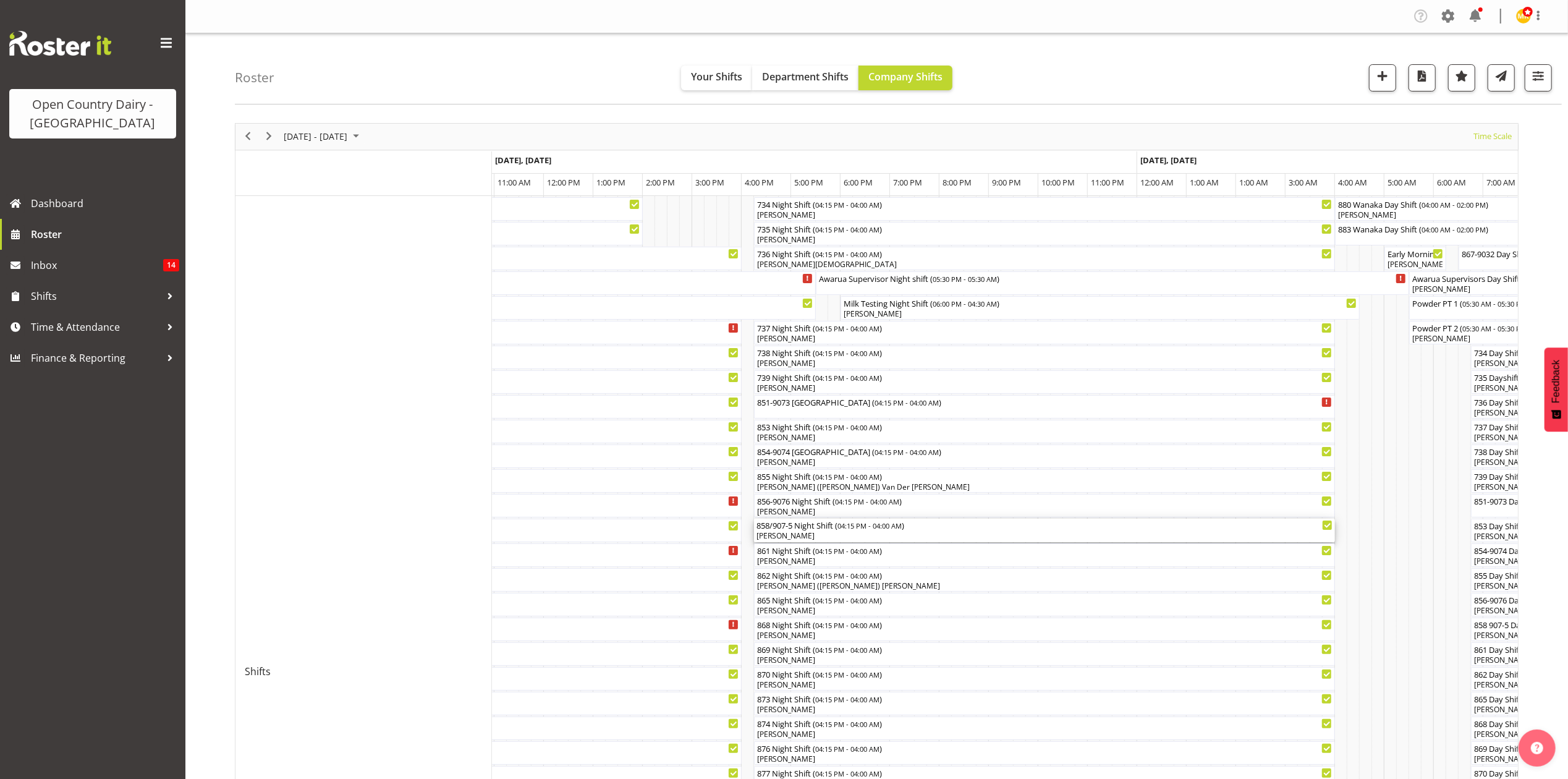
click at [810, 530] on div "858/907-5 Night Shift ( 04:15 PM - 04:00 AM )" at bounding box center [1045, 524] width 576 height 12
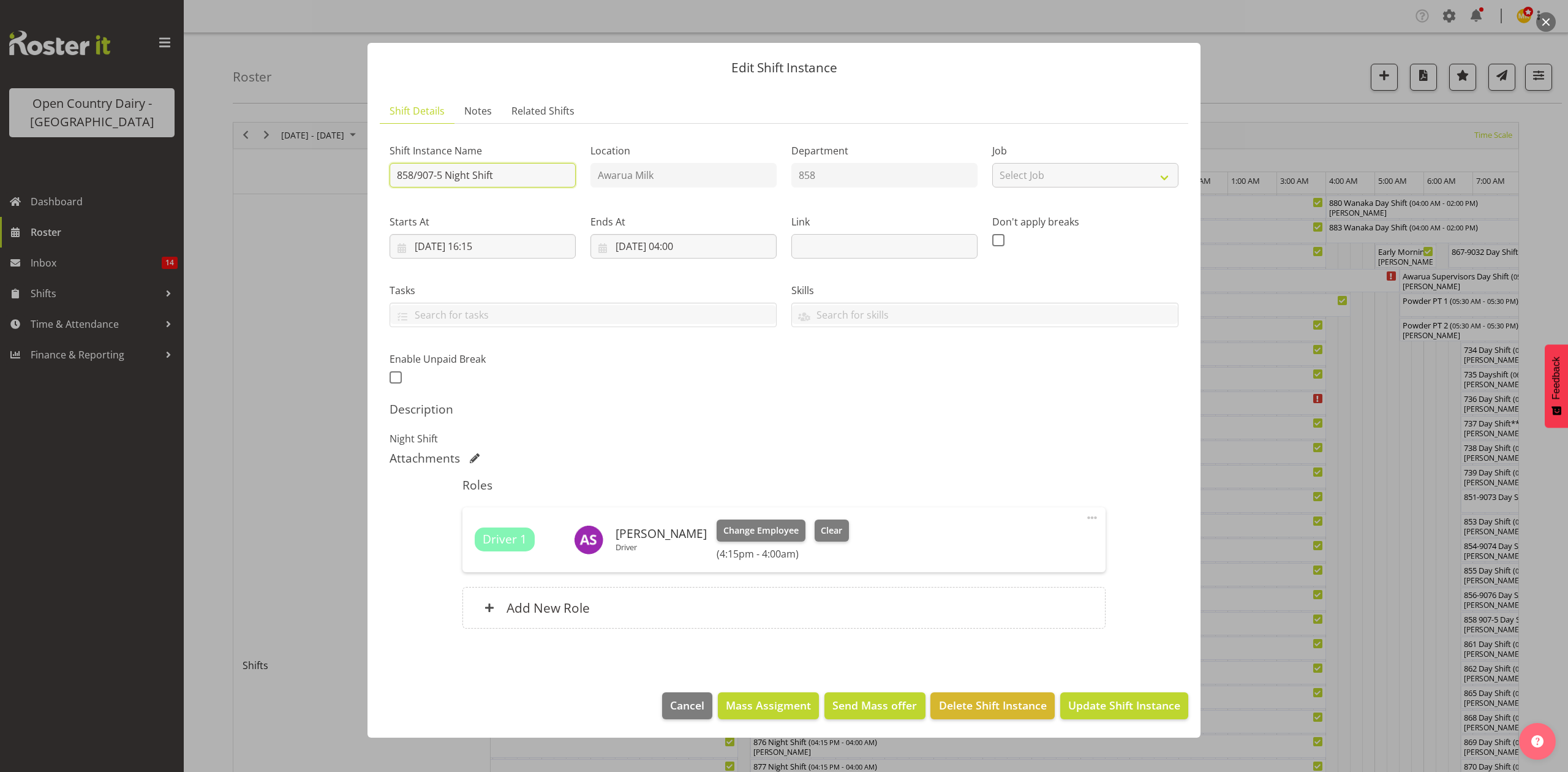
click at [513, 177] on input "858/907-5 Night Shift" at bounding box center [482, 175] width 186 height 25
drag, startPoint x: 513, startPoint y: 177, endPoint x: 446, endPoint y: 171, distance: 67.3
click at [446, 171] on input "858/907-5 Night Shift" at bounding box center [482, 175] width 186 height 25
type input "858/907-5 North Island"
click at [1061, 578] on button "Update Shift Instance" at bounding box center [1125, 705] width 128 height 27
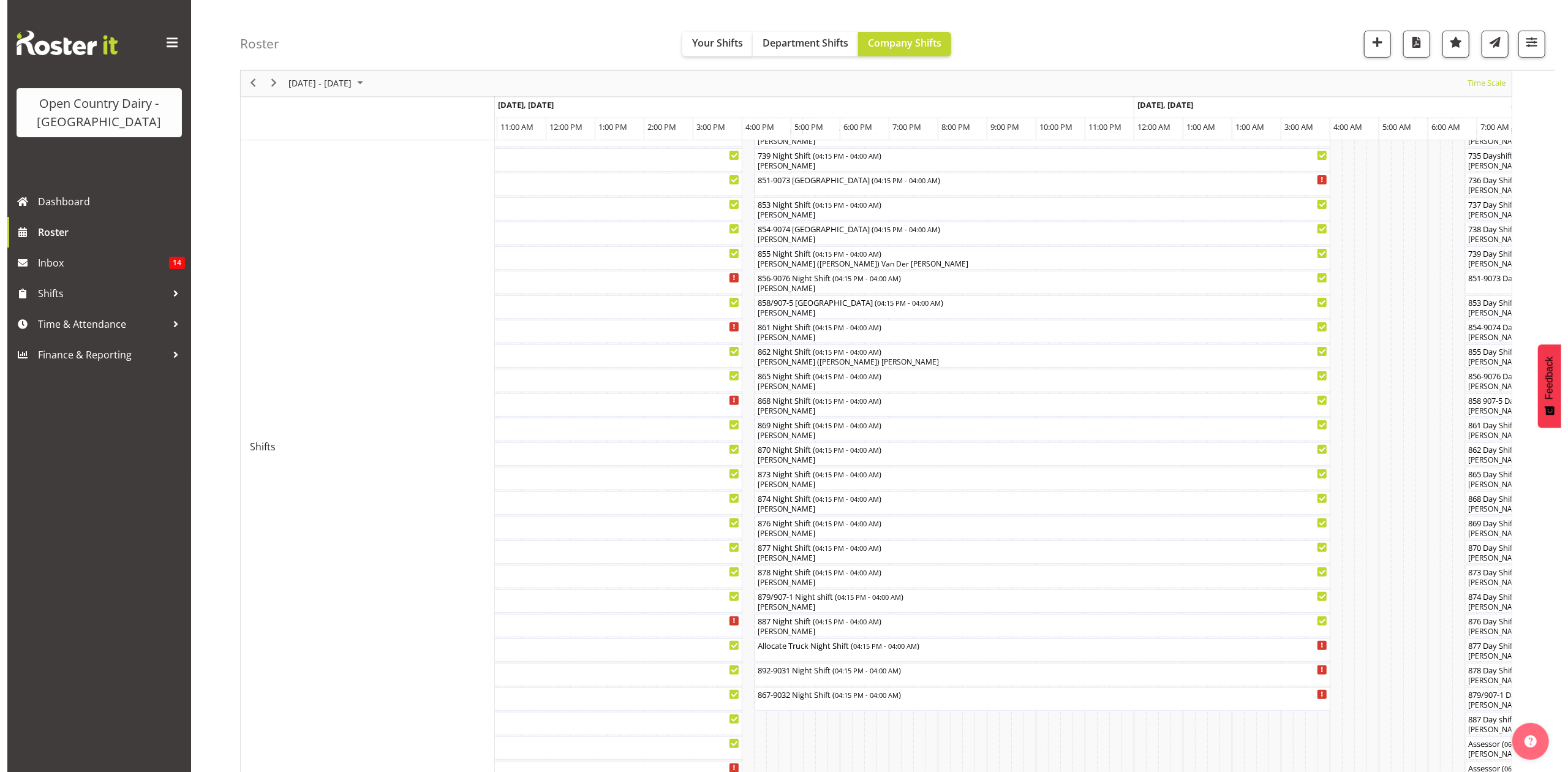
scroll to position [245, 0]
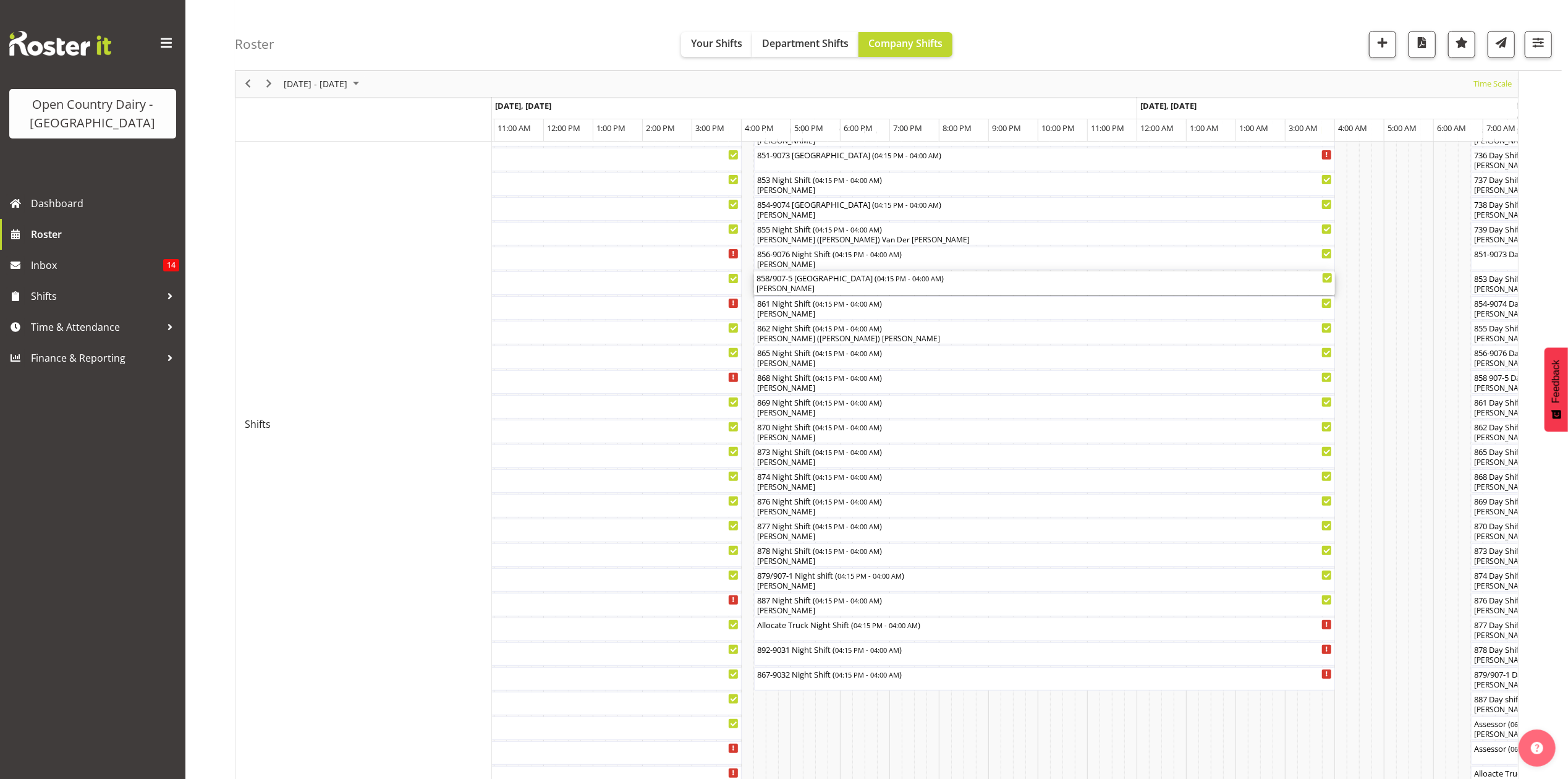
click at [791, 284] on div "[PERSON_NAME]" at bounding box center [1045, 288] width 576 height 11
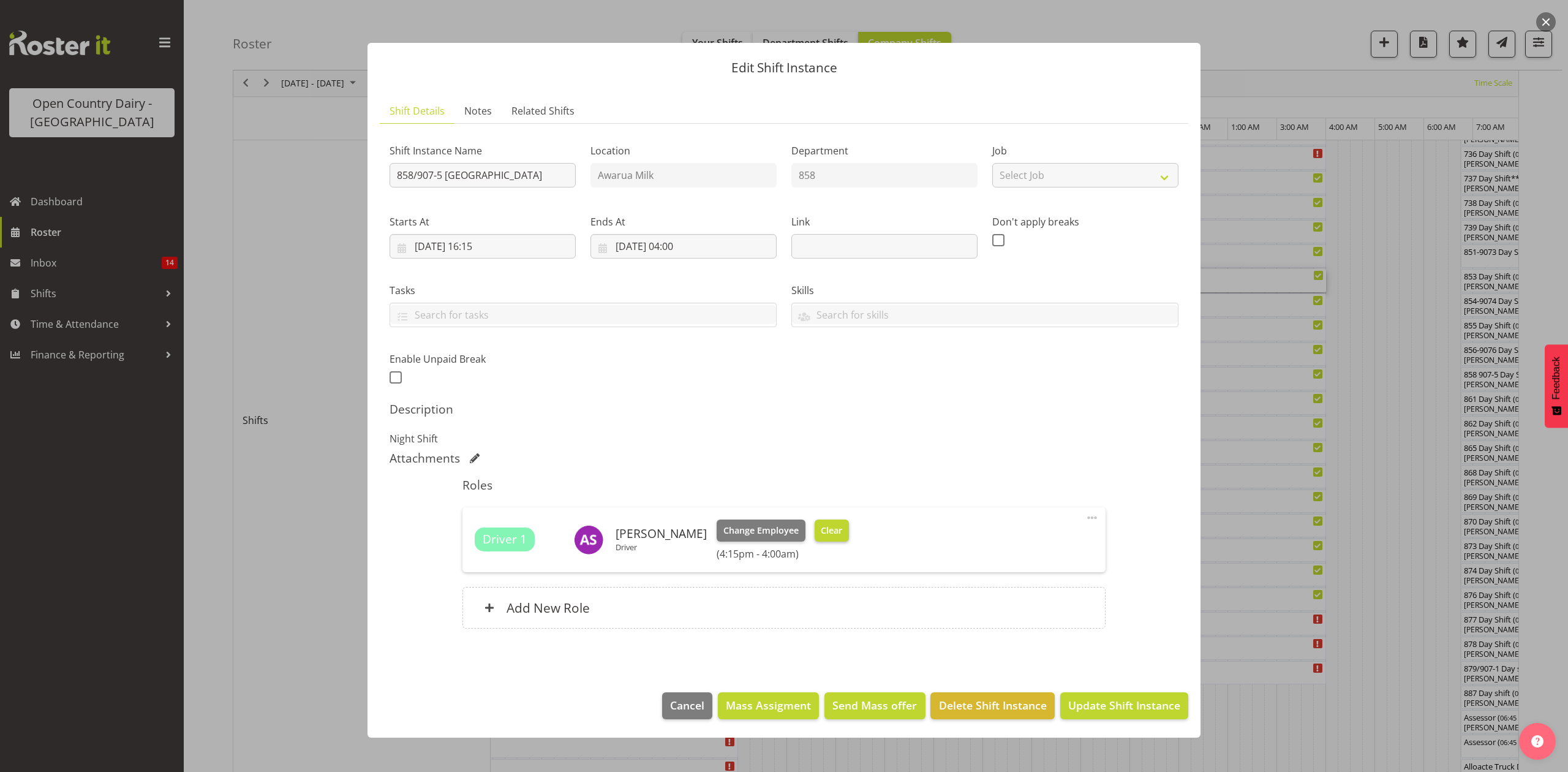
drag, startPoint x: 837, startPoint y: 542, endPoint x: 830, endPoint y: 528, distance: 15.7
click at [837, 540] on div "Change Employee Clear" at bounding box center [782, 530] width 132 height 22
click at [830, 528] on span "Clear" at bounding box center [831, 530] width 21 height 13
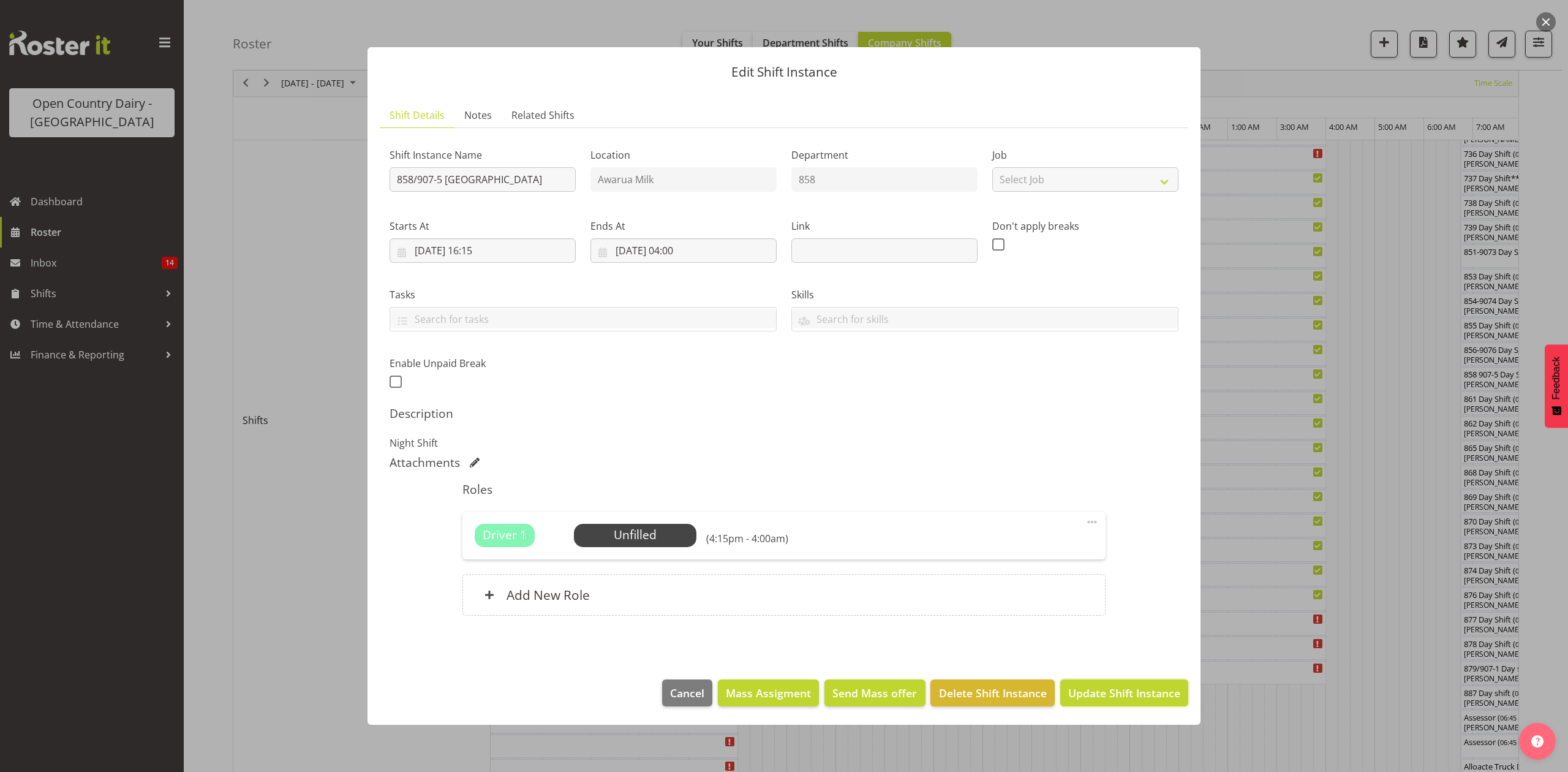
click at [1112, 578] on span "Update Shift Instance" at bounding box center [1124, 692] width 112 height 16
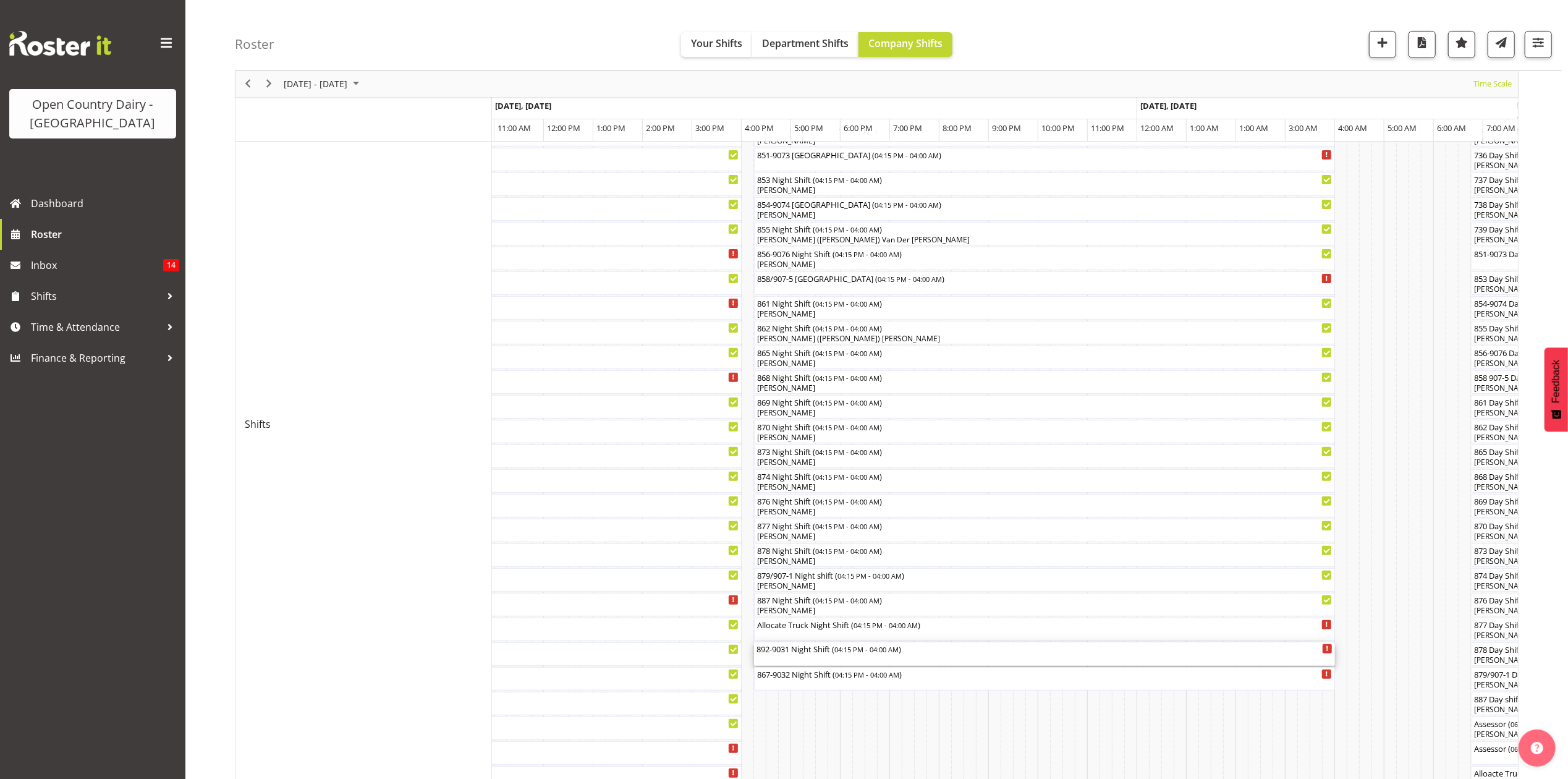
click at [846, 583] on div "892-9031 Night Shift ( 04:15 PM - 04:00 AM )" at bounding box center [1045, 653] width 576 height 23
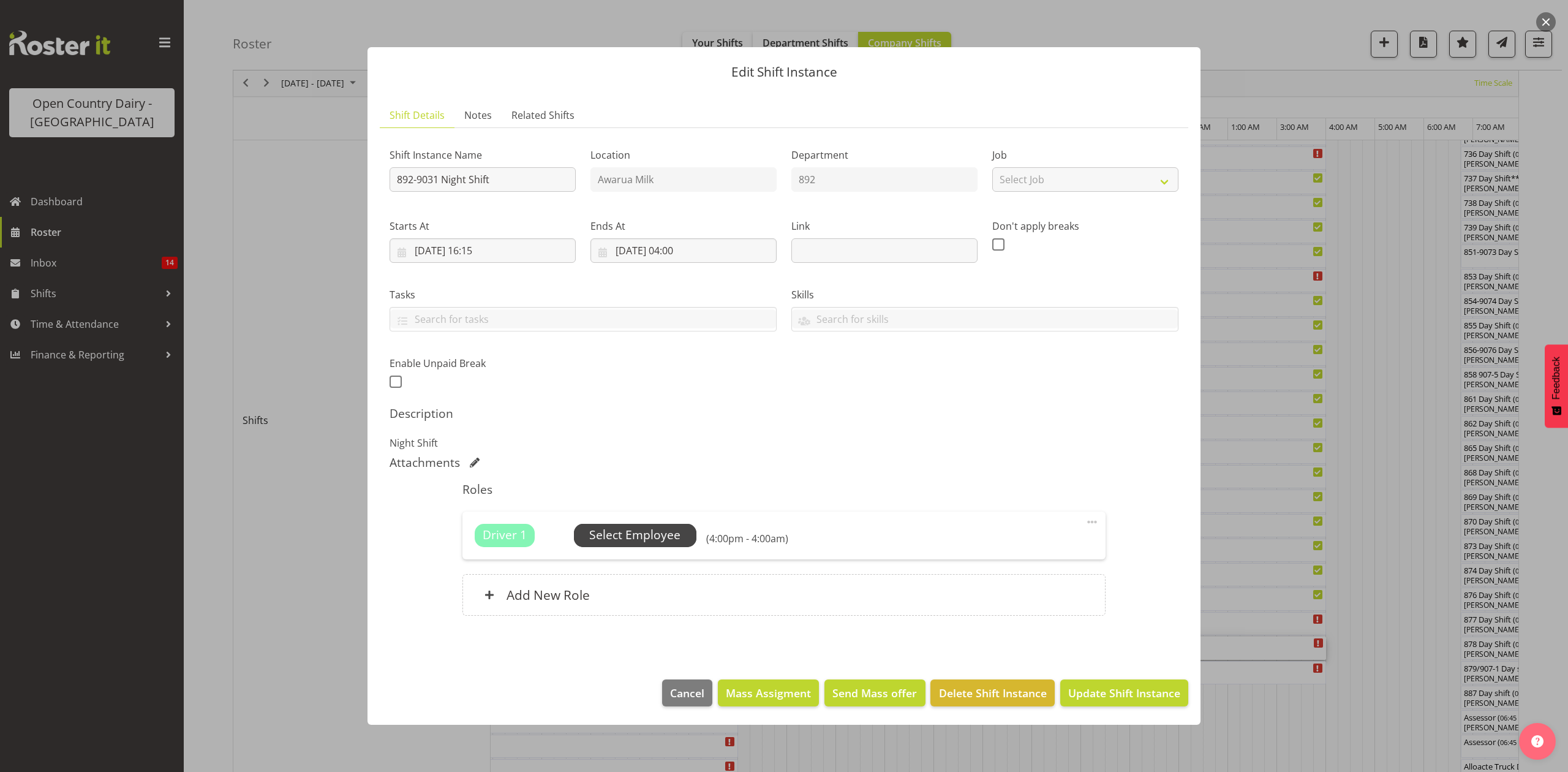
click at [651, 534] on span "Select Employee" at bounding box center [634, 535] width 91 height 18
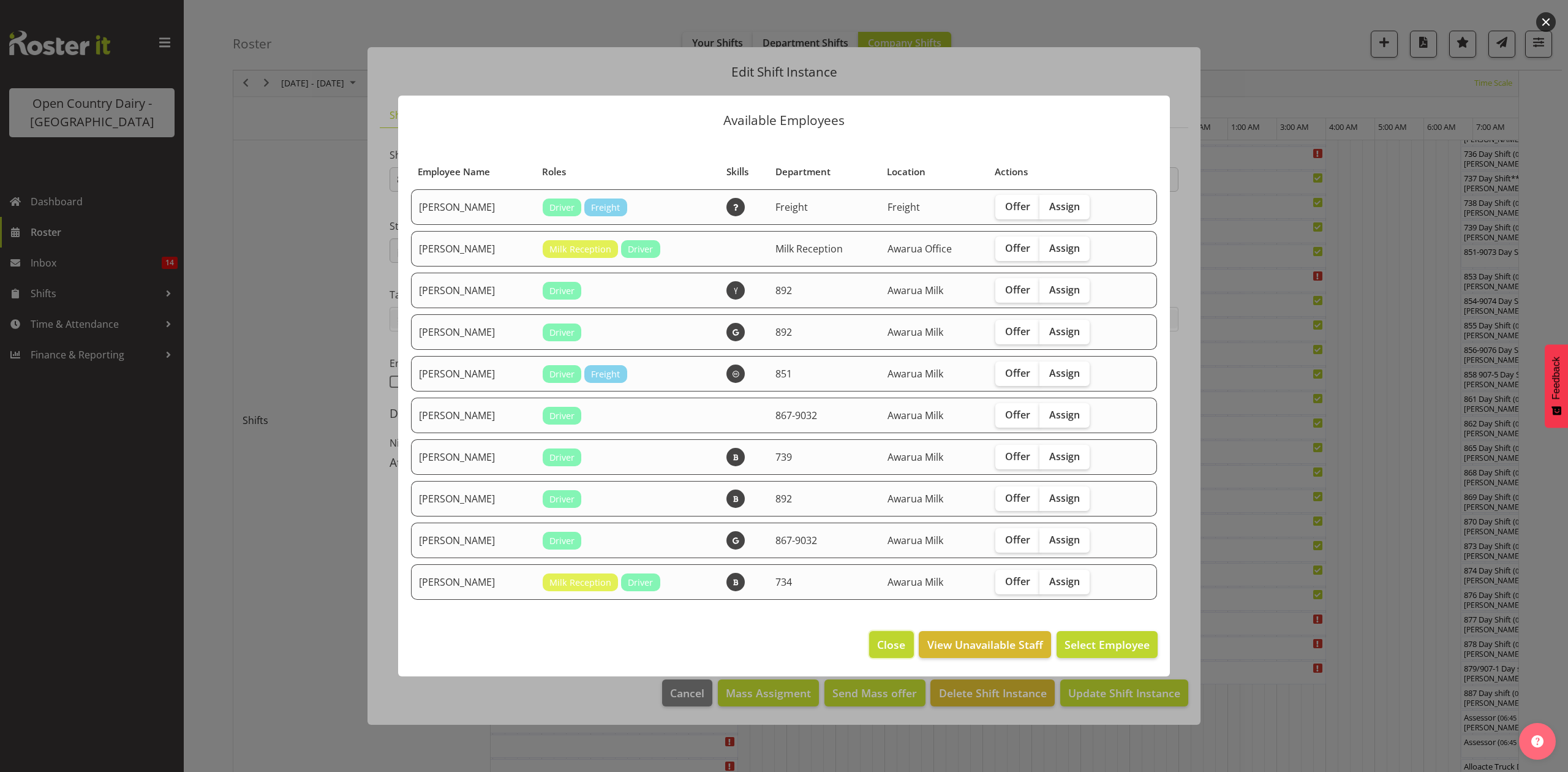
click at [880, 578] on span "Close" at bounding box center [891, 643] width 28 height 16
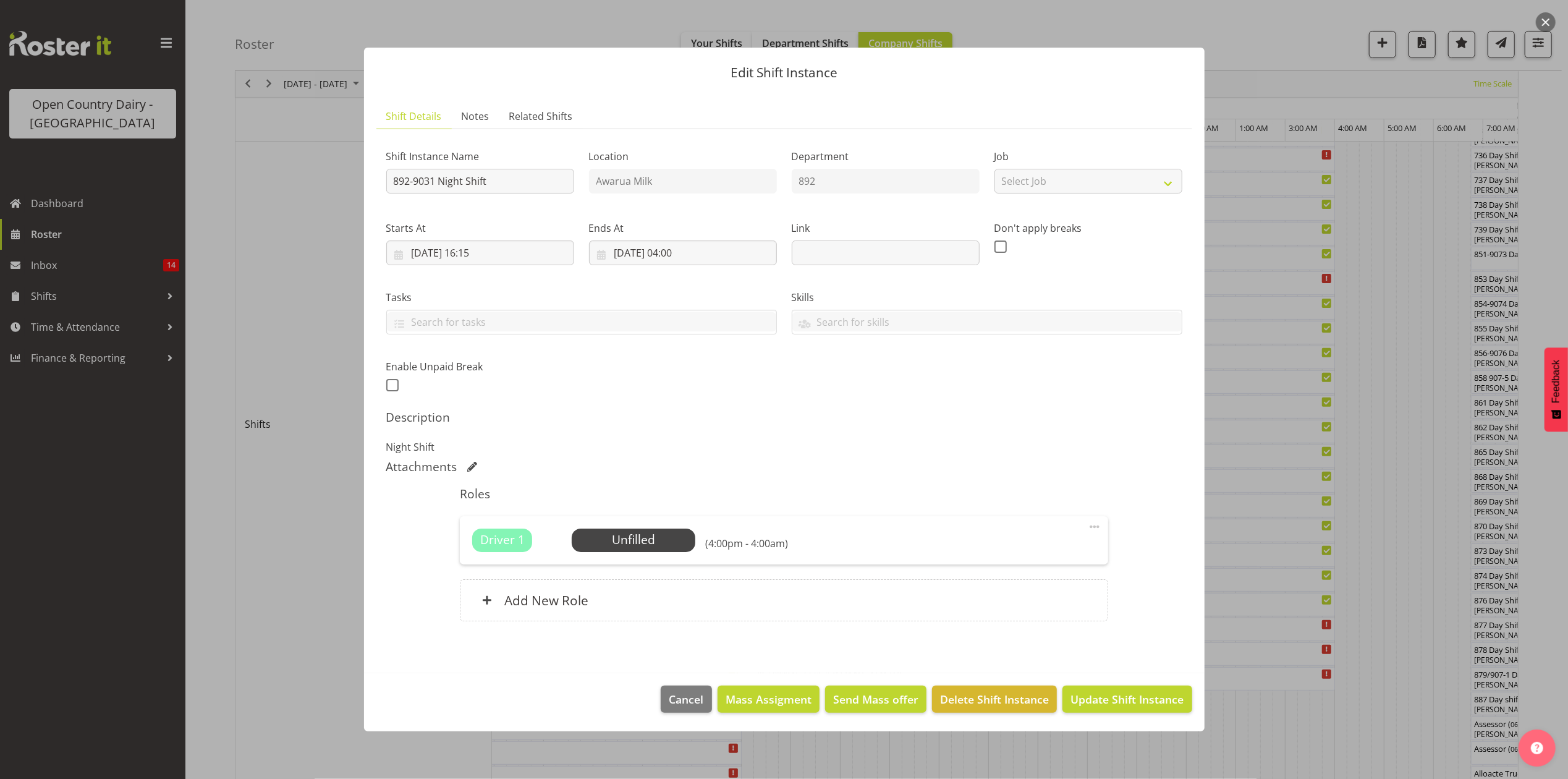
click at [696, 583] on footer "Cancel Mass Assigment Send Mass offer Delete Shift Instance Update Shift Instan…" at bounding box center [784, 702] width 840 height 58
click at [703, 583] on button "Cancel" at bounding box center [686, 699] width 50 height 27
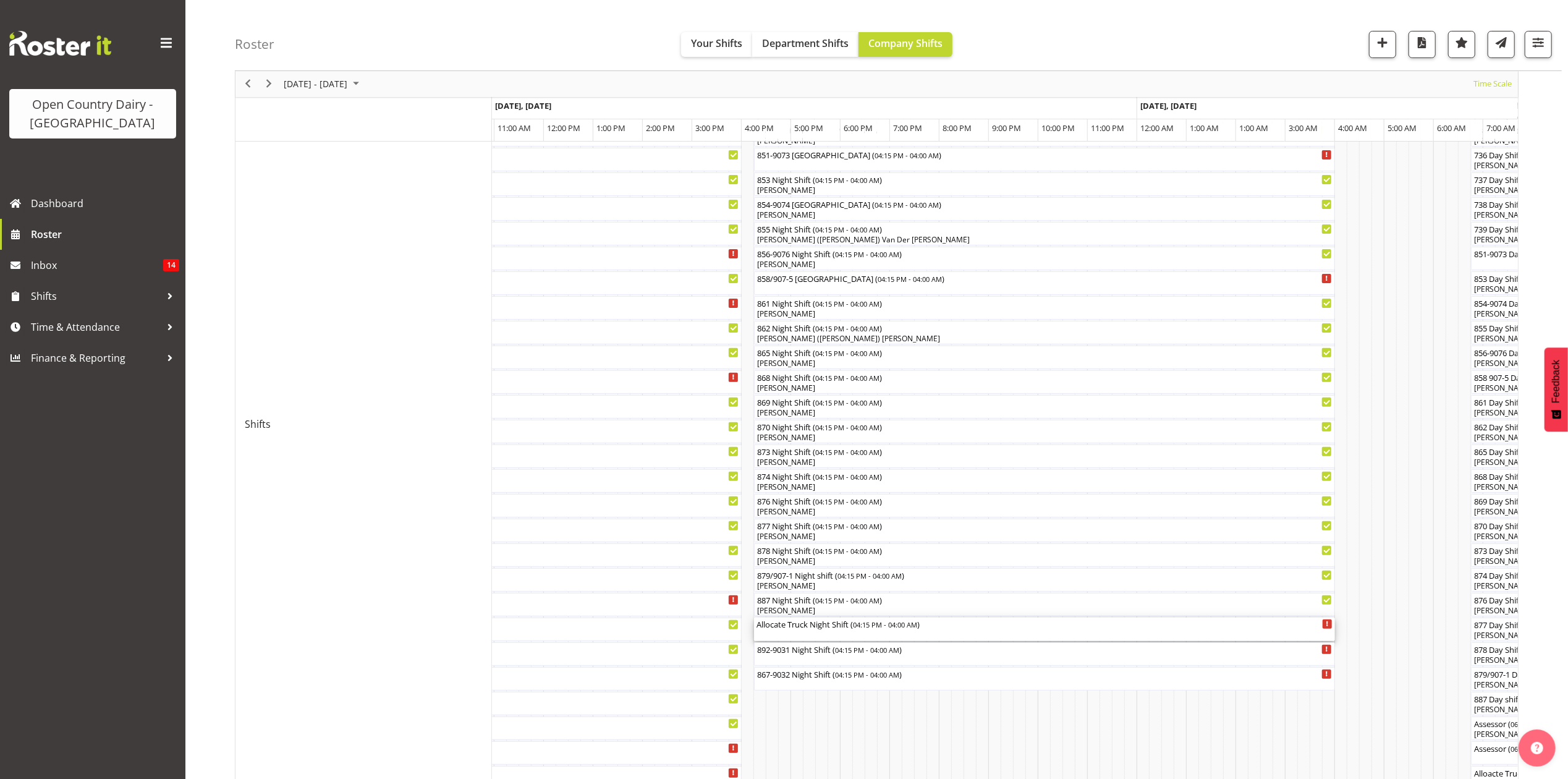
click at [803, 583] on div "Allocate Truck Night Shift ( 04:15 PM - 04:00 AM )" at bounding box center [1045, 624] width 576 height 12
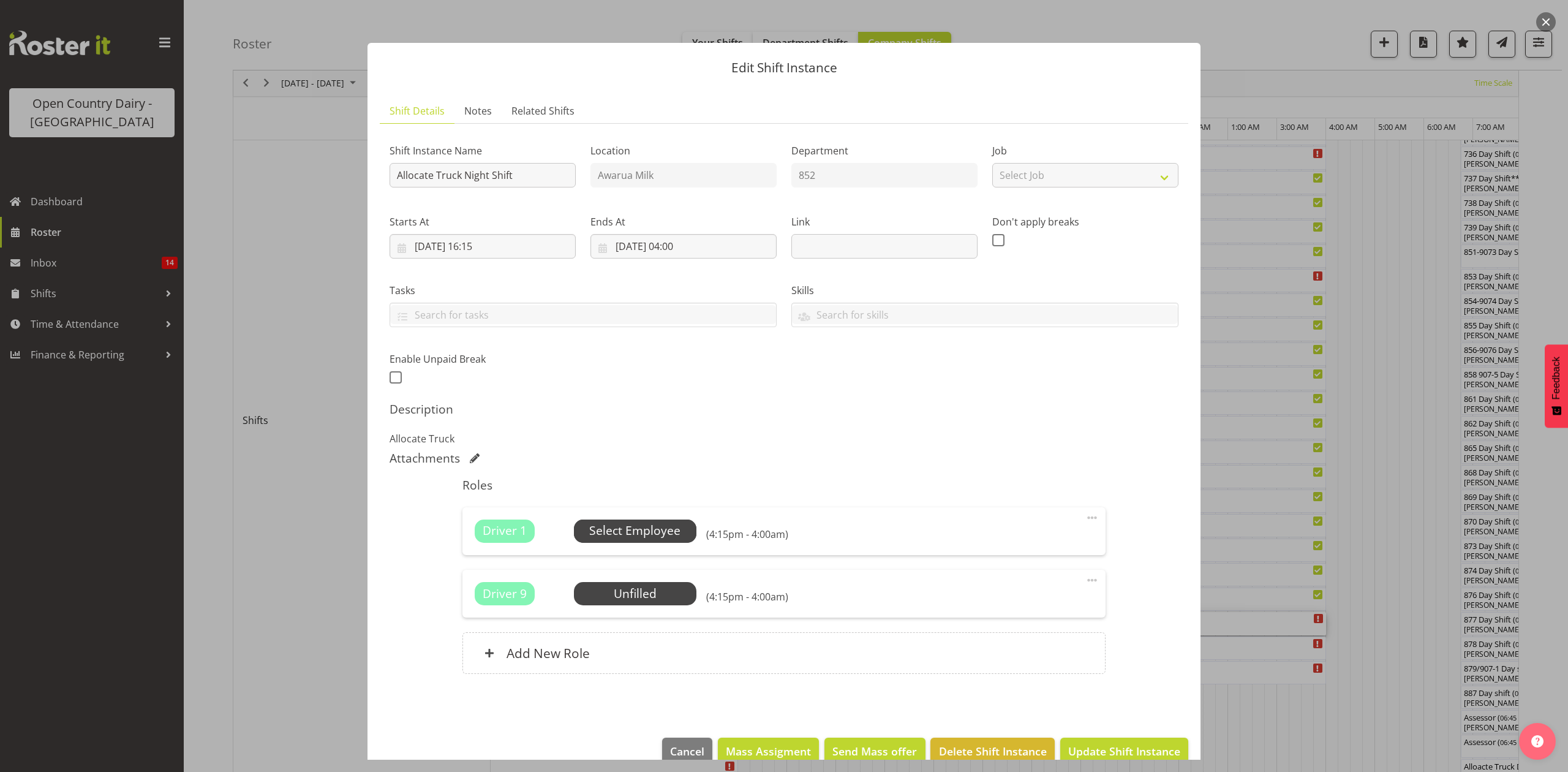
click at [652, 532] on span "Select Employee" at bounding box center [634, 531] width 91 height 18
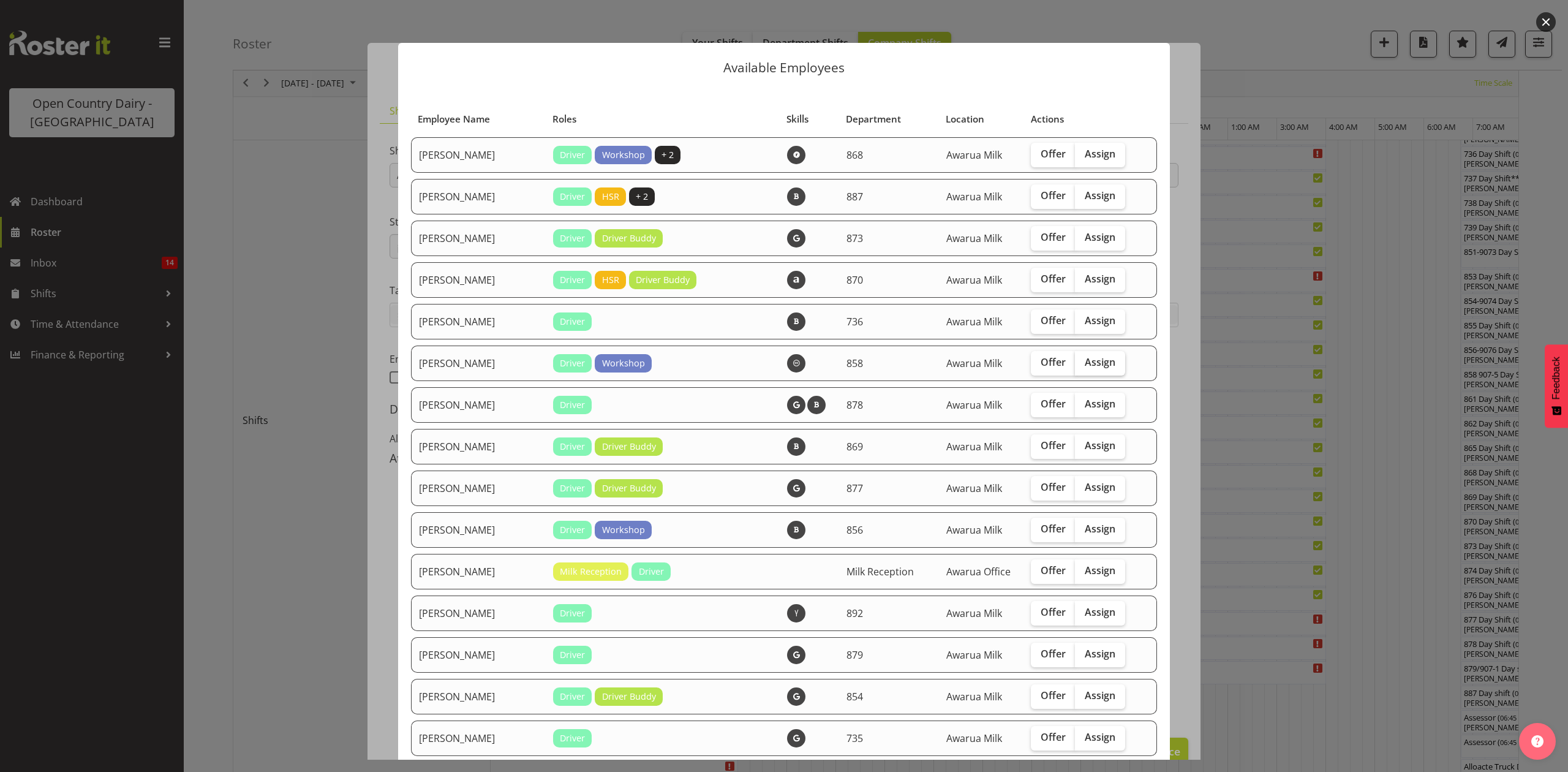
click at [1084, 360] on span "Assign" at bounding box center [1099, 361] width 30 height 12
click at [1083, 360] on input "Assign" at bounding box center [1079, 362] width 8 height 8
checkbox input "true"
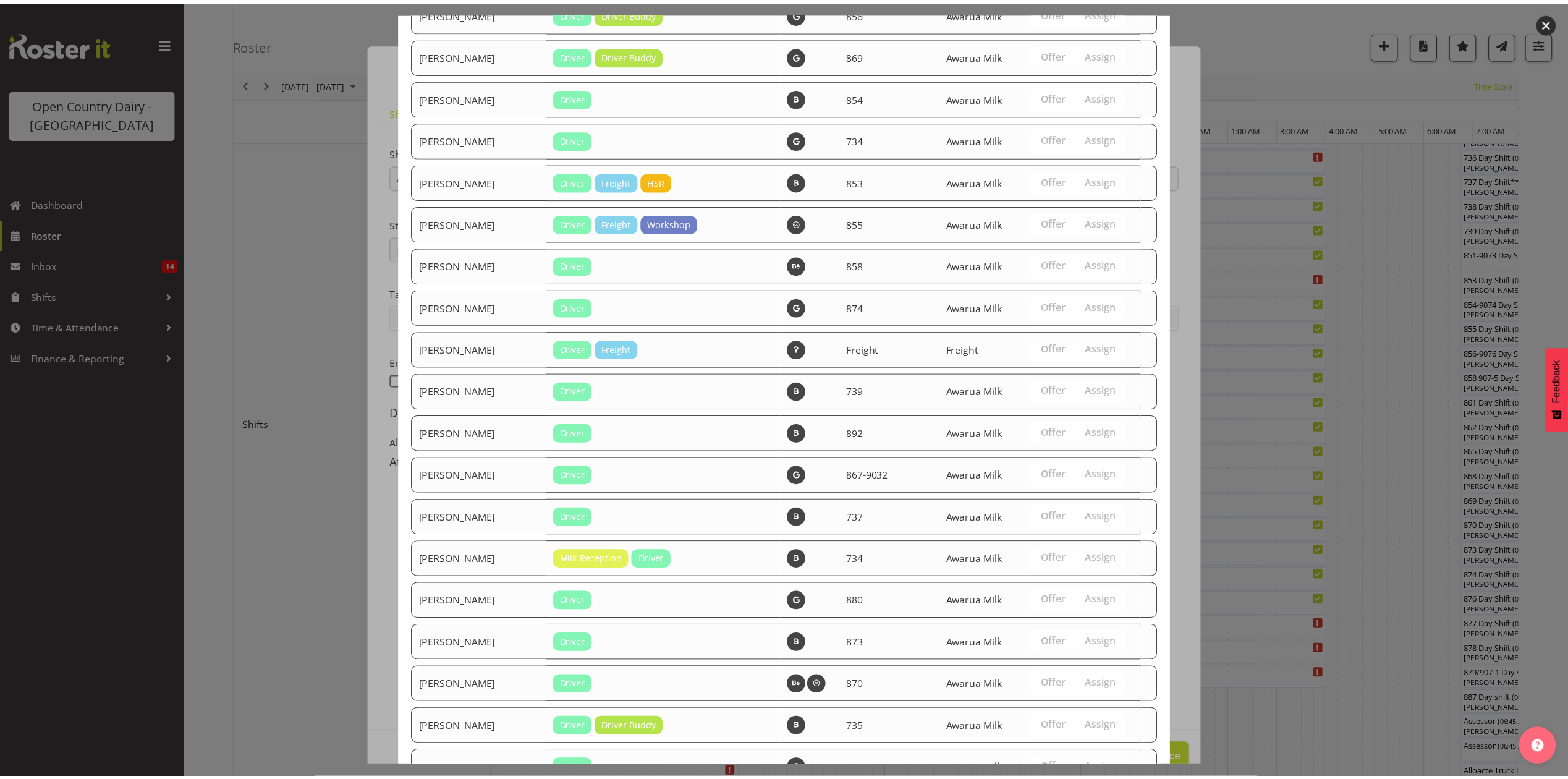
scroll to position [1754, 0]
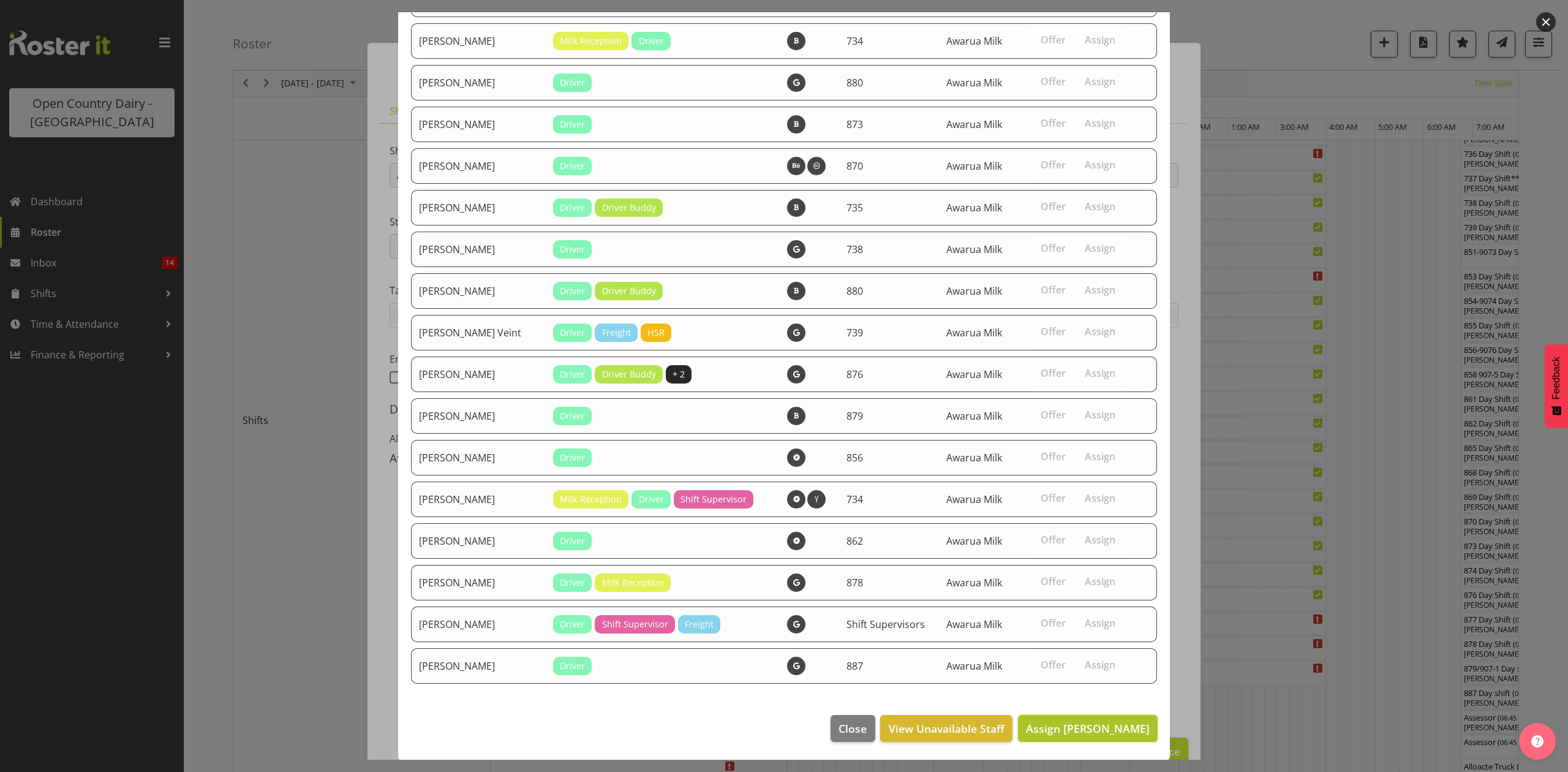
click at [1107, 578] on span "Assign Anthony Shaw" at bounding box center [1088, 729] width 124 height 15
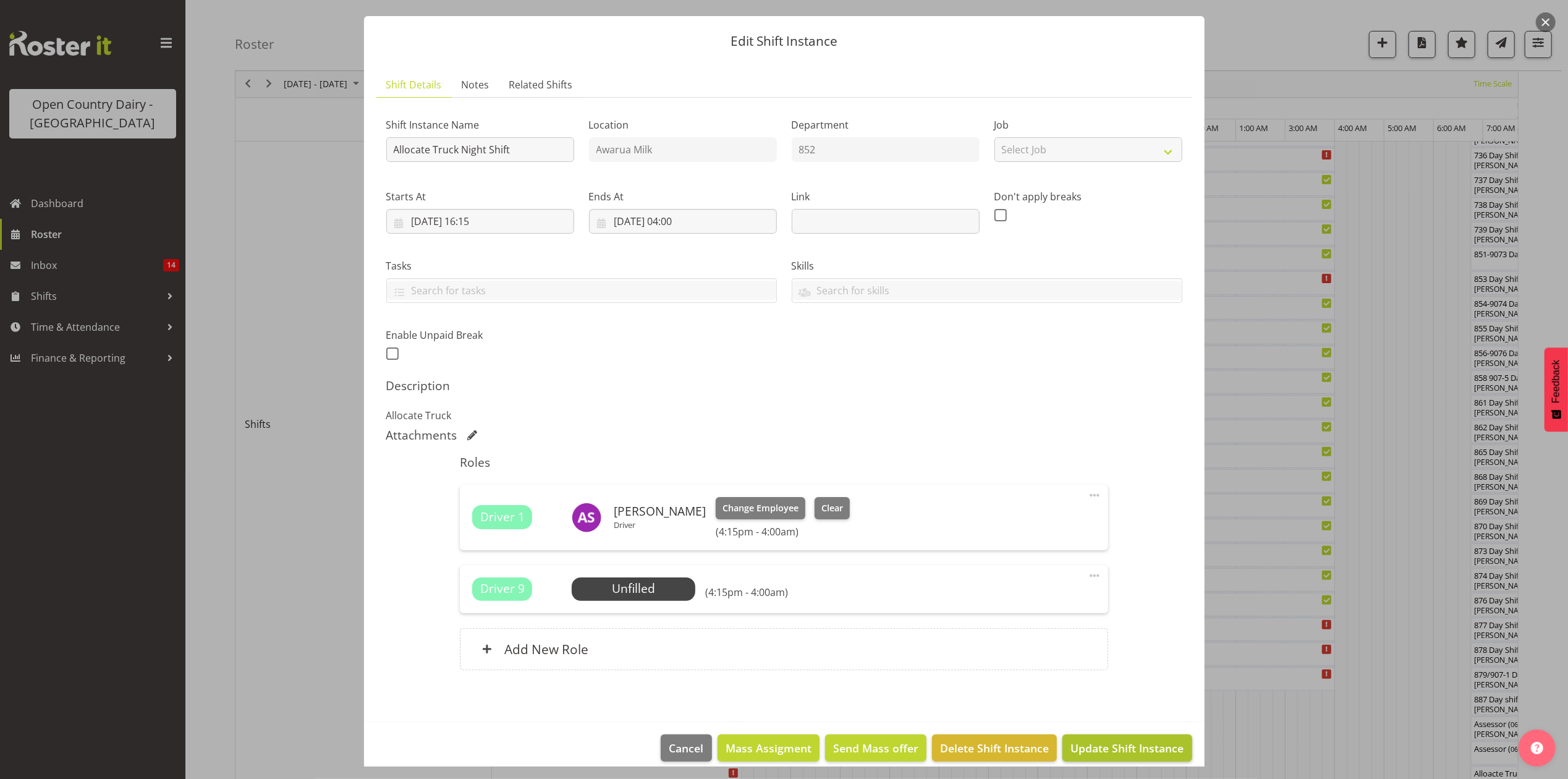
scroll to position [42, 0]
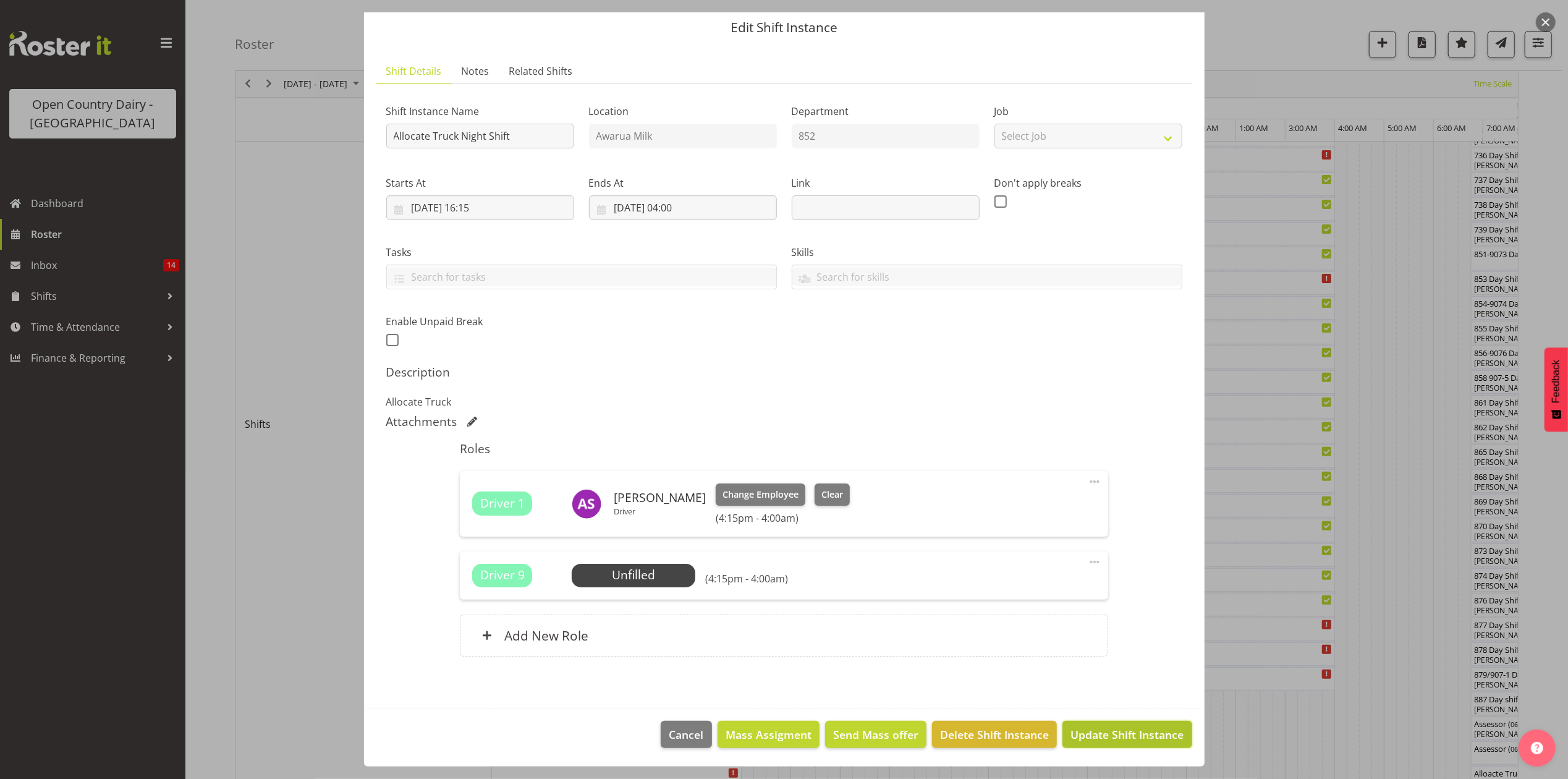
click at [1112, 583] on span "Update Shift Instance" at bounding box center [1126, 734] width 113 height 16
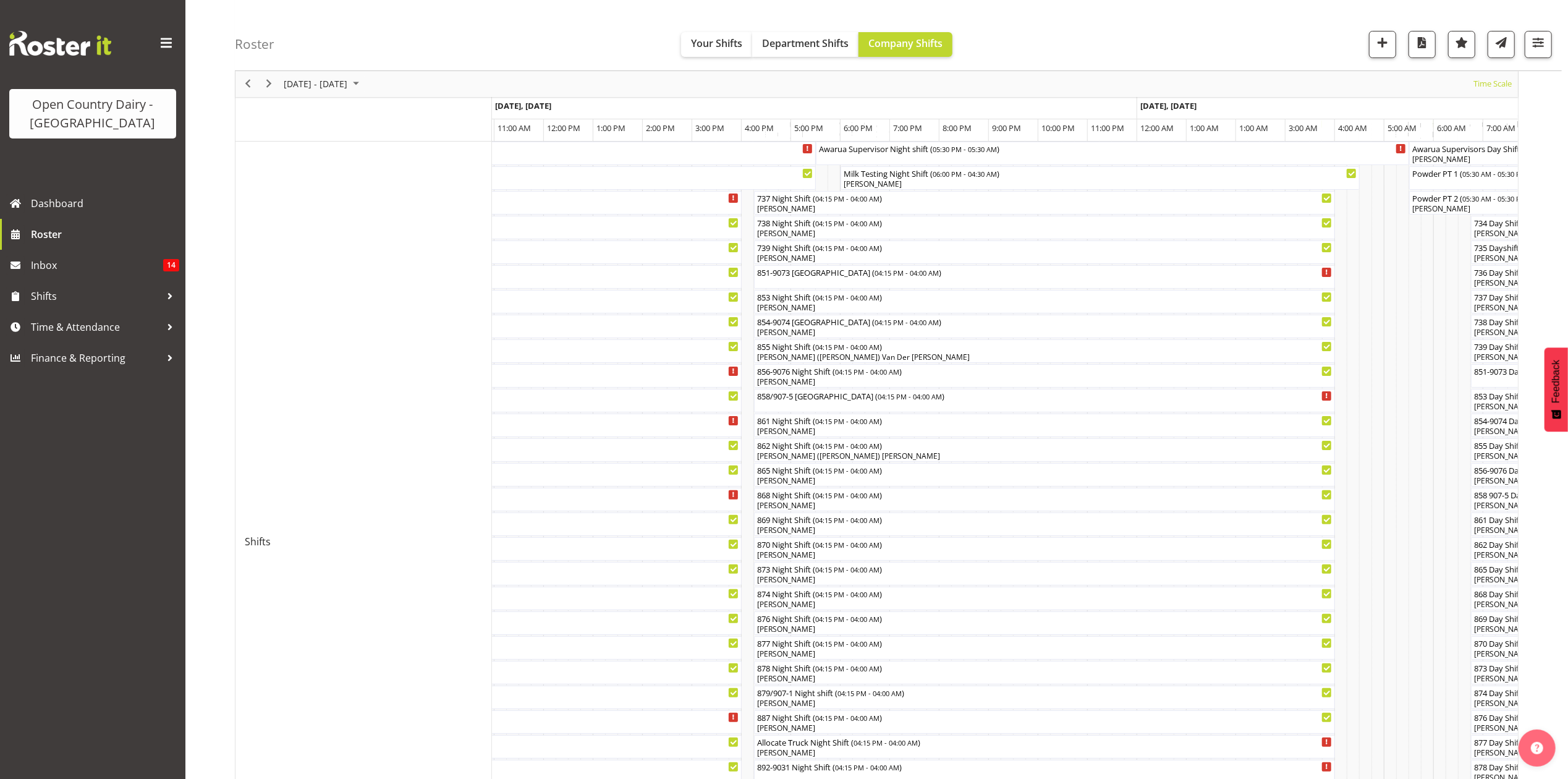
scroll to position [0, 0]
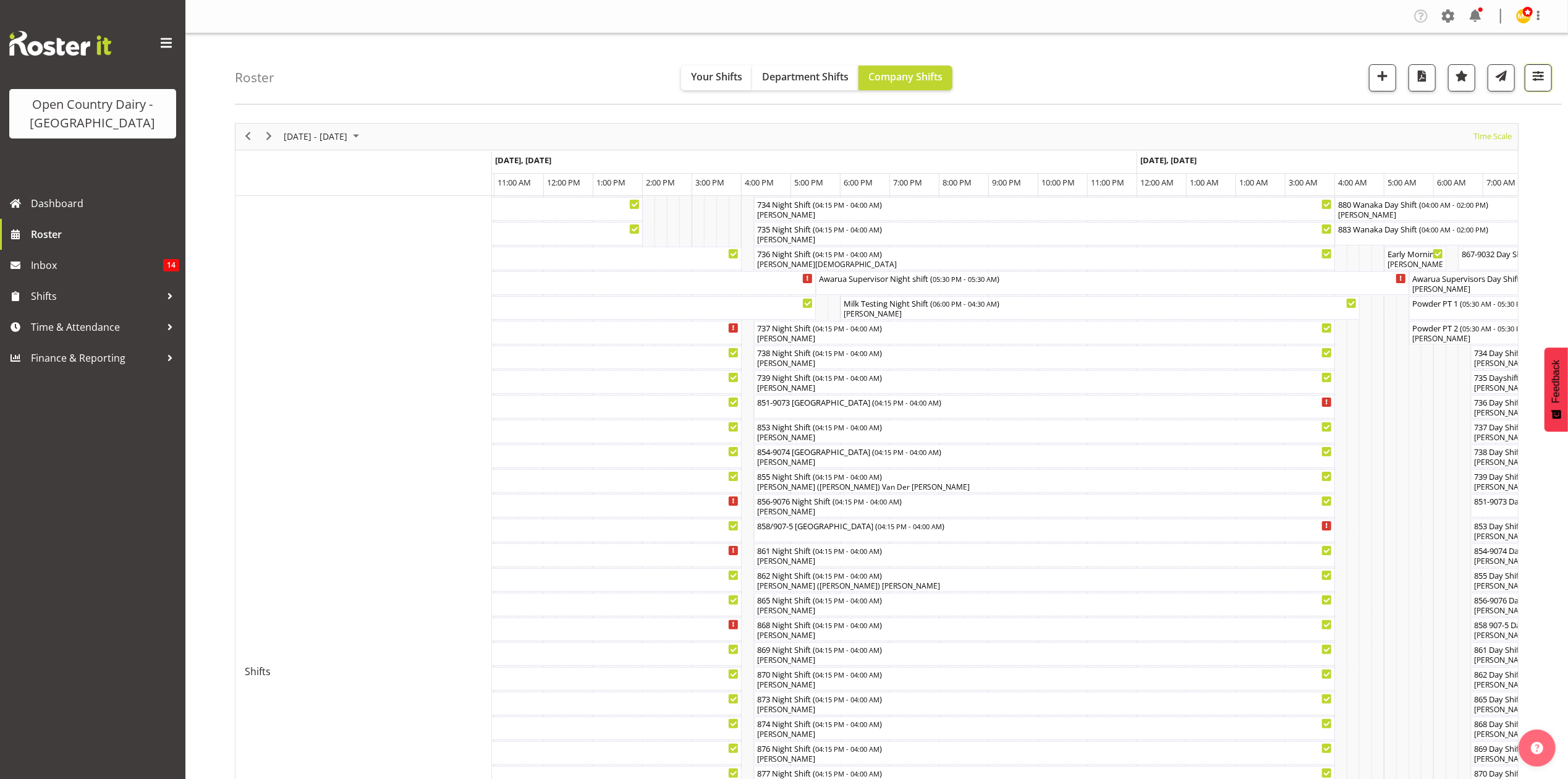
click at [1175, 82] on button "button" at bounding box center [1538, 78] width 27 height 27
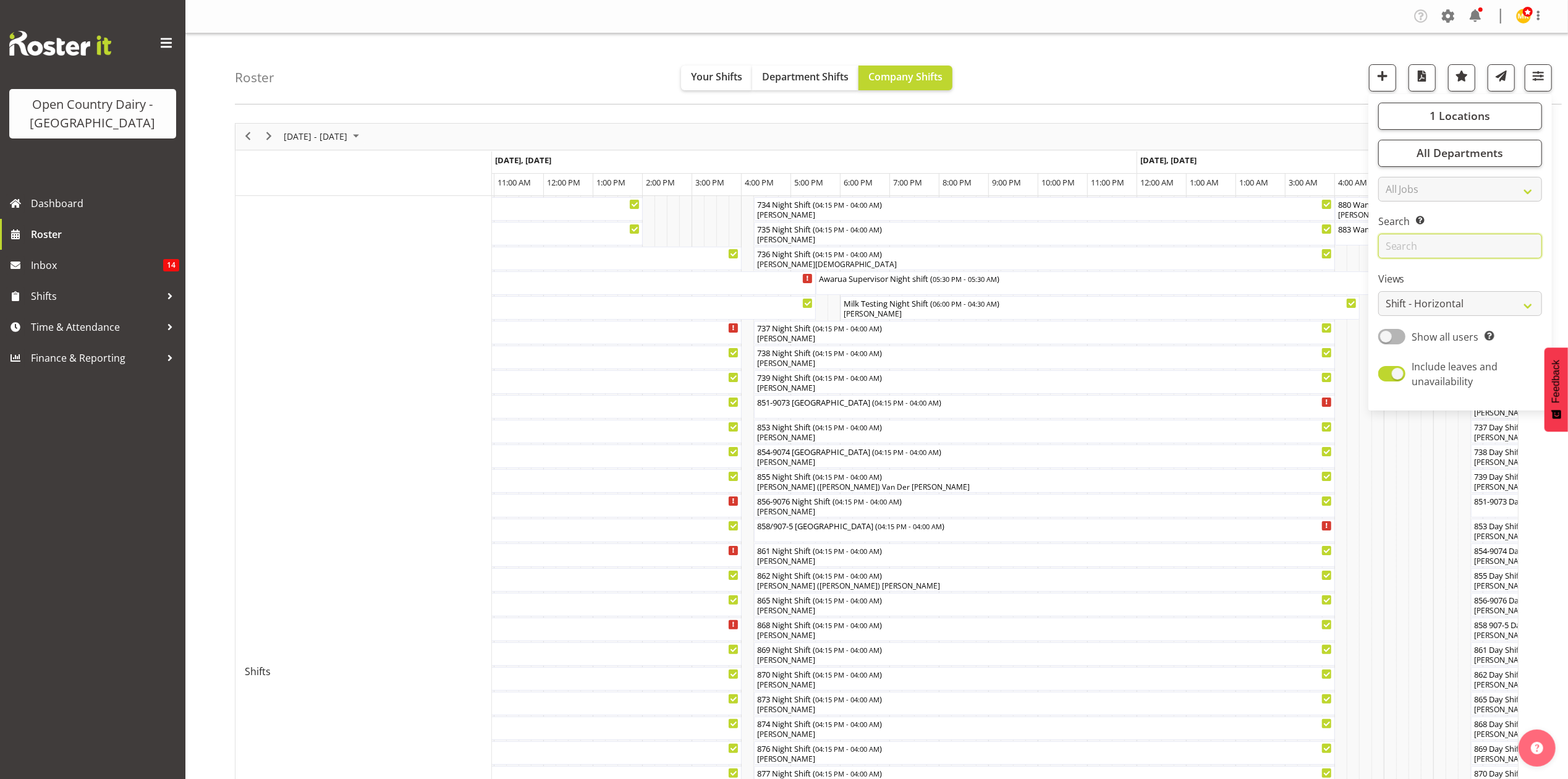
click at [1175, 238] on input "text" at bounding box center [1460, 246] width 164 height 25
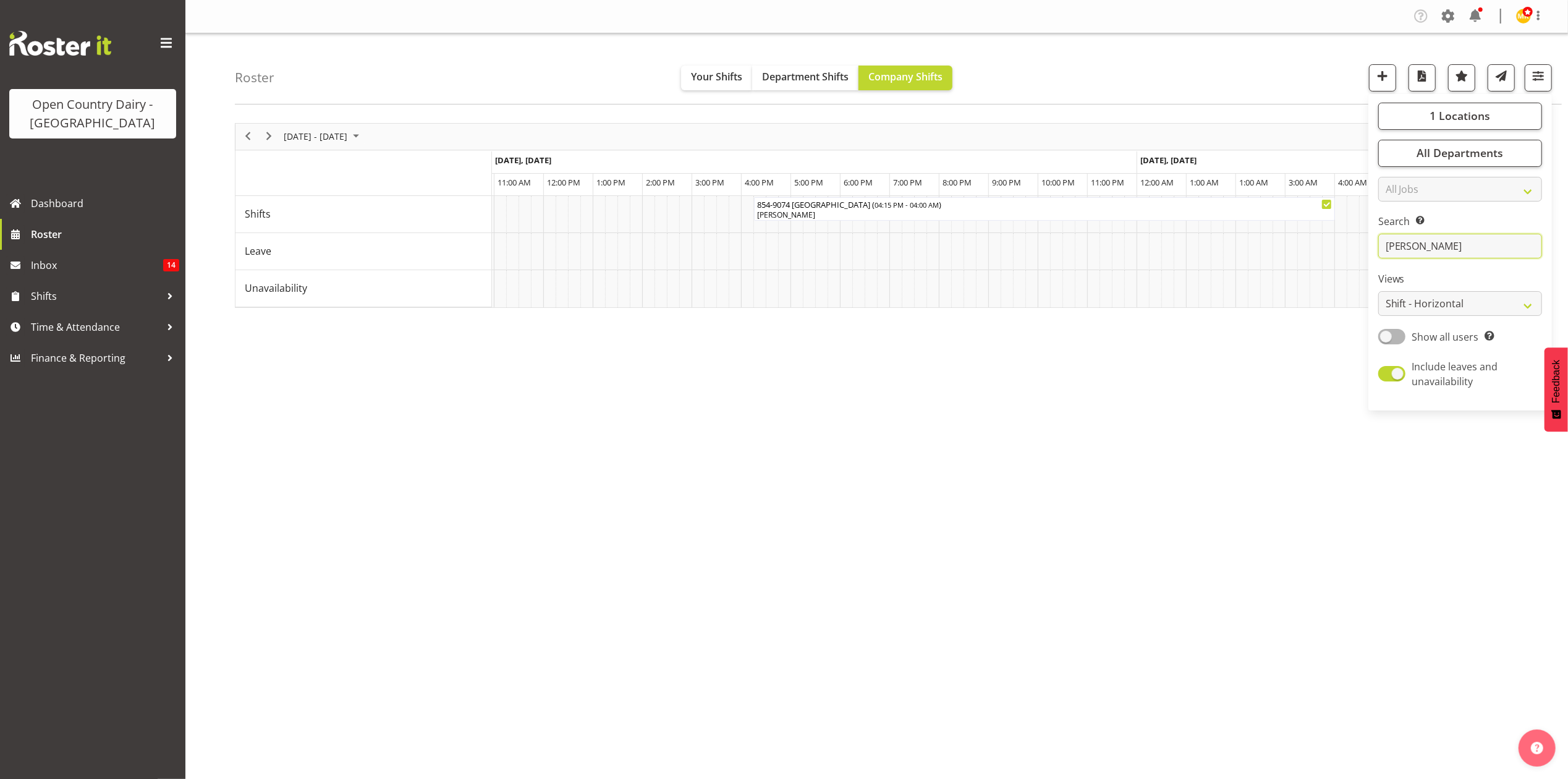
type input "karl"
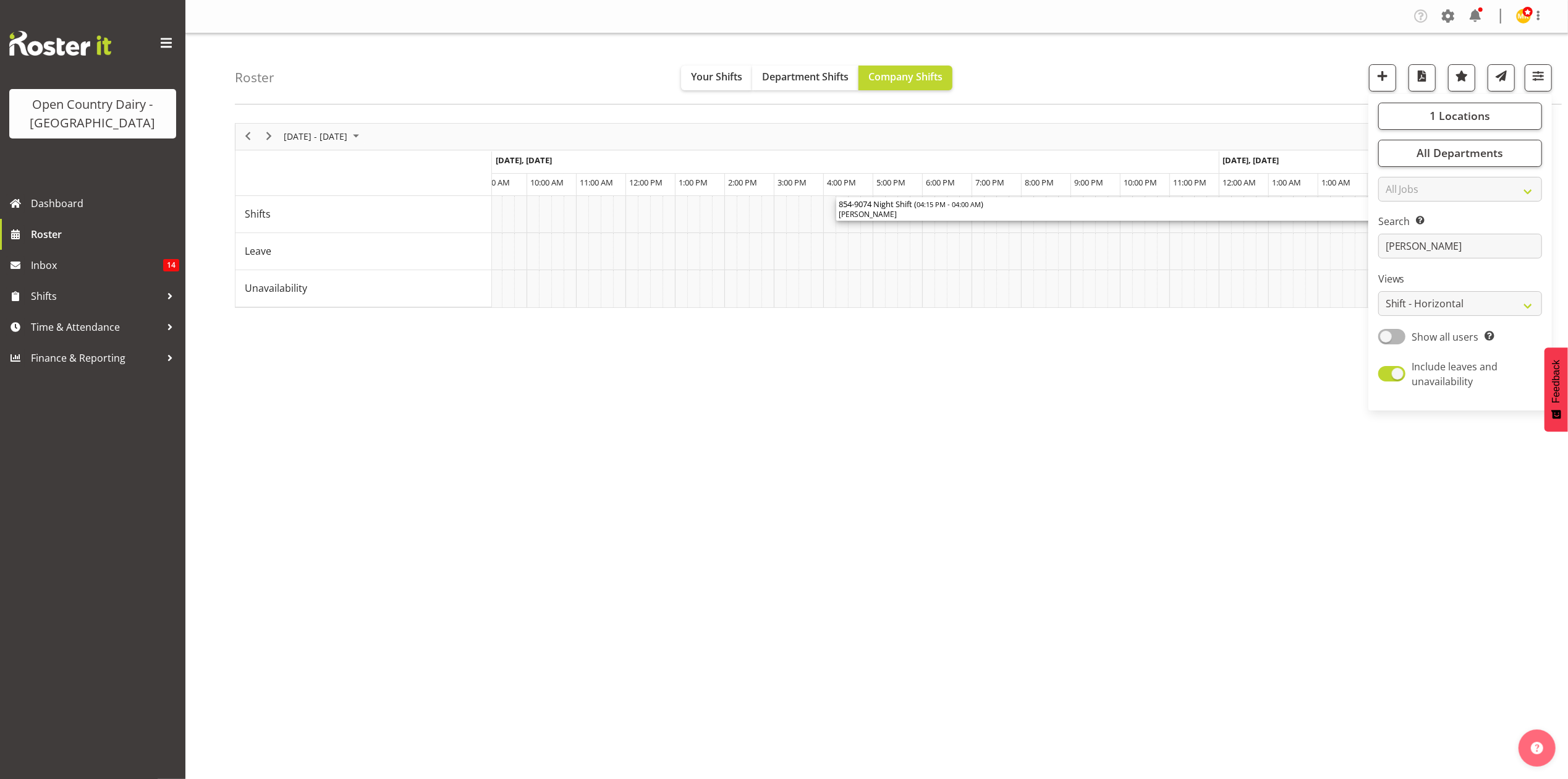
click at [900, 217] on div "[PERSON_NAME]" at bounding box center [1126, 214] width 576 height 11
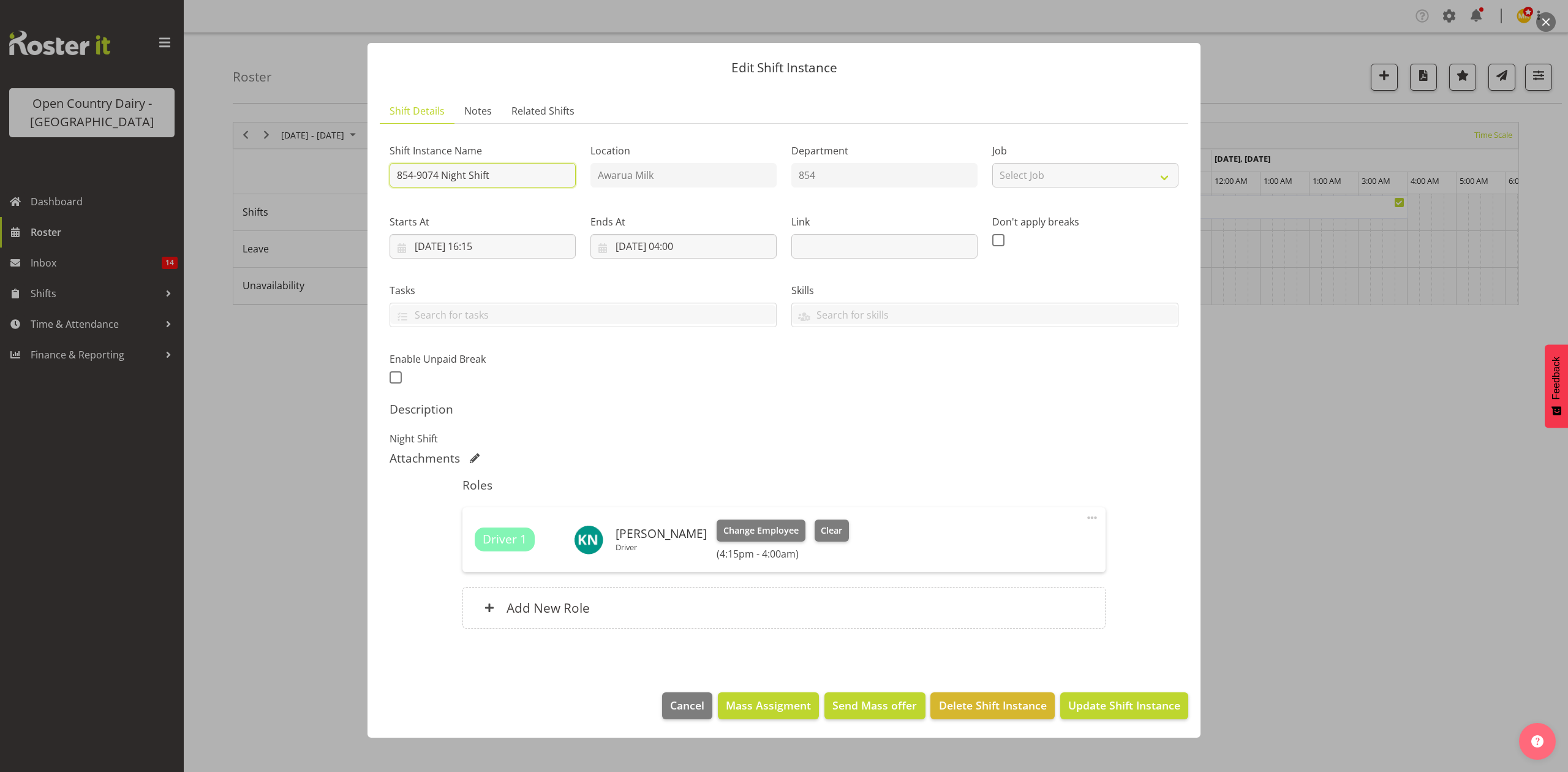
drag, startPoint x: 506, startPoint y: 170, endPoint x: 452, endPoint y: 181, distance: 55.1
click at [452, 181] on input "854-9074 Night Shift" at bounding box center [482, 175] width 186 height 25
click at [479, 176] on input "854-9074 North Is land" at bounding box center [482, 175] width 186 height 25
type input "854-9074 North Island"
click at [1132, 578] on span "Update Shift Instance" at bounding box center [1124, 704] width 112 height 16
